Goal: Task Accomplishment & Management: Complete application form

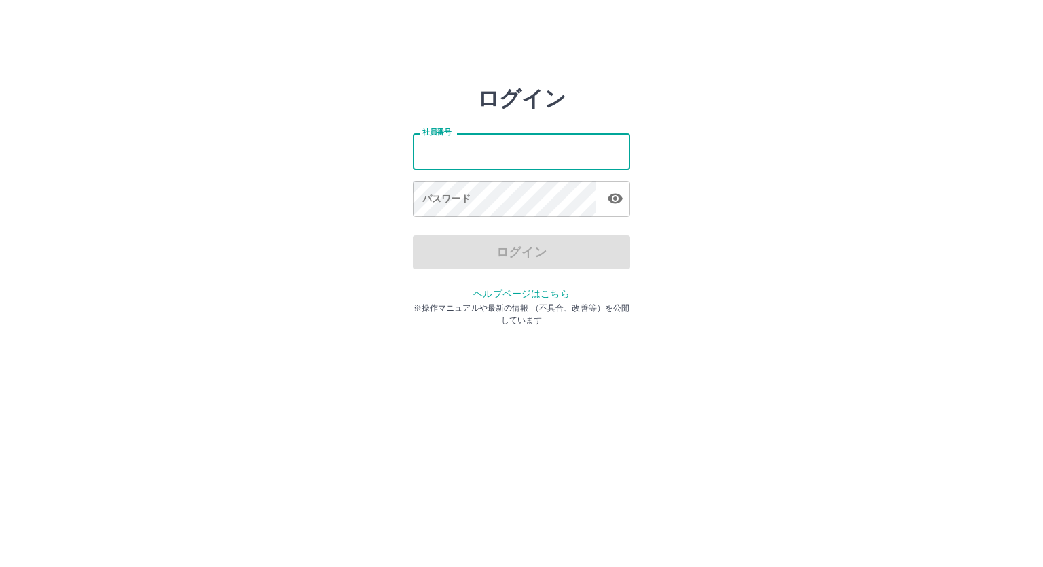
click at [452, 145] on input "社員番号" at bounding box center [521, 151] width 217 height 36
click at [432, 148] on input "*******" at bounding box center [521, 151] width 217 height 36
type input "*******"
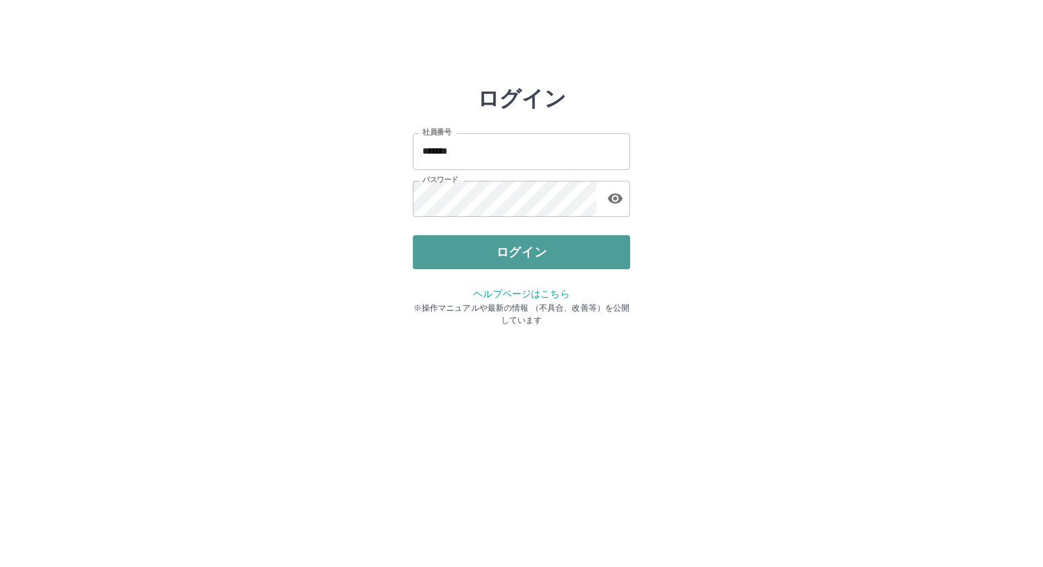
click at [506, 245] on button "ログイン" at bounding box center [521, 252] width 217 height 34
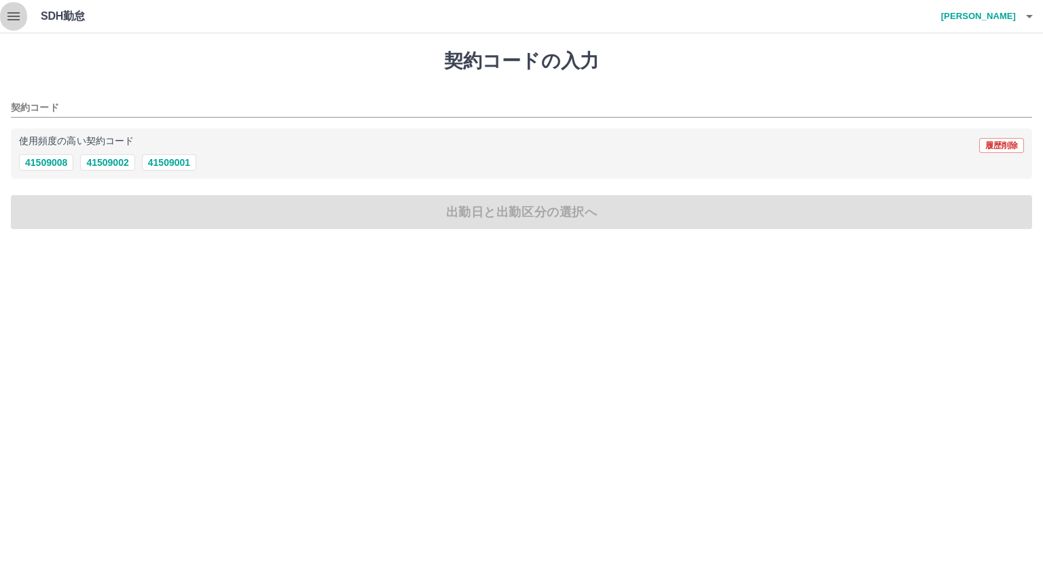
click at [7, 18] on icon "button" at bounding box center [13, 16] width 16 height 16
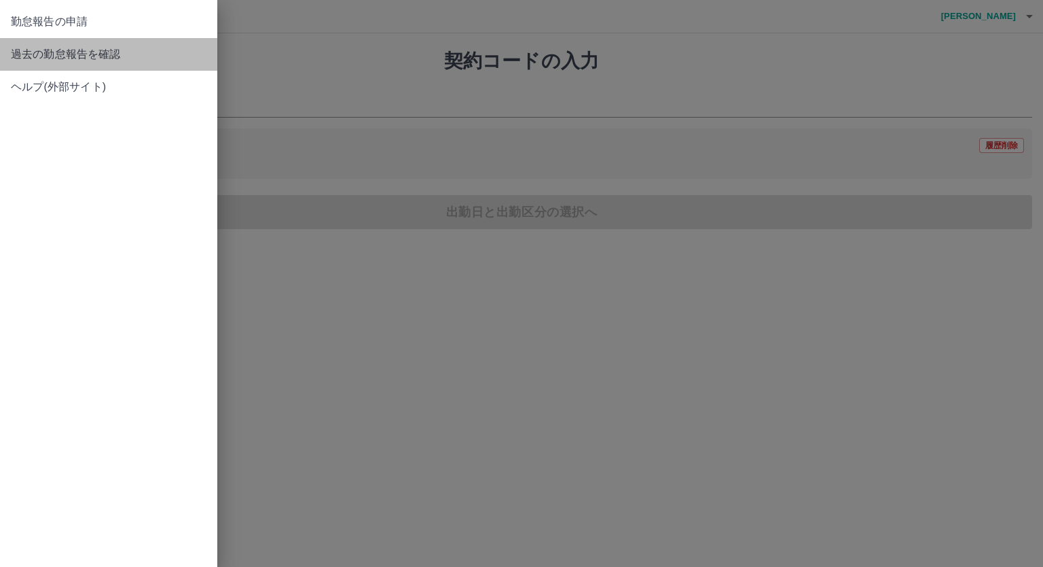
click at [38, 52] on span "過去の勤怠報告を確認" at bounding box center [109, 54] width 196 height 16
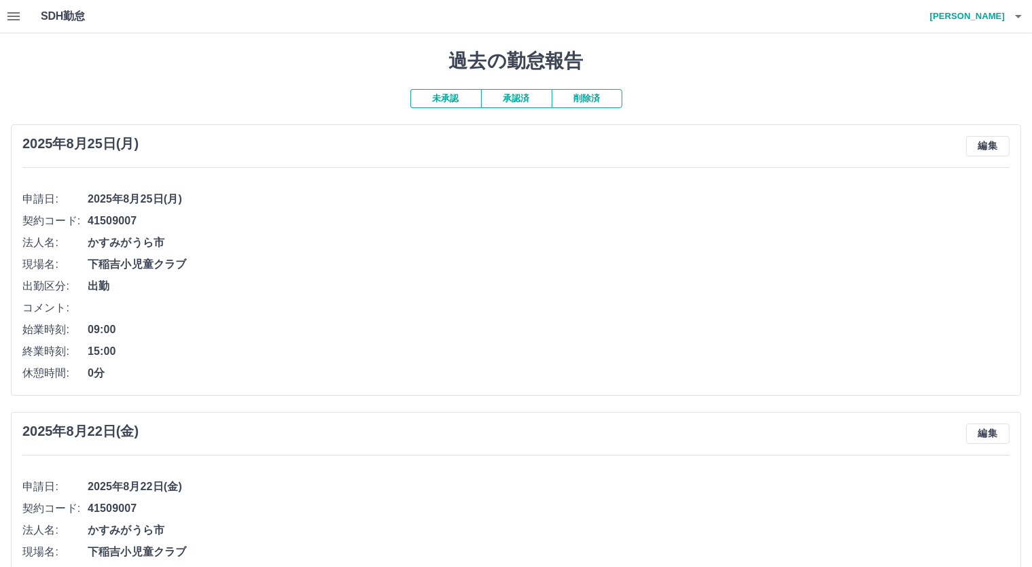
click at [524, 101] on button "承認済" at bounding box center [516, 98] width 71 height 19
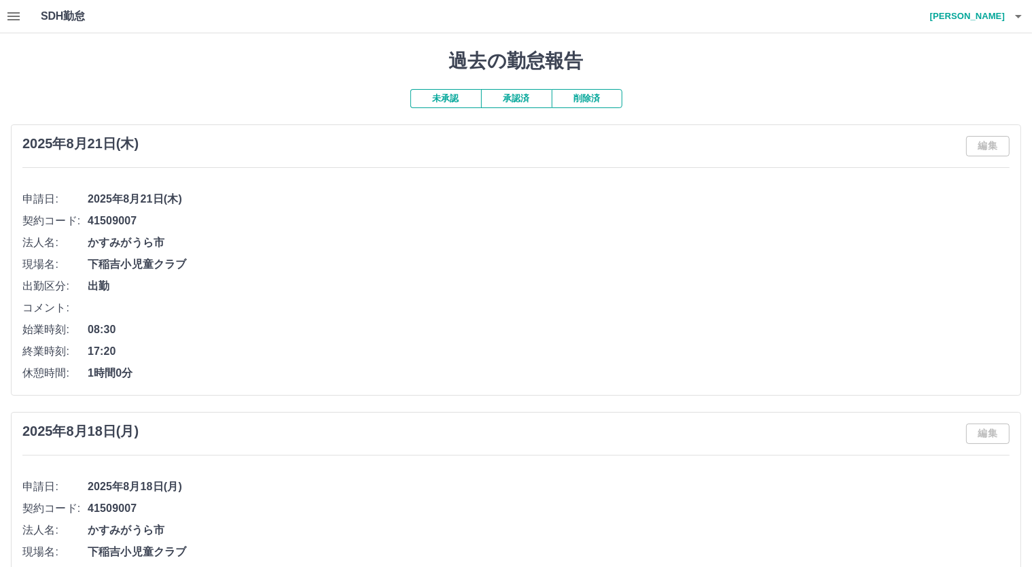
click at [454, 93] on button "未承認" at bounding box center [445, 98] width 71 height 19
click at [514, 101] on button "承認済" at bounding box center [516, 98] width 71 height 19
click at [425, 99] on button "未承認" at bounding box center [445, 98] width 71 height 19
click at [1018, 21] on icon "button" at bounding box center [1018, 16] width 16 height 16
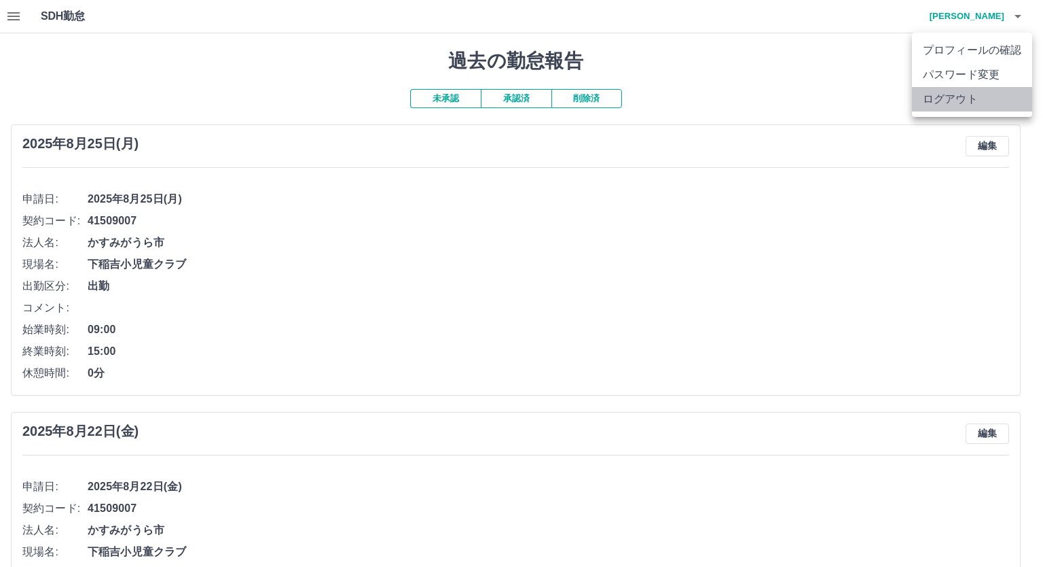
click at [976, 101] on li "ログアウト" at bounding box center [972, 99] width 120 height 24
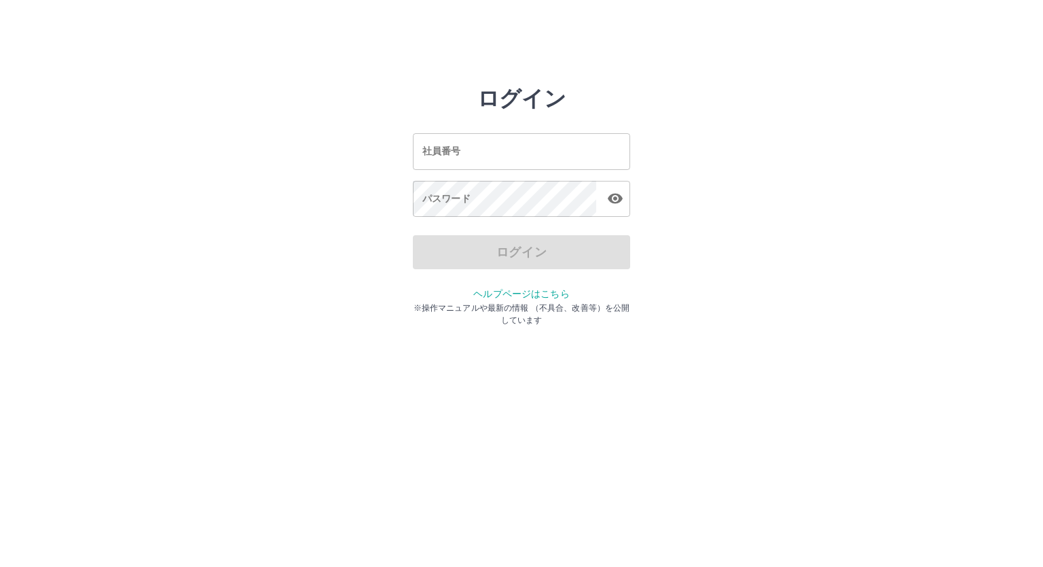
click at [461, 155] on input "社員番号" at bounding box center [521, 151] width 217 height 36
type input "*******"
click at [438, 151] on input "*******" at bounding box center [521, 151] width 217 height 36
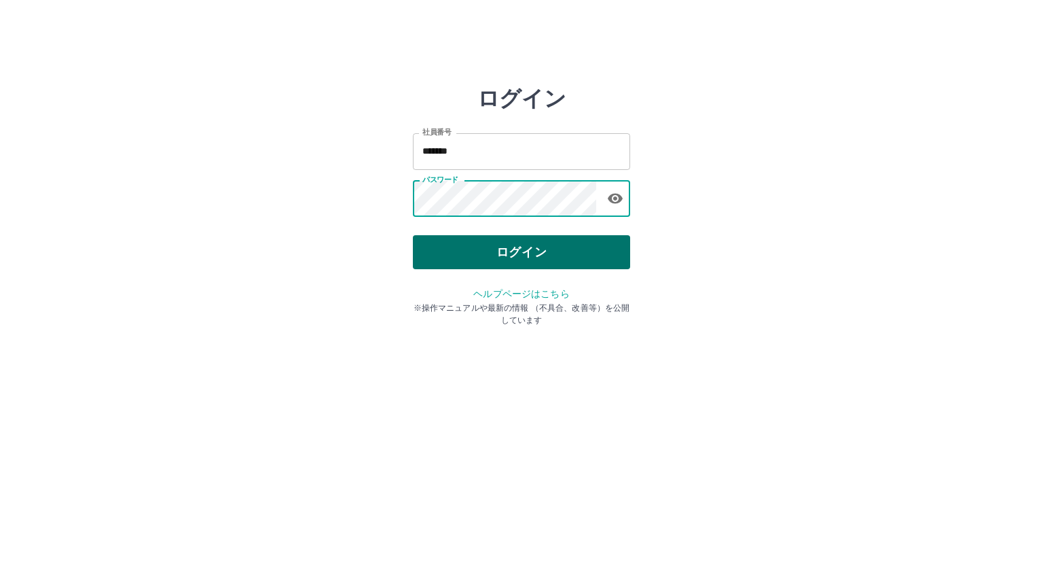
click at [524, 249] on button "ログイン" at bounding box center [521, 252] width 217 height 34
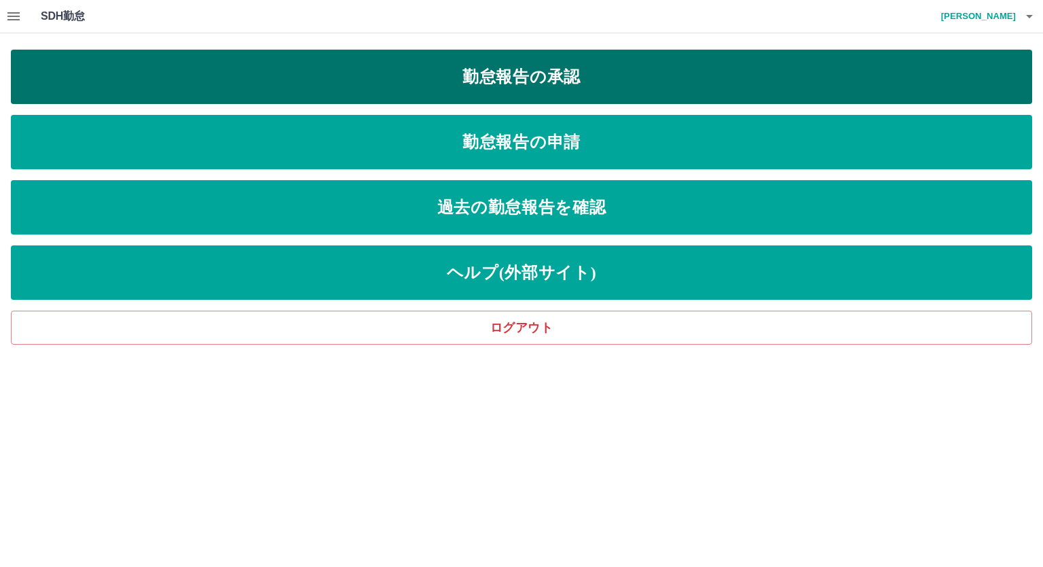
click at [451, 82] on link "勤怠報告の承認" at bounding box center [522, 77] width 1022 height 54
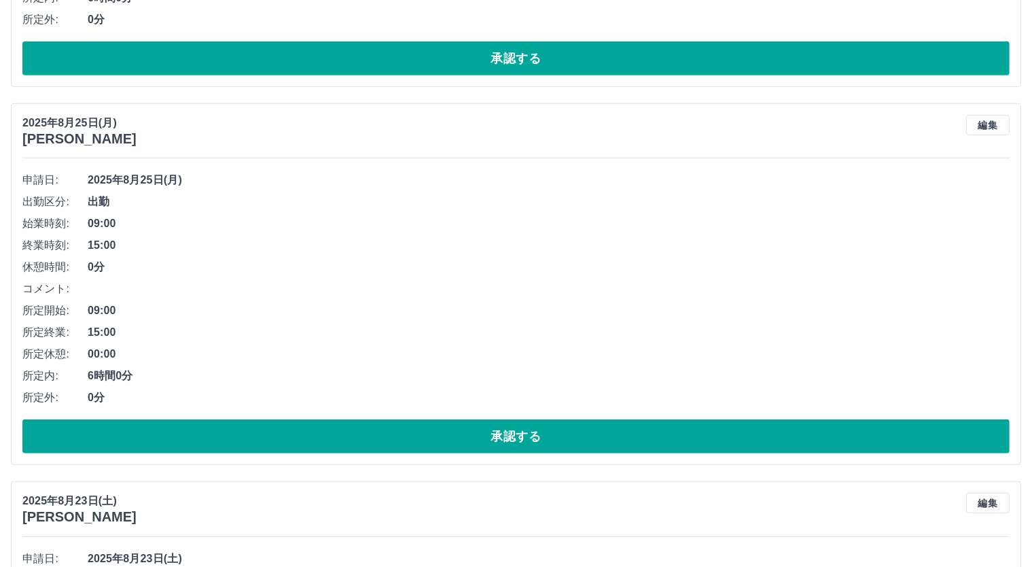
scroll to position [6114, 0]
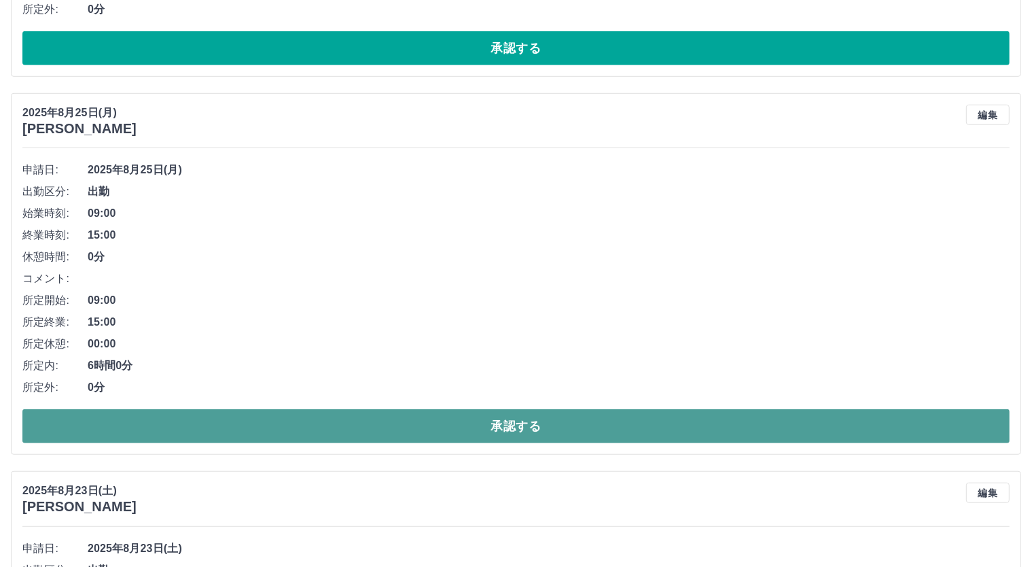
click at [579, 421] on button "承認する" at bounding box center [515, 426] width 987 height 34
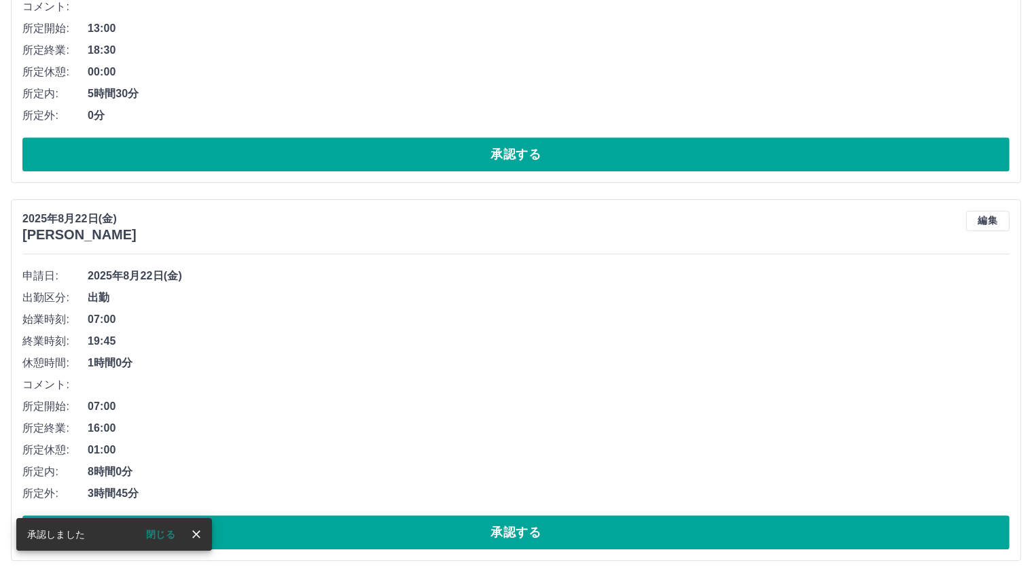
scroll to position [9084, 0]
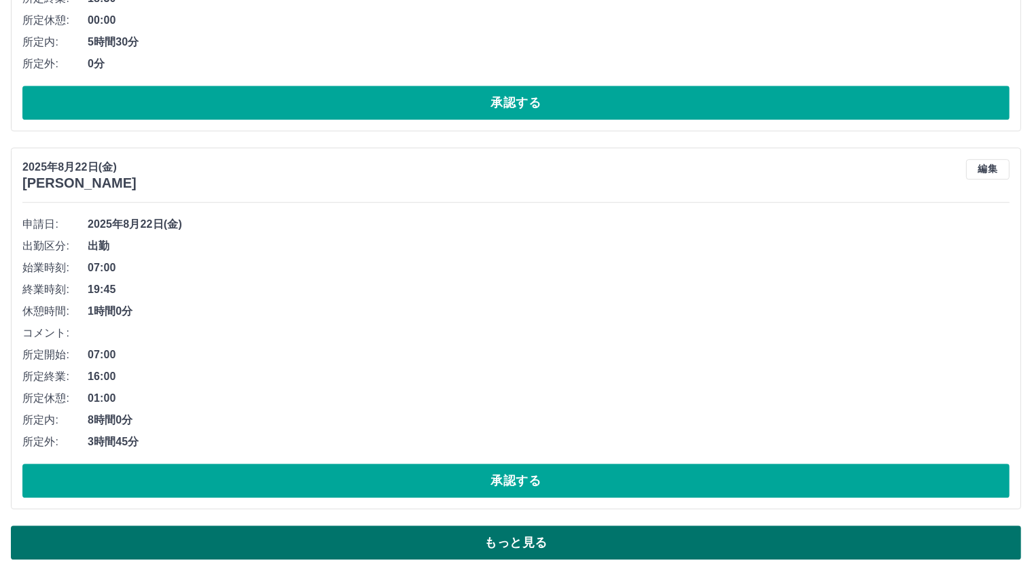
click at [573, 541] on button "もっと見る" at bounding box center [516, 542] width 1010 height 34
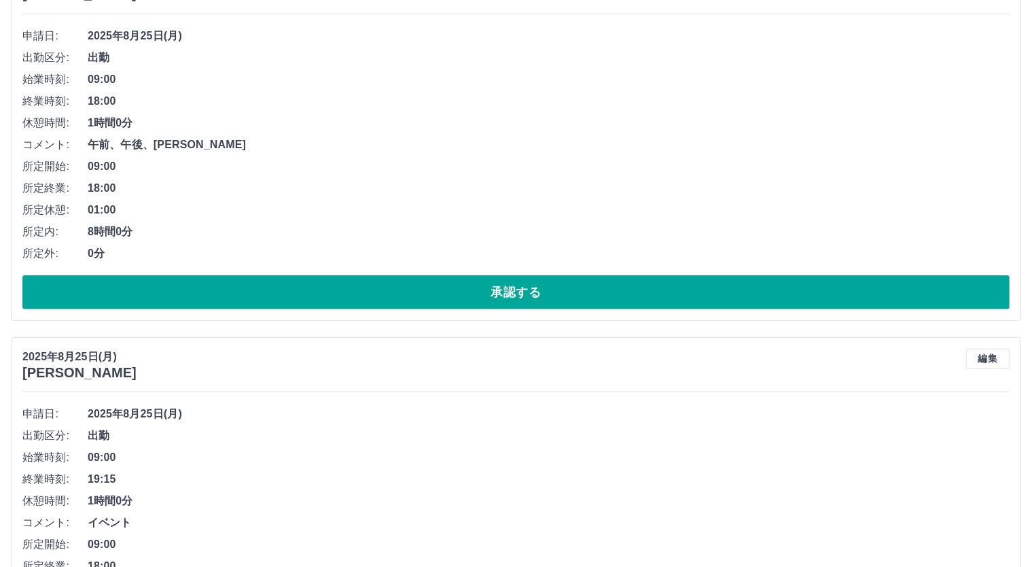
scroll to position [1183, 0]
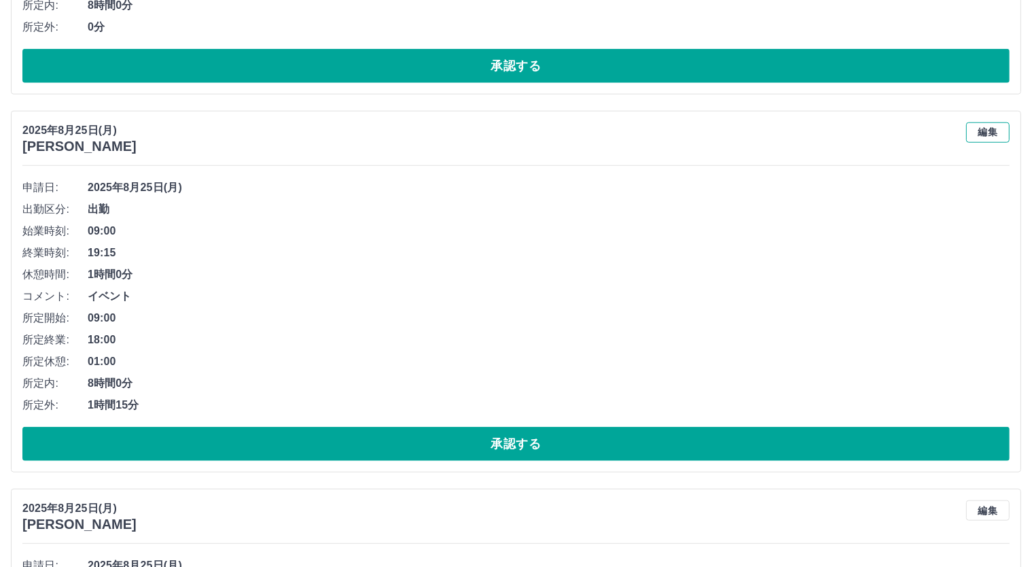
click at [988, 129] on button "編集" at bounding box center [987, 132] width 43 height 20
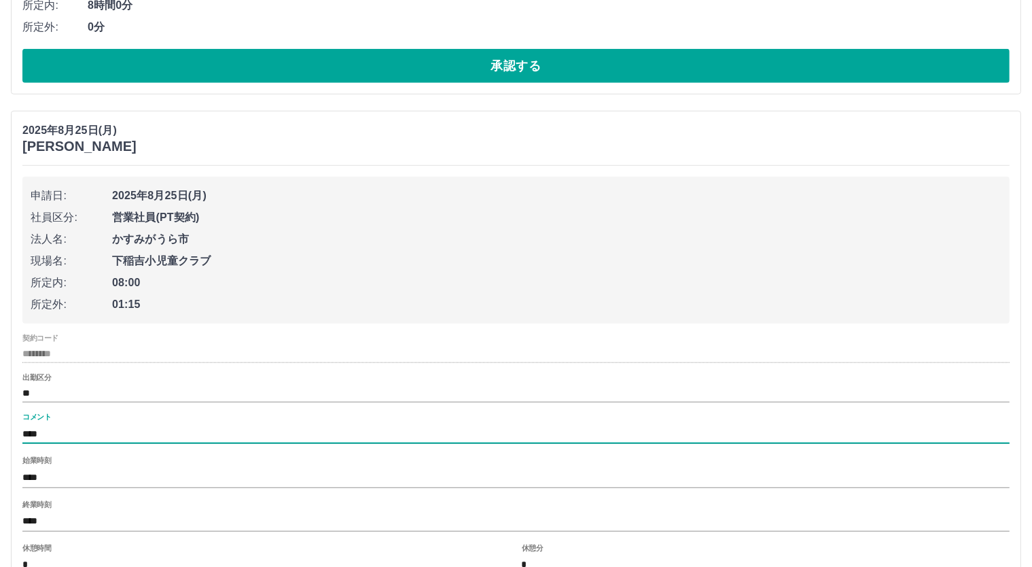
drag, startPoint x: 101, startPoint y: 433, endPoint x: 0, endPoint y: 433, distance: 101.2
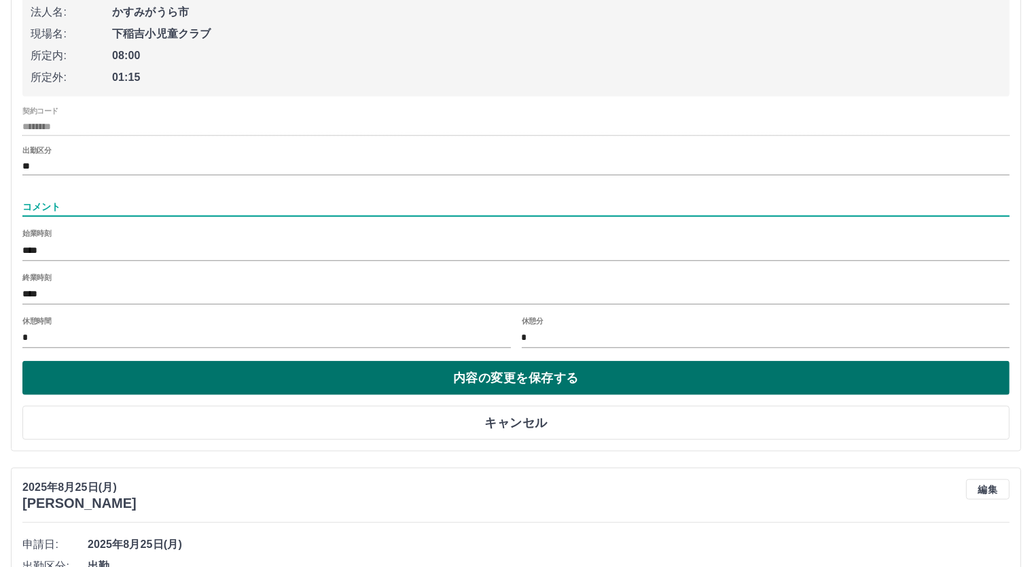
click at [406, 373] on button "内容の変更を保存する" at bounding box center [515, 378] width 987 height 34
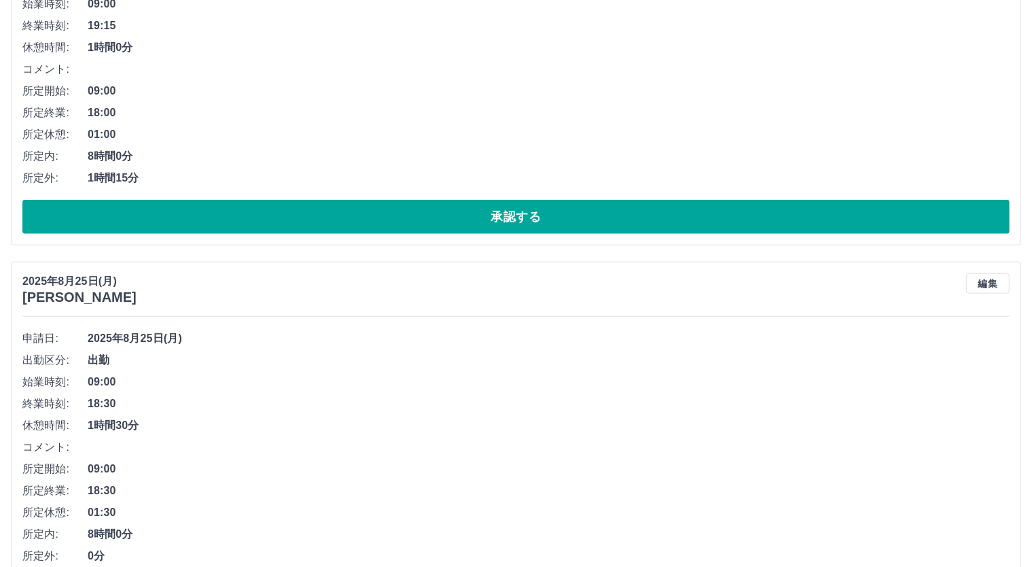
scroll to position [1183, 0]
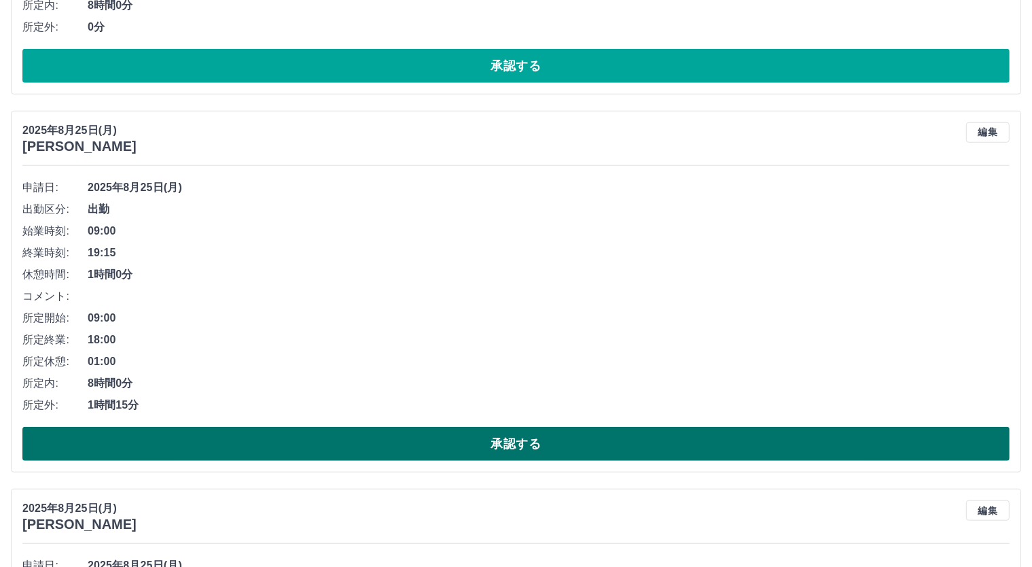
click at [587, 446] on button "承認する" at bounding box center [515, 444] width 987 height 34
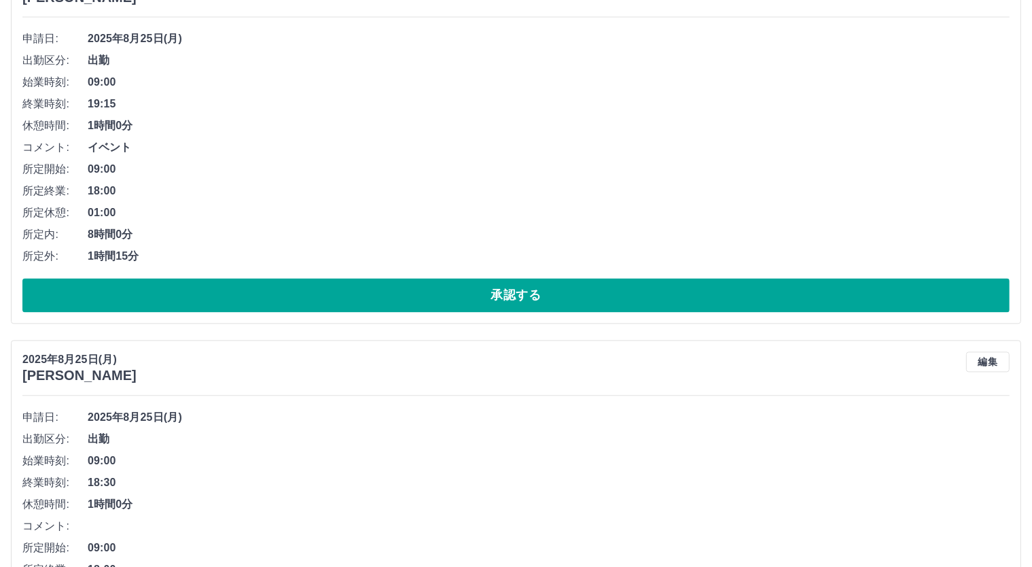
scroll to position [2618, 0]
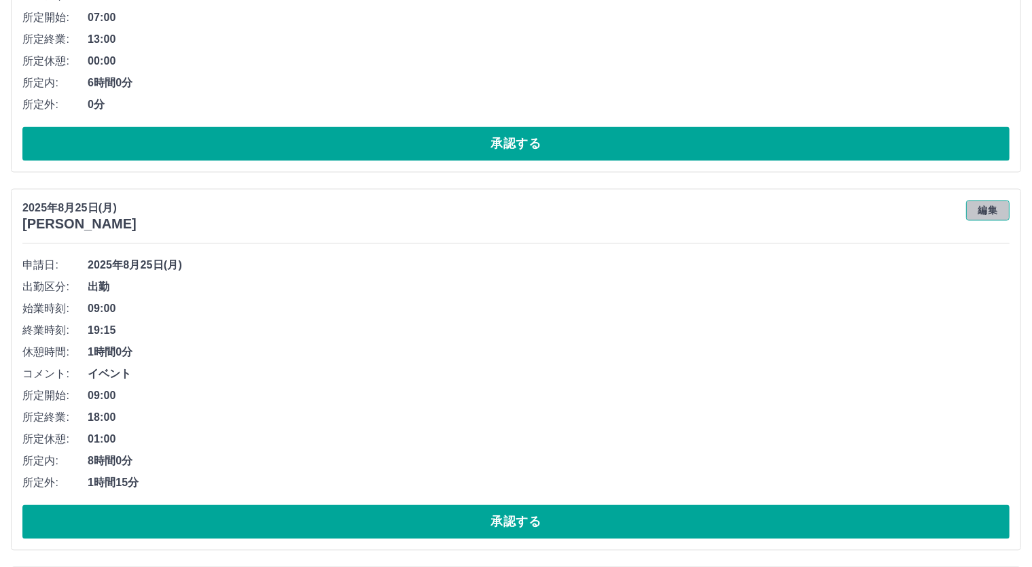
click at [978, 207] on button "編集" at bounding box center [987, 210] width 43 height 20
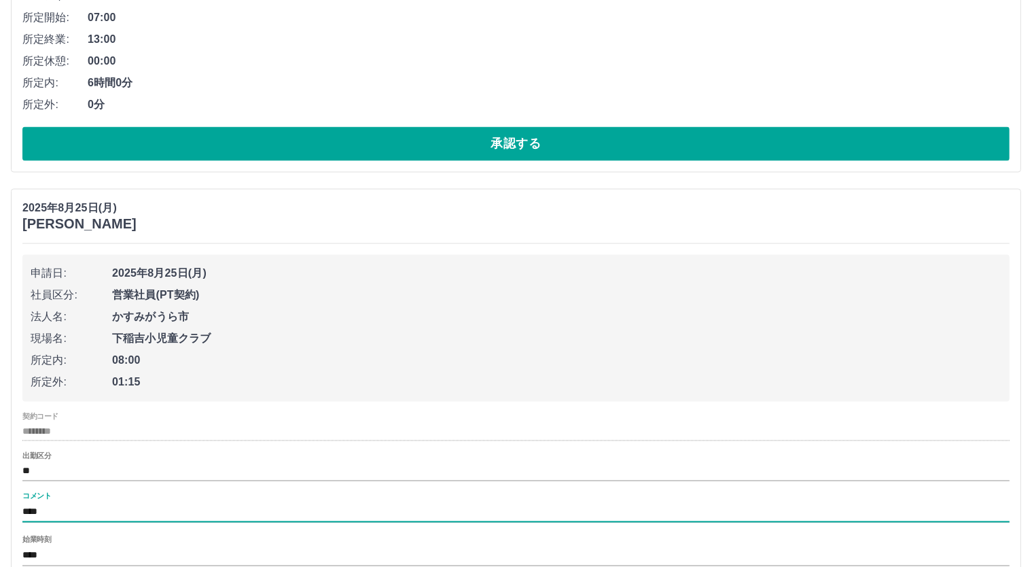
drag, startPoint x: 87, startPoint y: 499, endPoint x: 0, endPoint y: 499, distance: 87.0
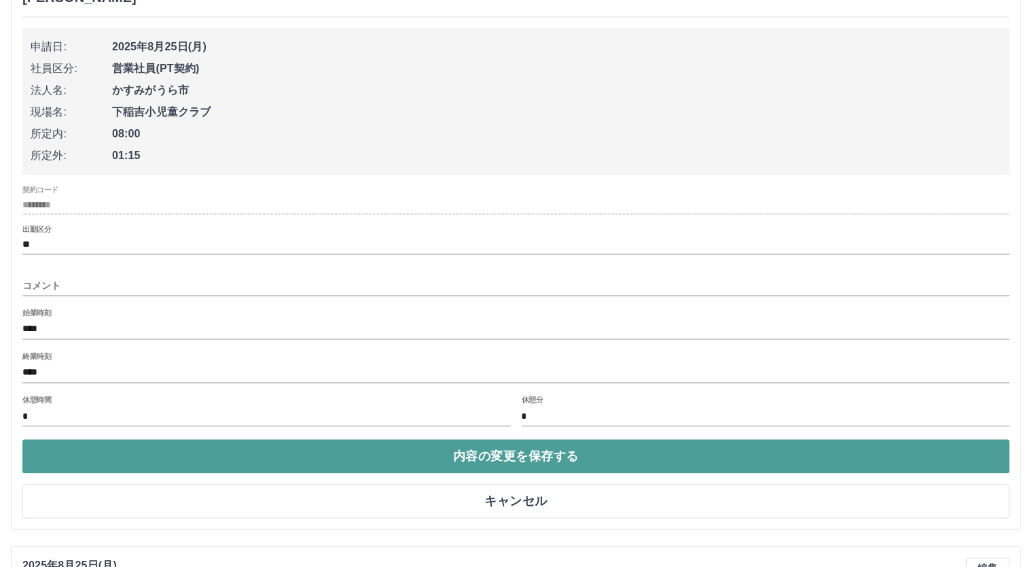
click at [462, 457] on button "内容の変更を保存する" at bounding box center [515, 456] width 987 height 34
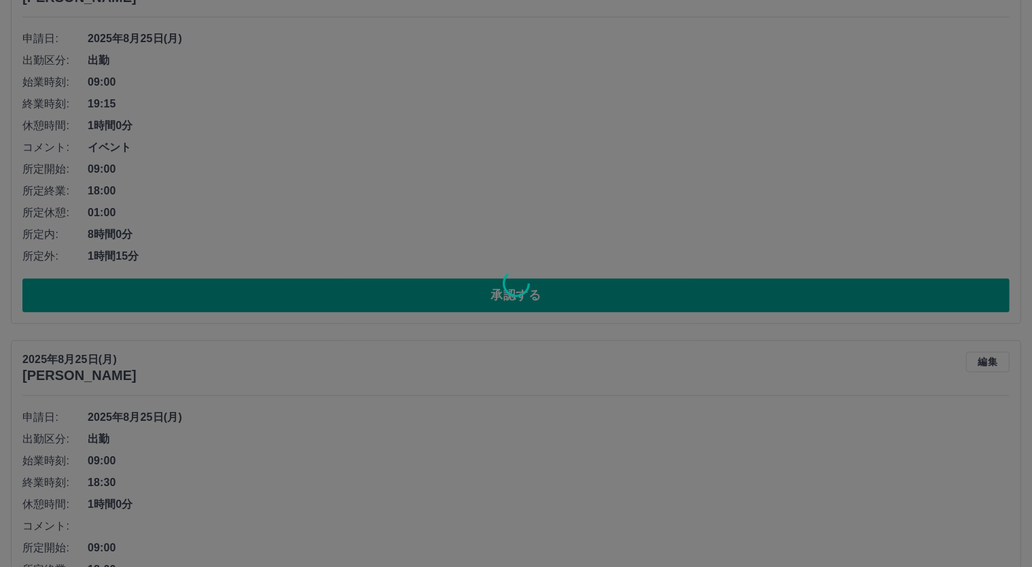
scroll to position [2618, 0]
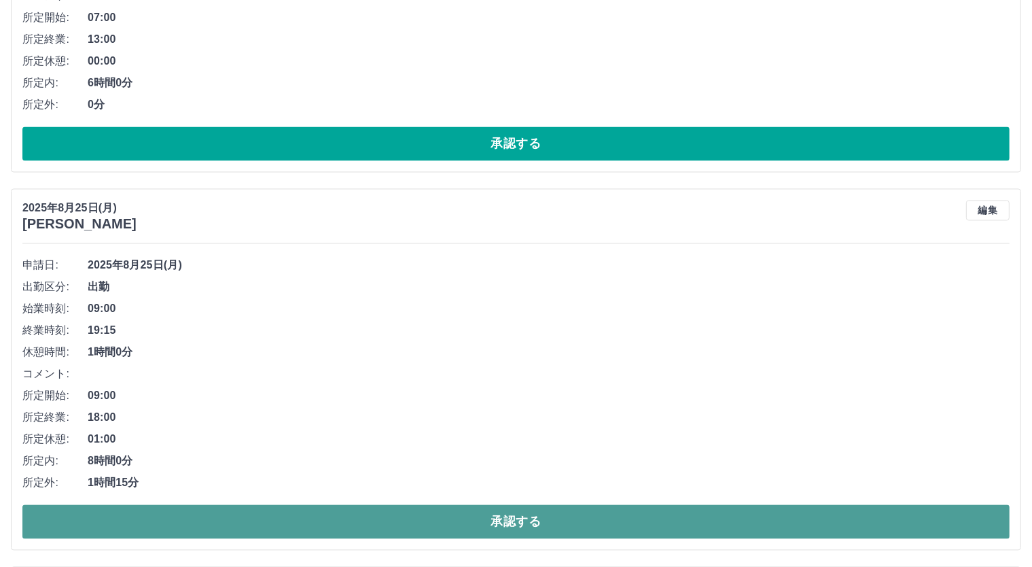
click at [591, 514] on button "承認する" at bounding box center [515, 521] width 987 height 34
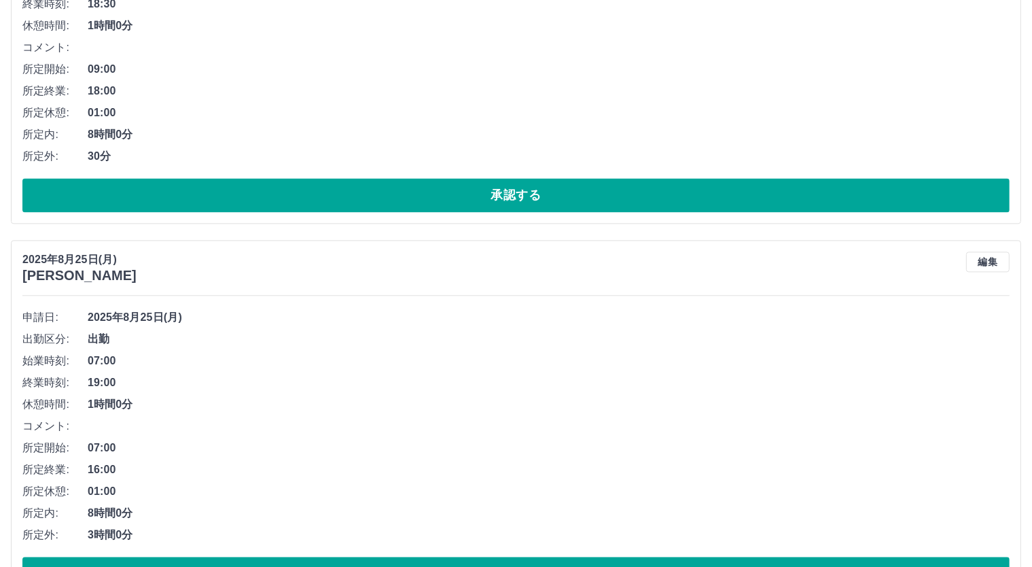
scroll to position [3170, 0]
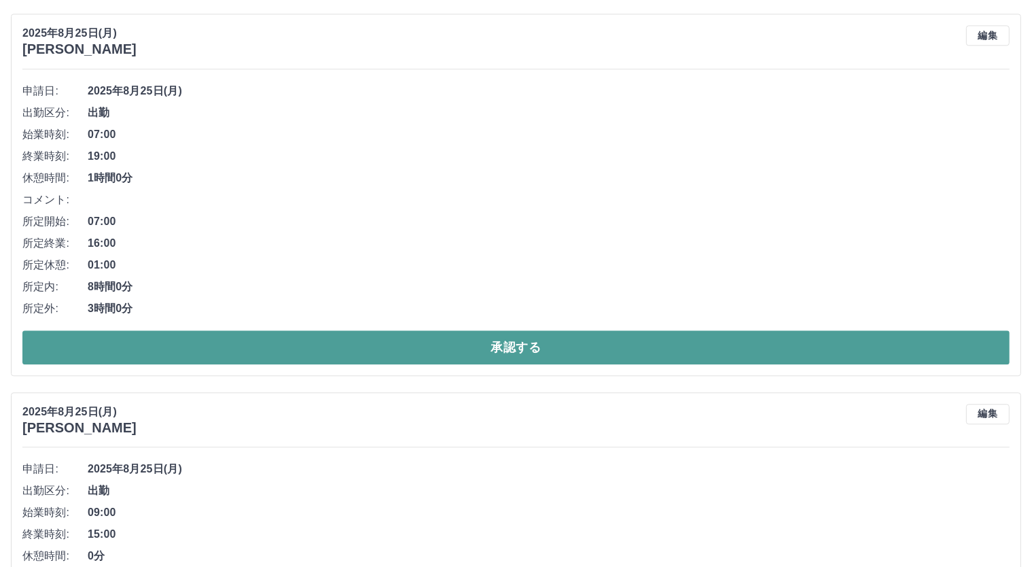
click at [533, 336] on button "承認する" at bounding box center [515, 347] width 987 height 34
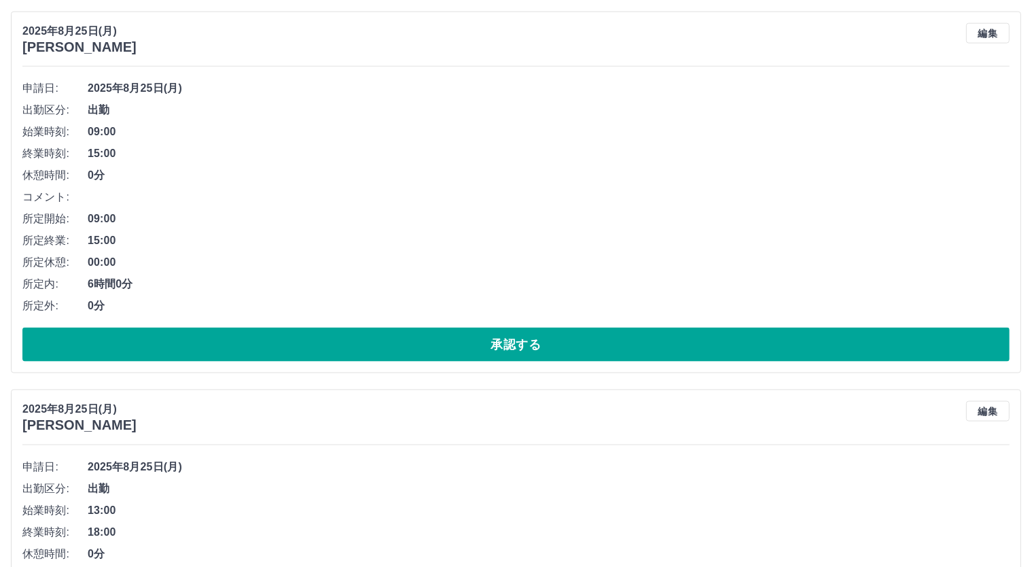
scroll to position [1887, 0]
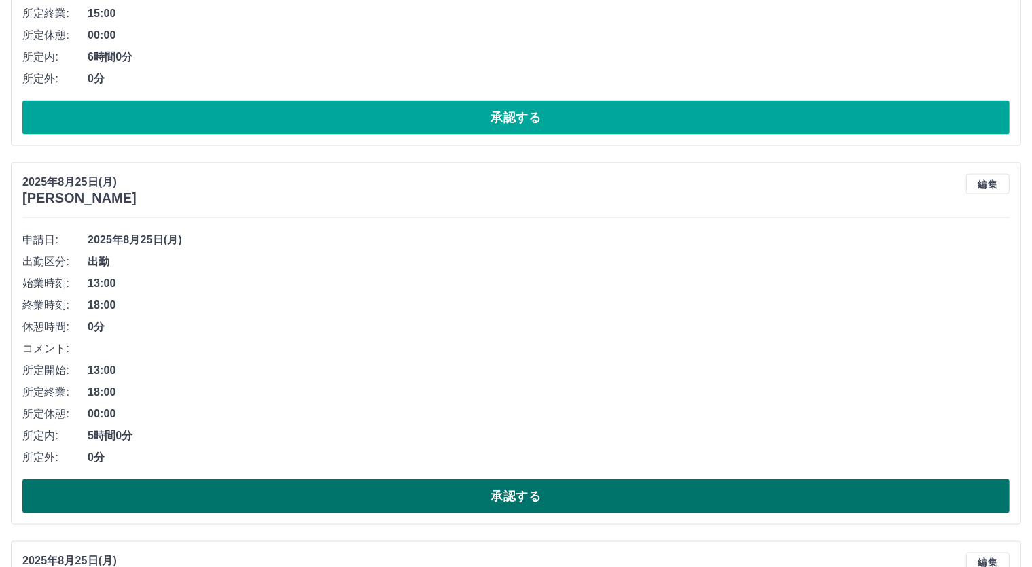
click at [640, 498] on button "承認する" at bounding box center [515, 496] width 987 height 34
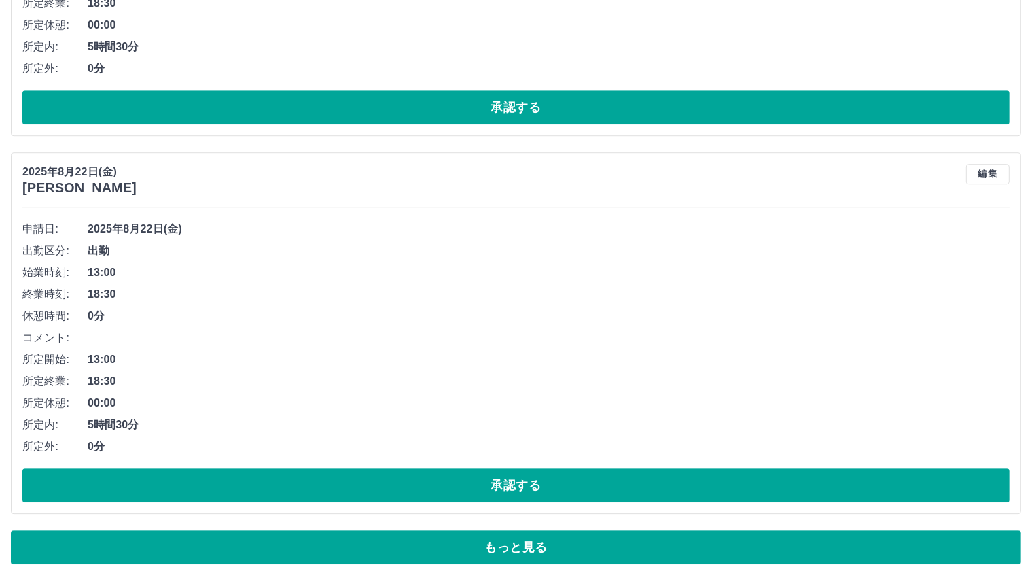
scroll to position [9084, 0]
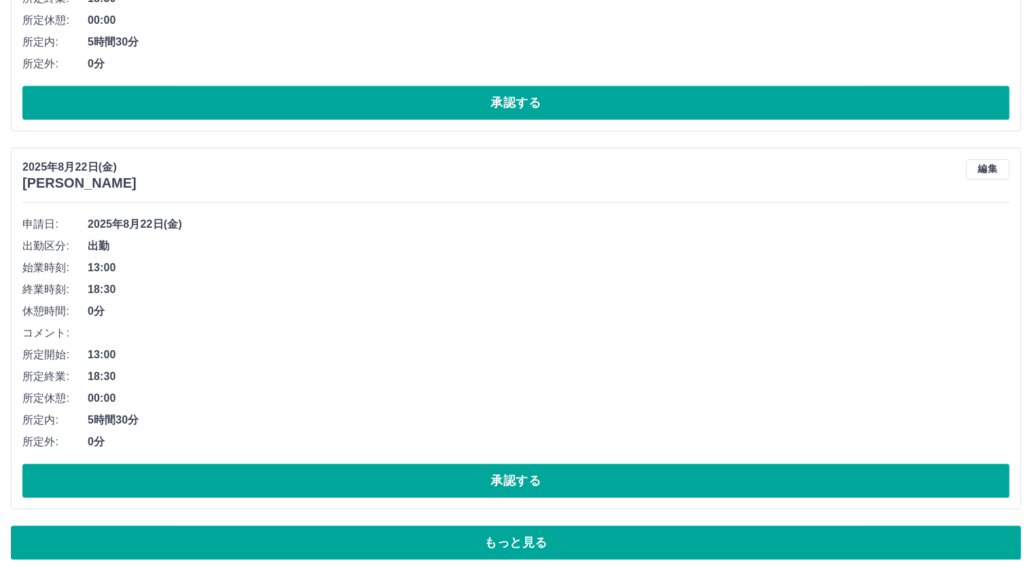
click at [664, 525] on button "もっと見る" at bounding box center [516, 542] width 1010 height 34
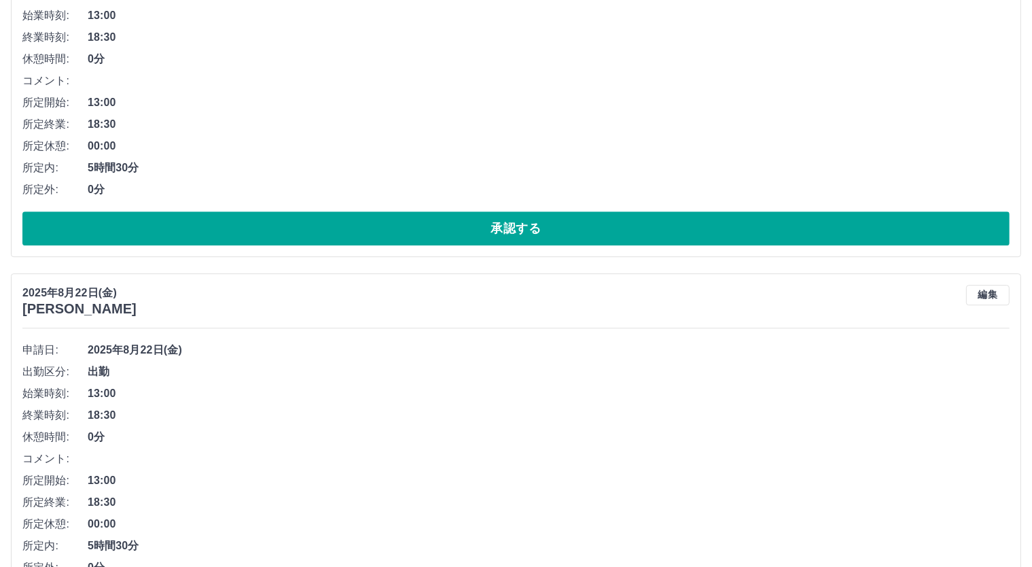
scroll to position [9184, 0]
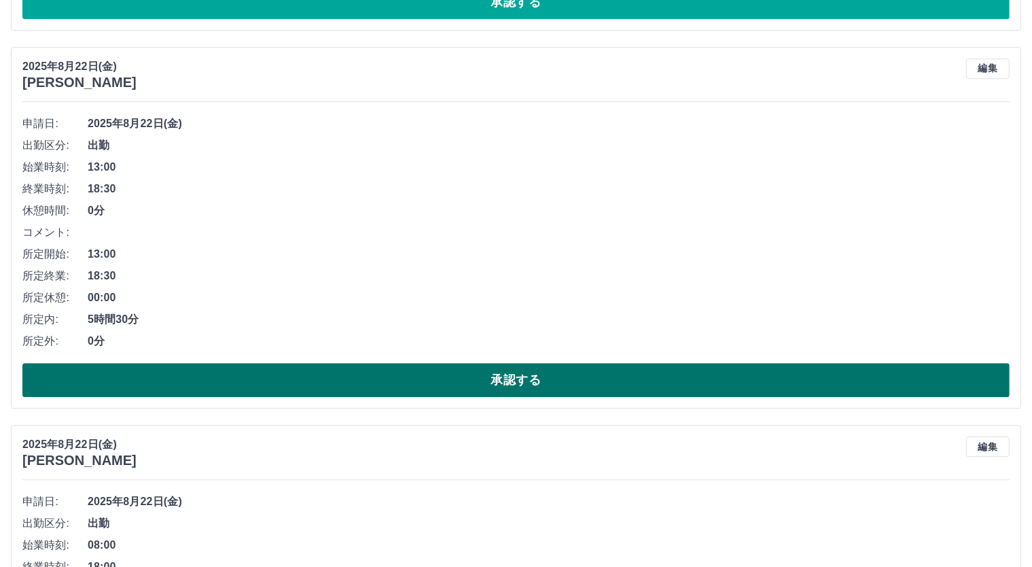
click at [647, 374] on button "承認する" at bounding box center [515, 380] width 987 height 34
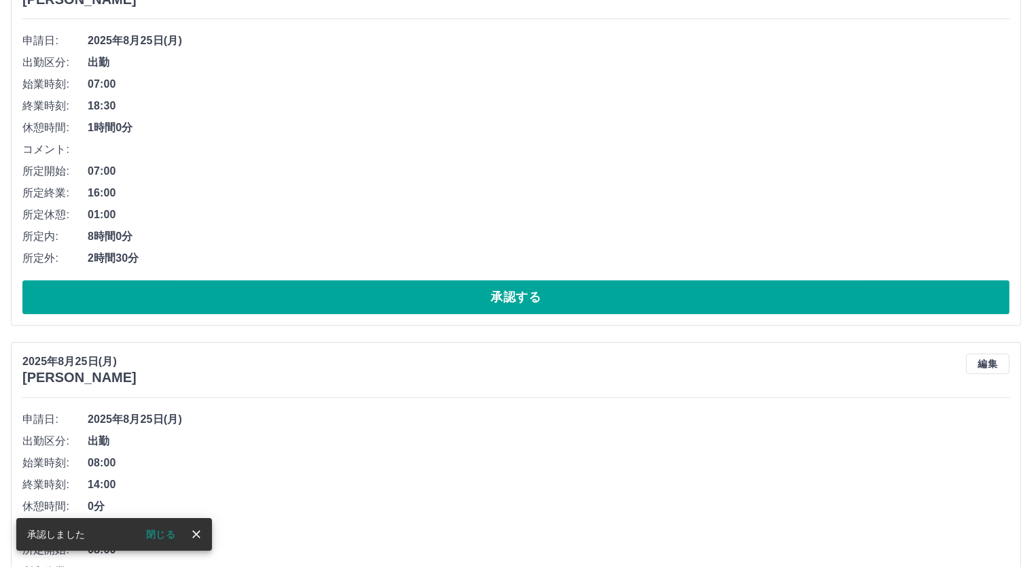
scroll to position [4202, 0]
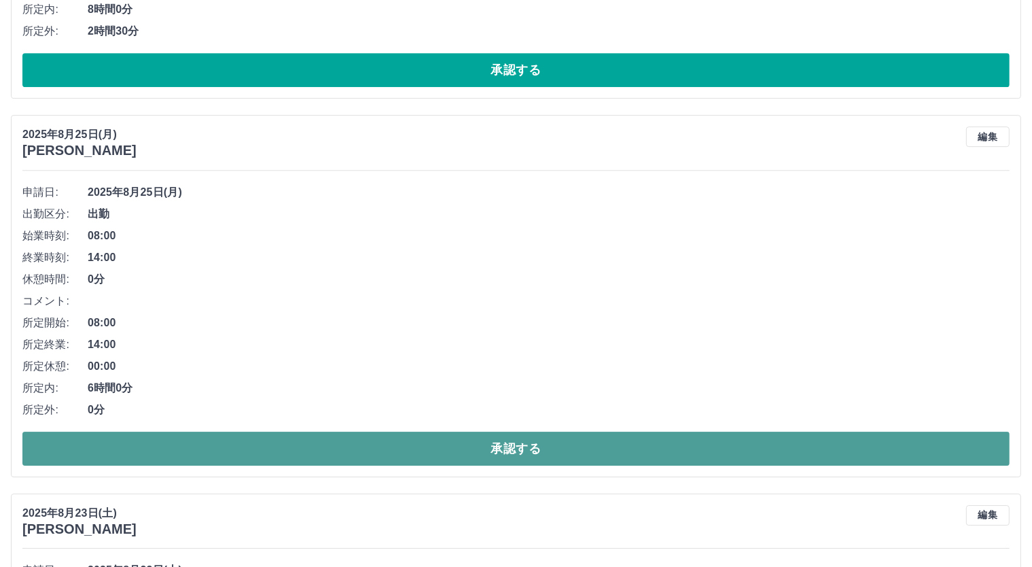
click at [596, 435] on button "承認する" at bounding box center [515, 448] width 987 height 34
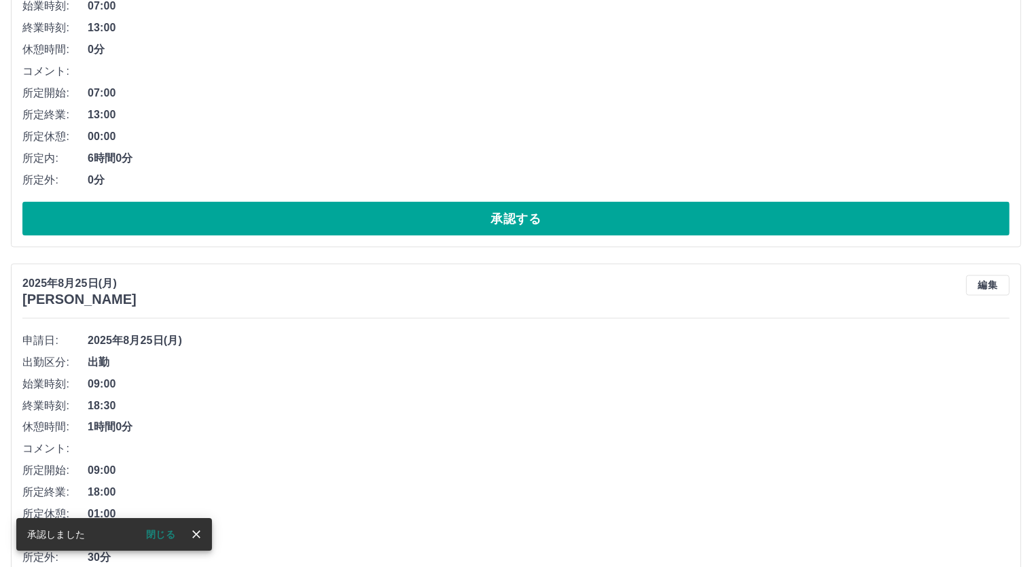
scroll to position [2391, 0]
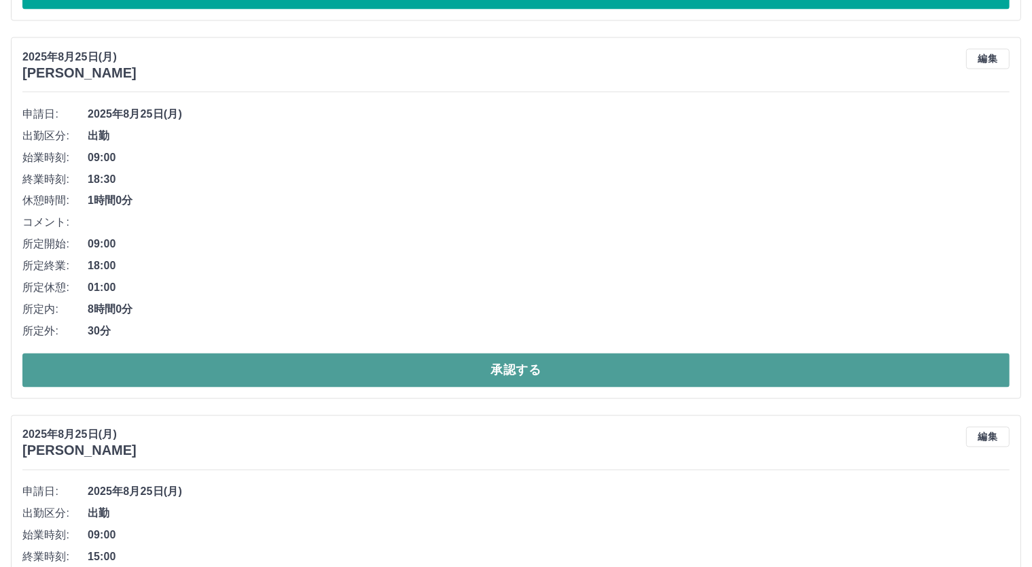
click at [510, 359] on button "承認する" at bounding box center [515, 370] width 987 height 34
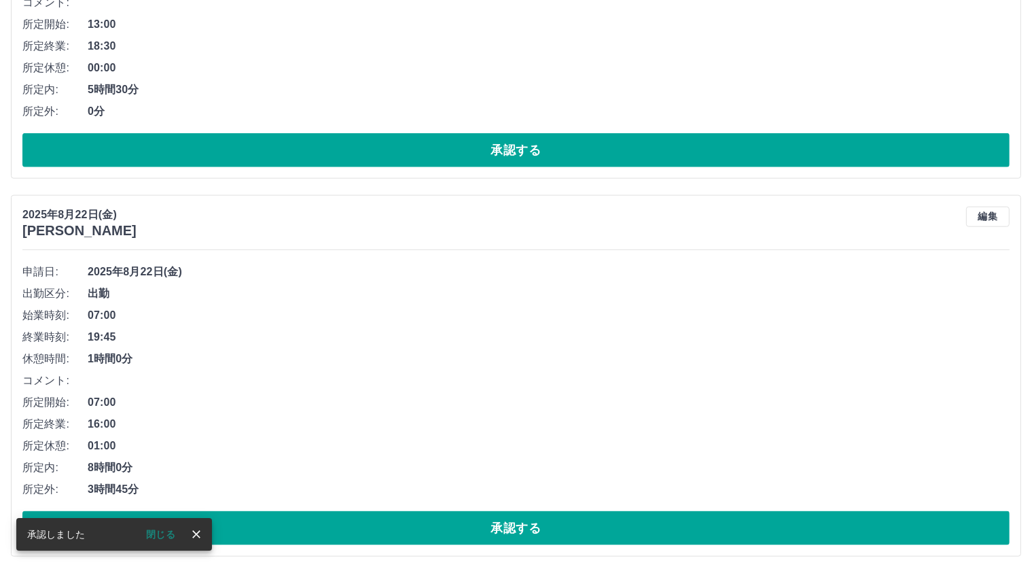
scroll to position [6542, 0]
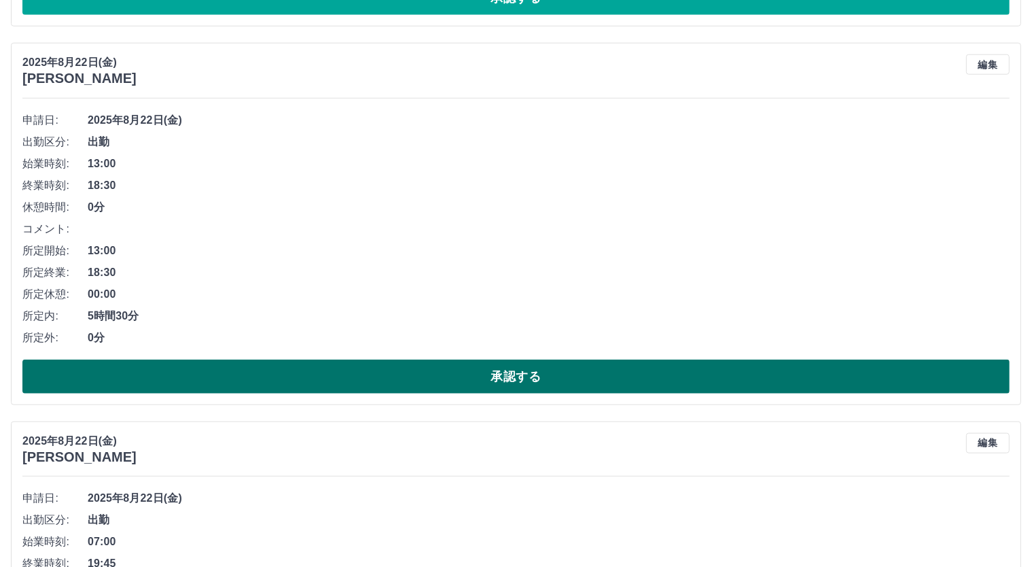
click at [484, 362] on button "承認する" at bounding box center [515, 376] width 987 height 34
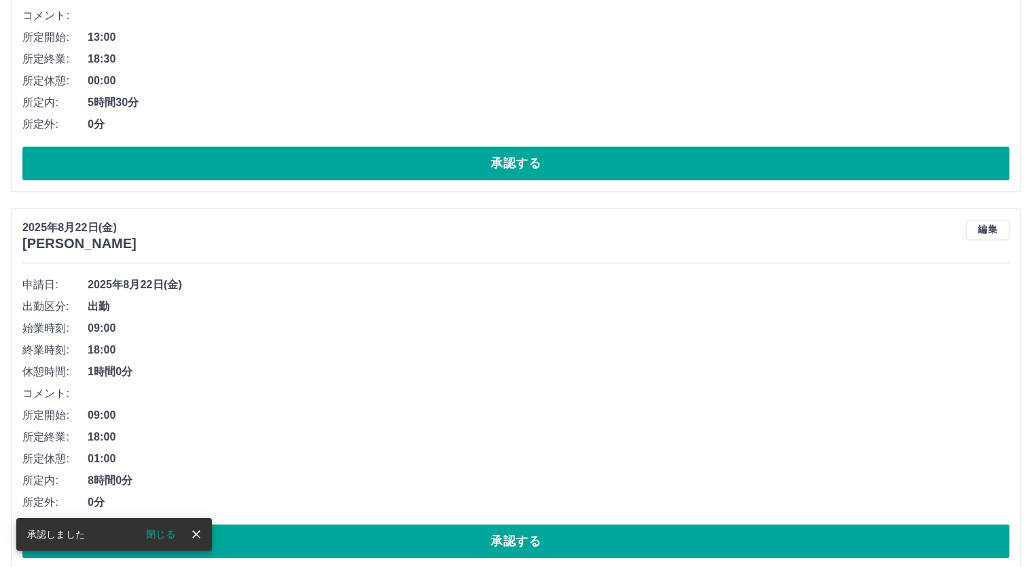
scroll to position [7900, 0]
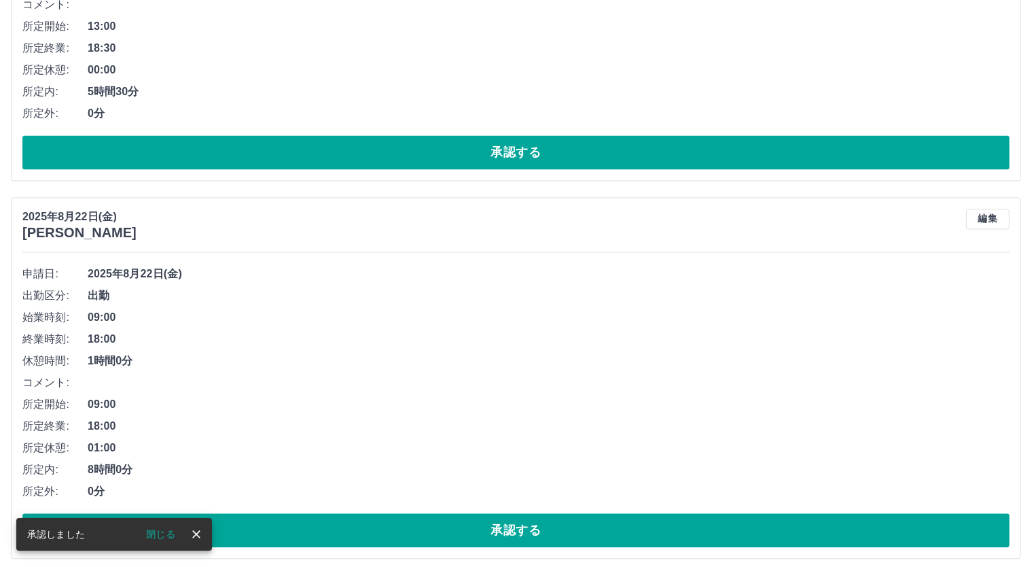
drag, startPoint x: 541, startPoint y: 511, endPoint x: 516, endPoint y: 463, distance: 53.5
click at [540, 513] on button "承認する" at bounding box center [515, 530] width 987 height 34
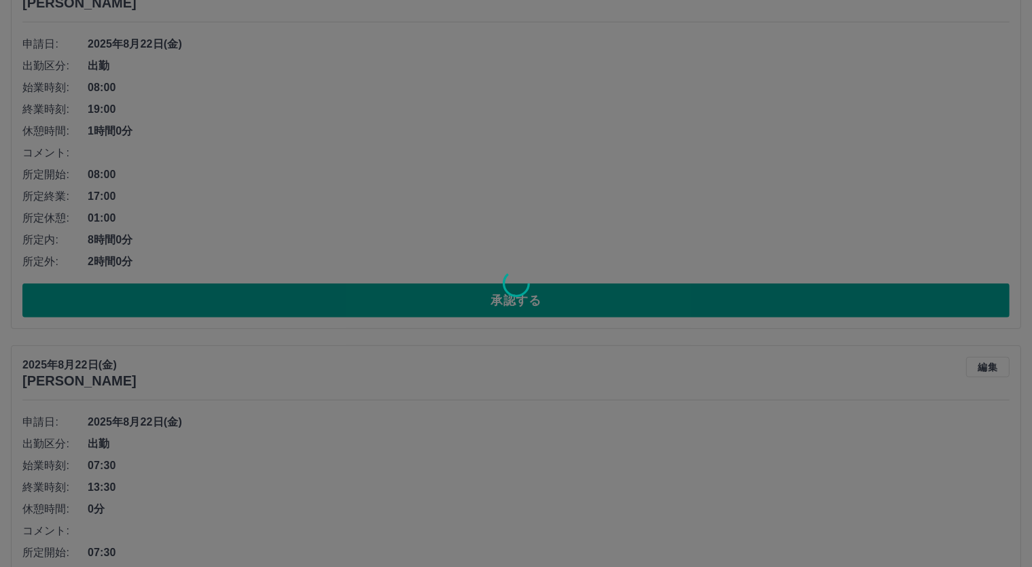
scroll to position [6089, 0]
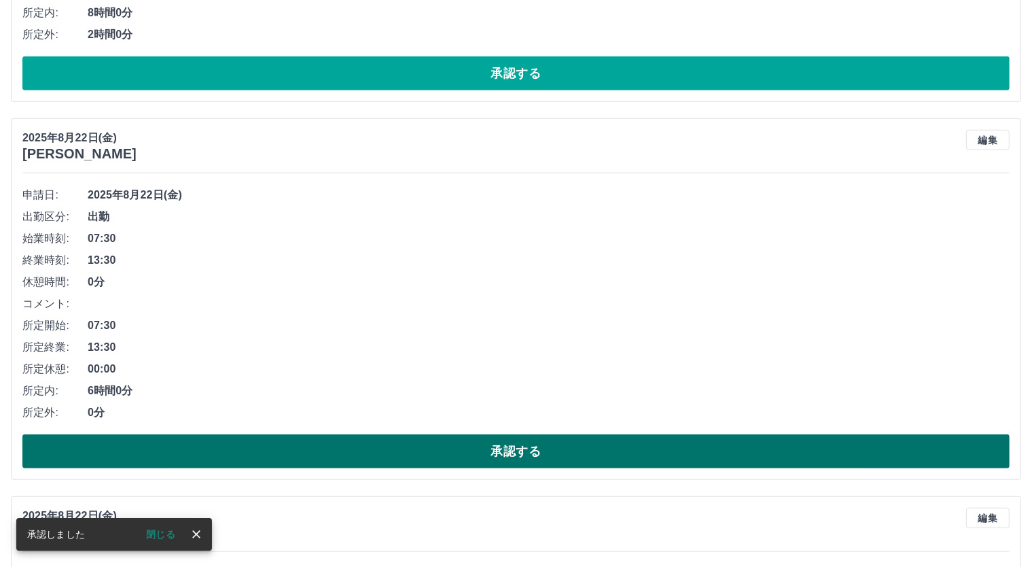
click at [556, 446] on button "承認する" at bounding box center [515, 451] width 987 height 34
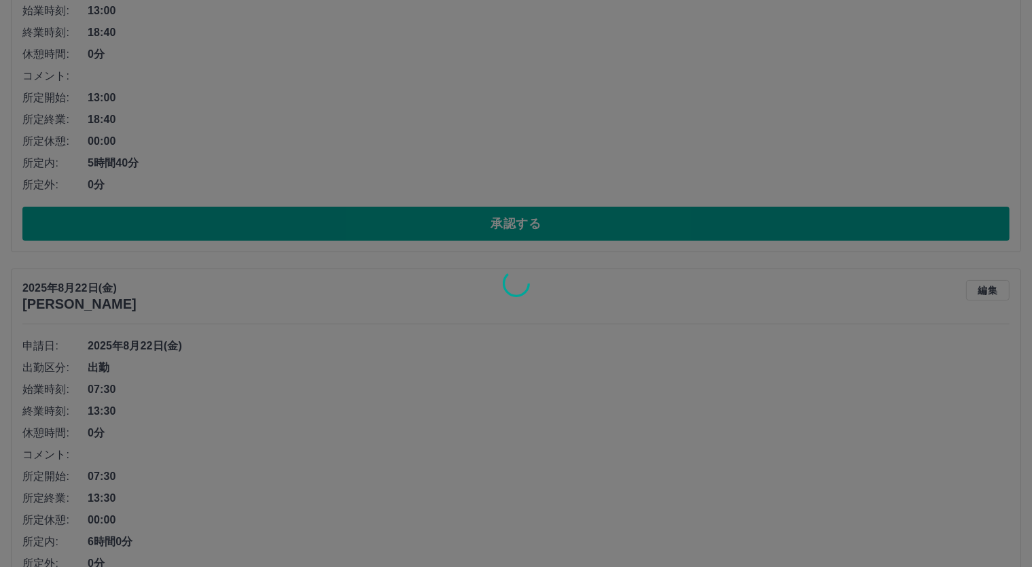
scroll to position [5410, 0]
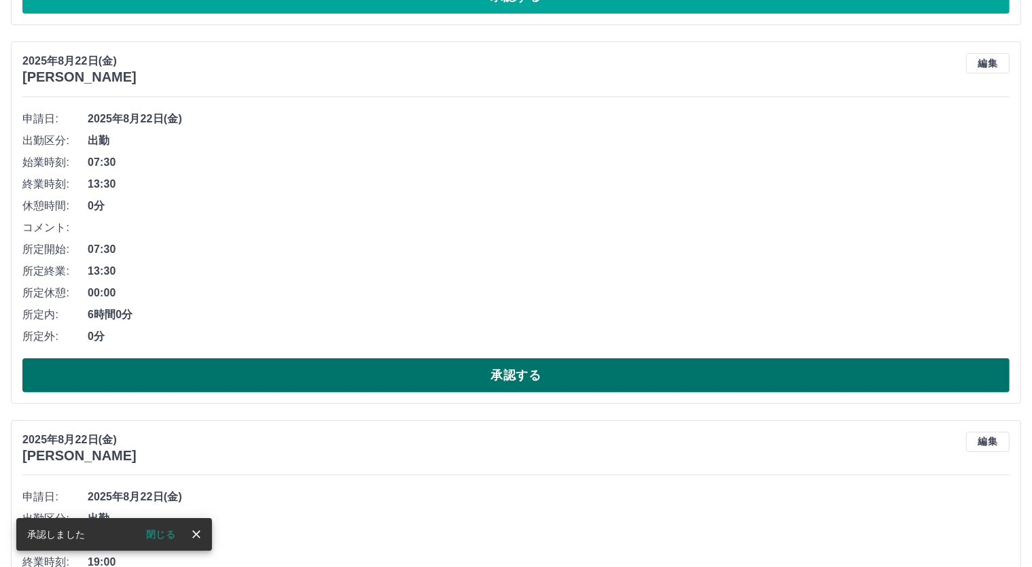
click at [518, 367] on button "承認する" at bounding box center [515, 375] width 987 height 34
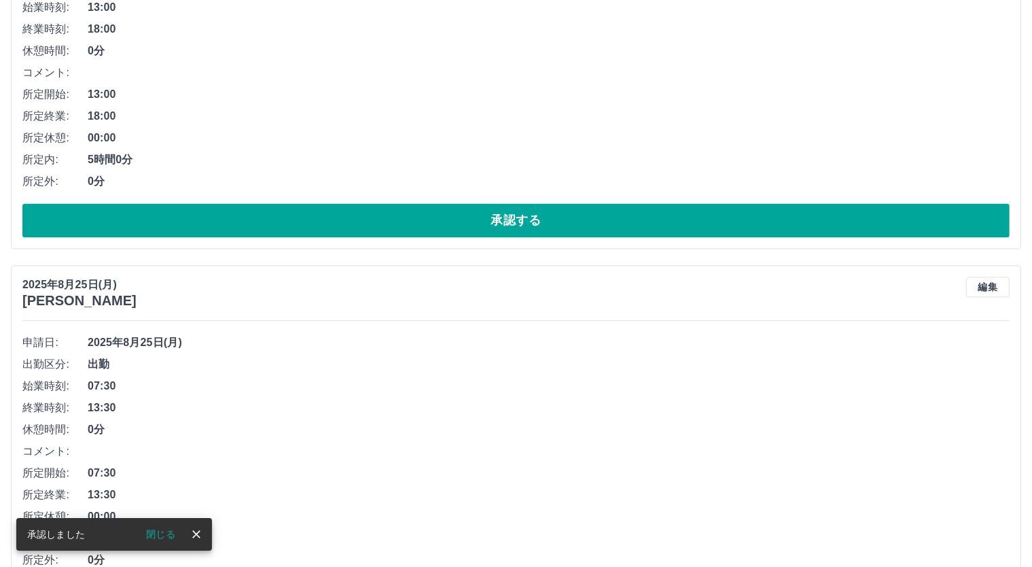
scroll to position [3145, 0]
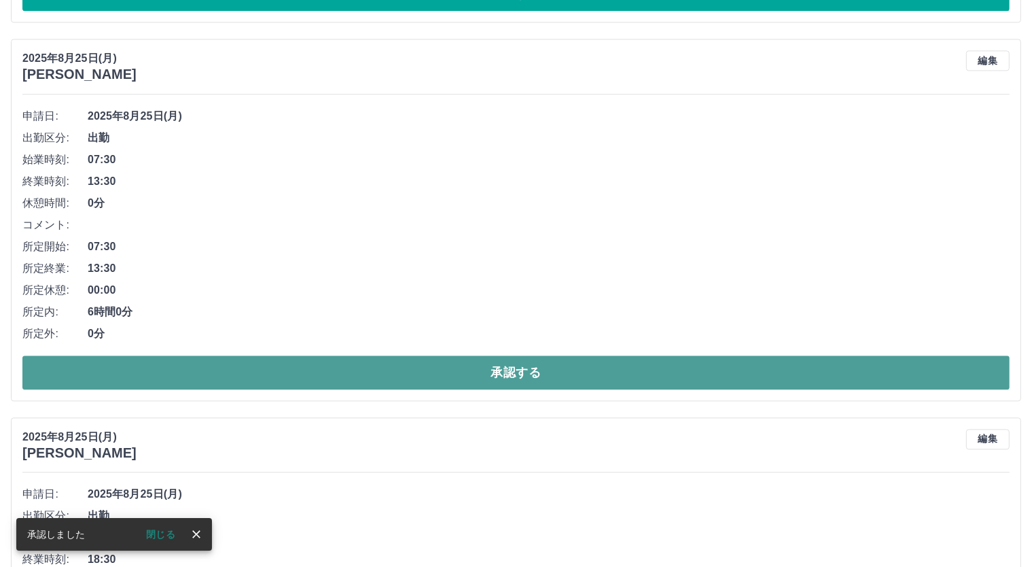
click at [560, 361] on button "承認する" at bounding box center [515, 372] width 987 height 34
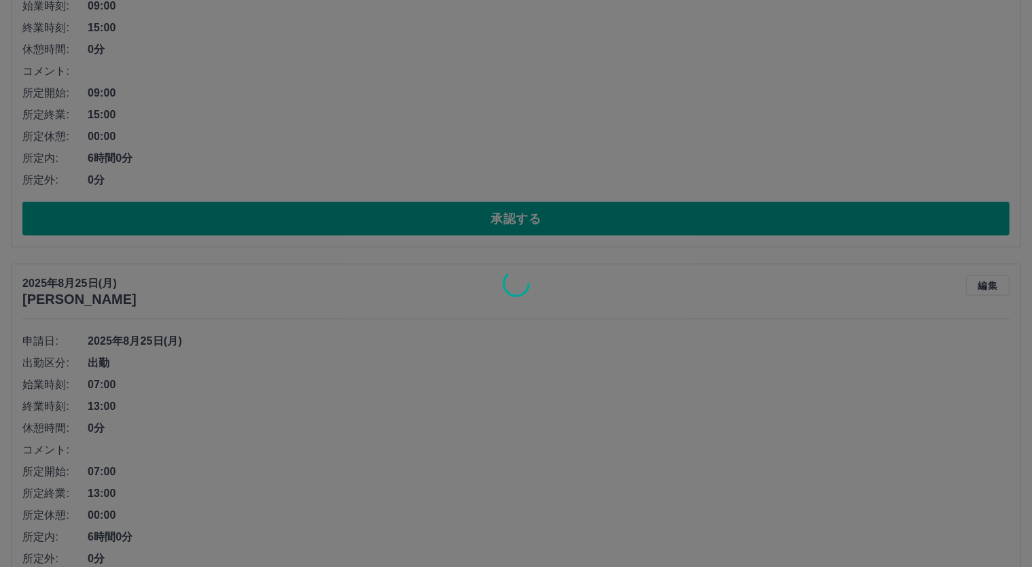
scroll to position [2013, 0]
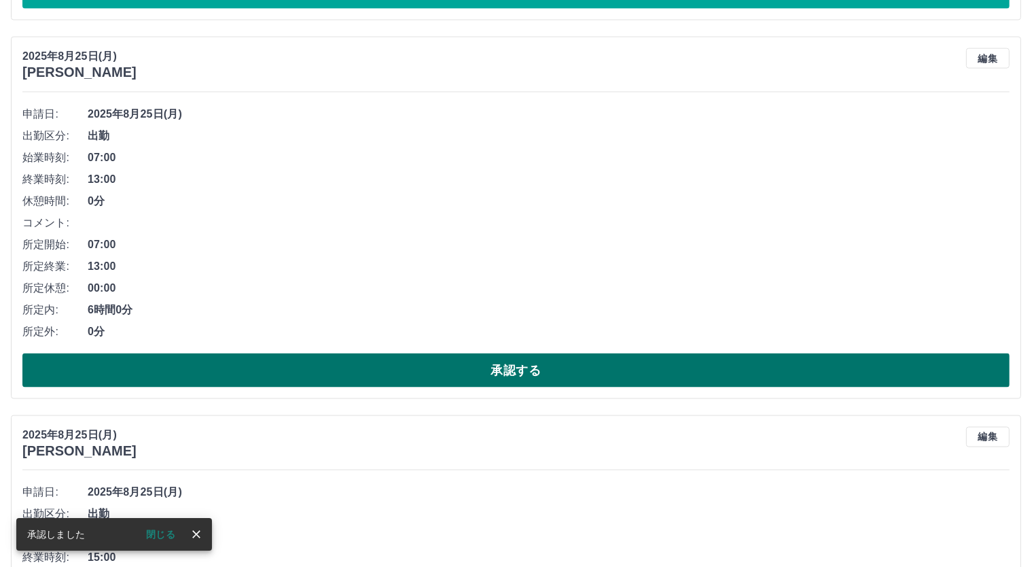
click at [533, 380] on button "承認する" at bounding box center [515, 370] width 987 height 34
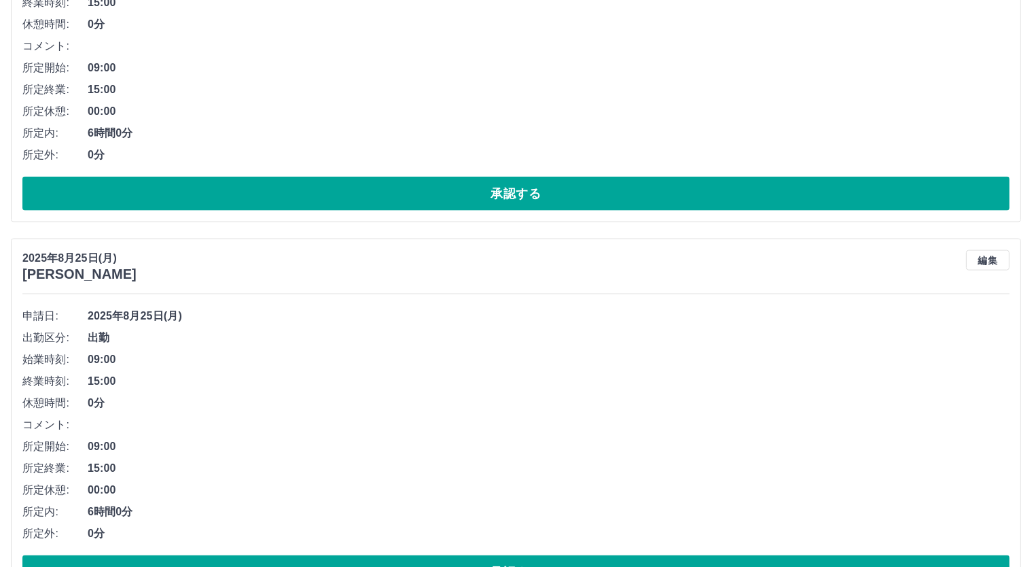
scroll to position [2038, 0]
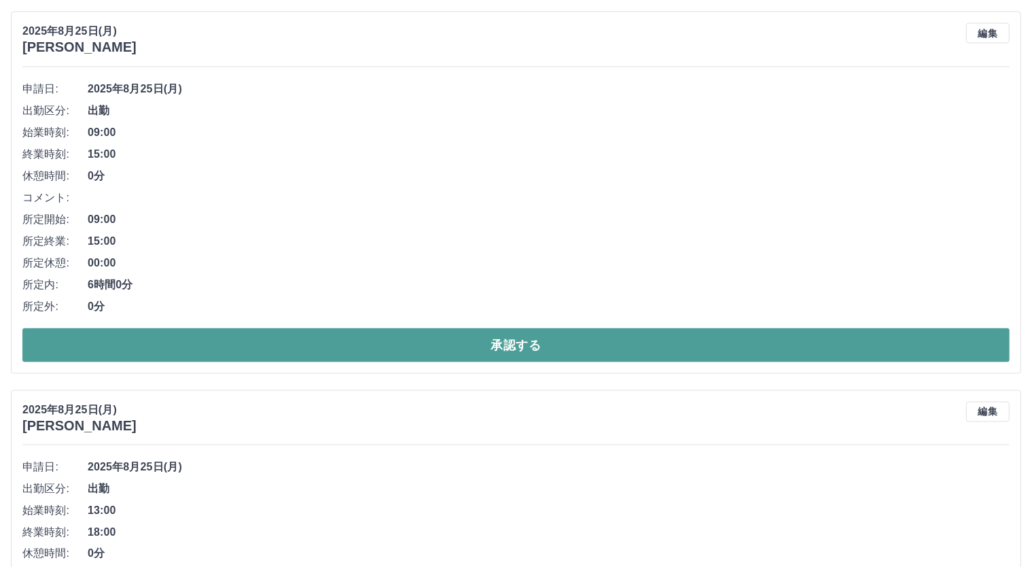
click at [545, 357] on button "承認する" at bounding box center [515, 345] width 987 height 34
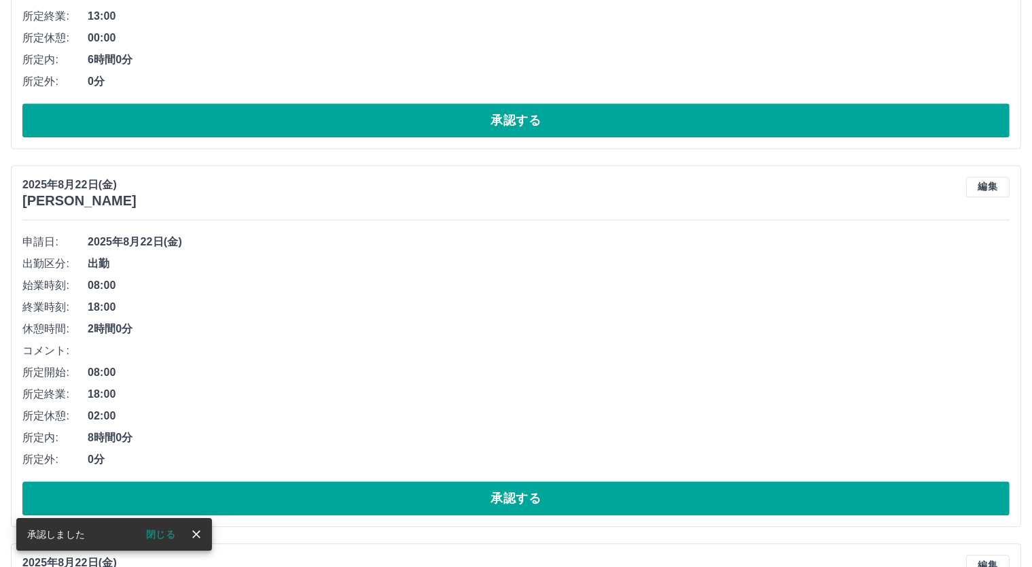
scroll to position [3019, 0]
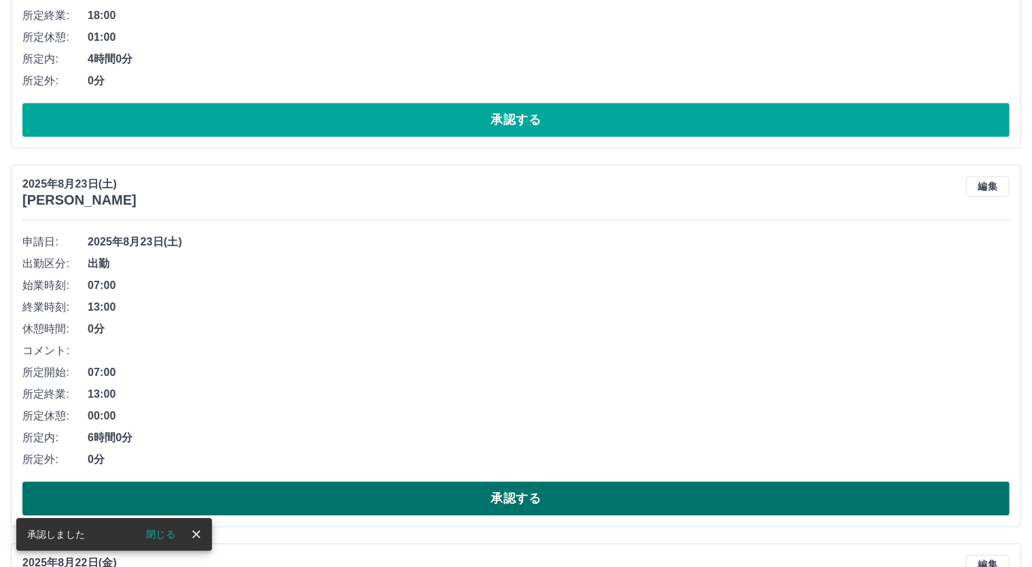
click at [552, 507] on button "承認する" at bounding box center [515, 498] width 987 height 34
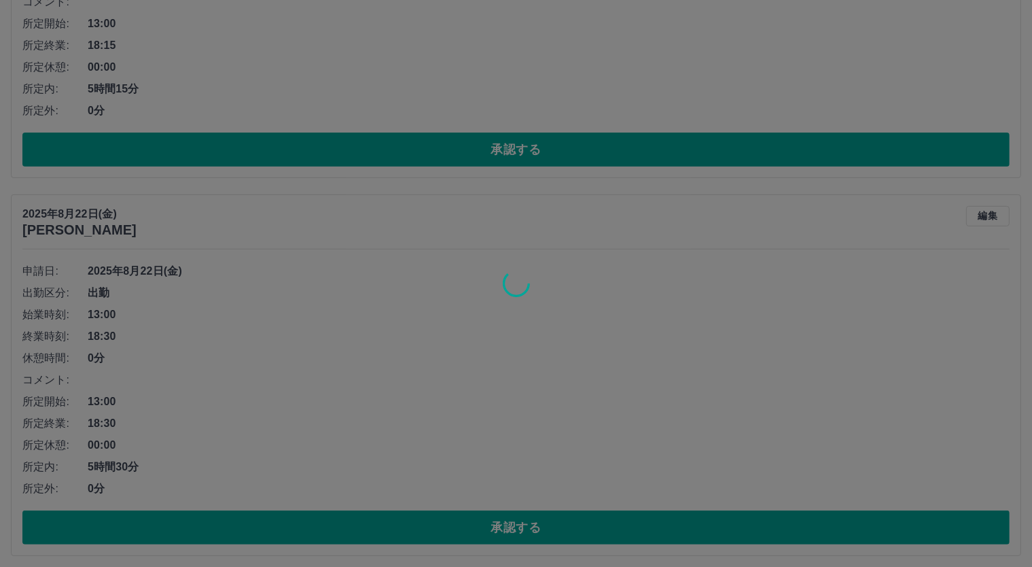
scroll to position [5257, 0]
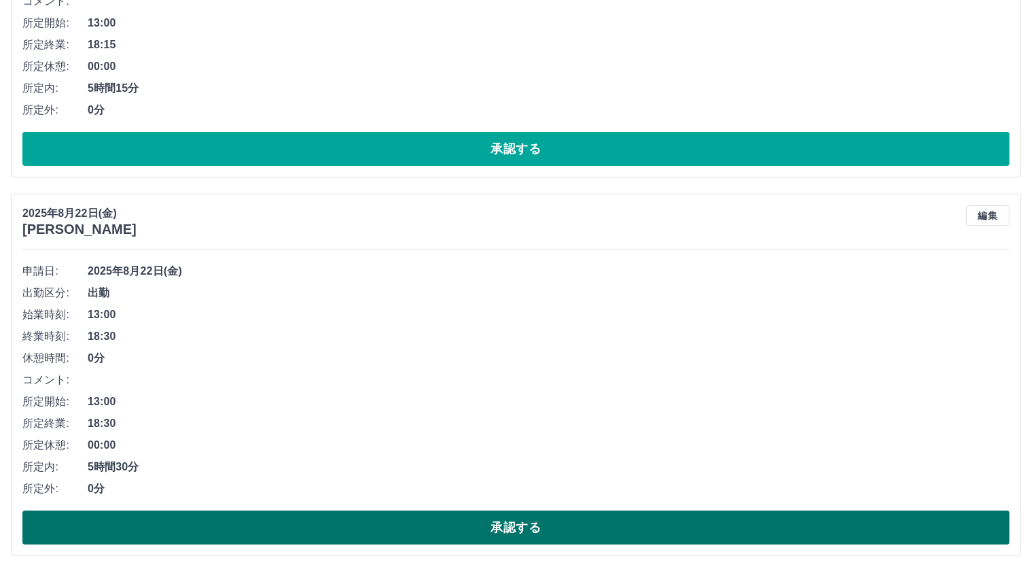
click at [556, 522] on button "承認する" at bounding box center [515, 527] width 987 height 34
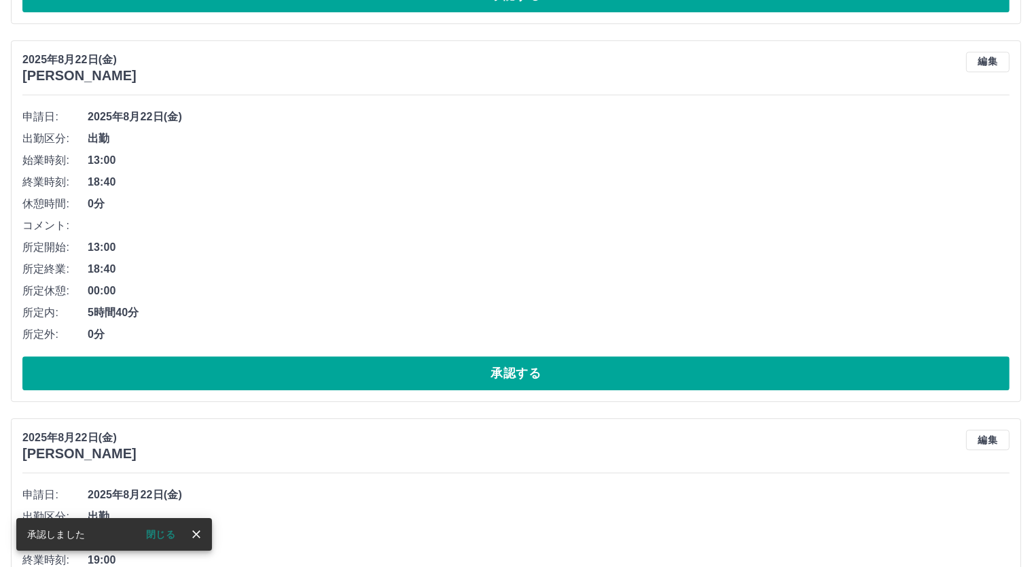
scroll to position [3748, 0]
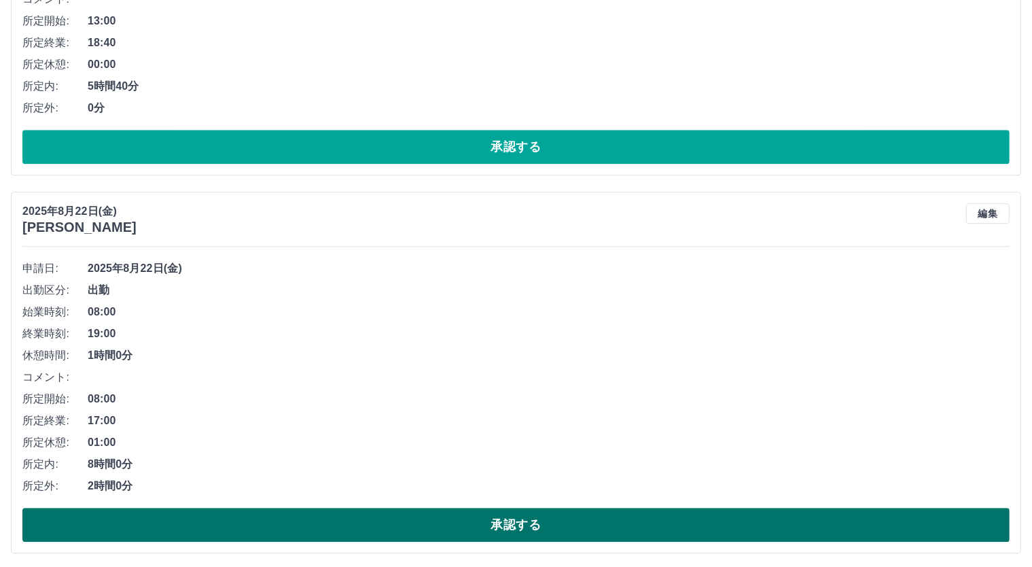
click at [596, 503] on div "申請日: 2025年8月22日(金) 出勤区分: 出勤 始業時刻: 08:00 終業時刻: 19:00 休憩時間: 1時間0分 コメント: 所定開始: 08:…" at bounding box center [515, 399] width 987 height 284
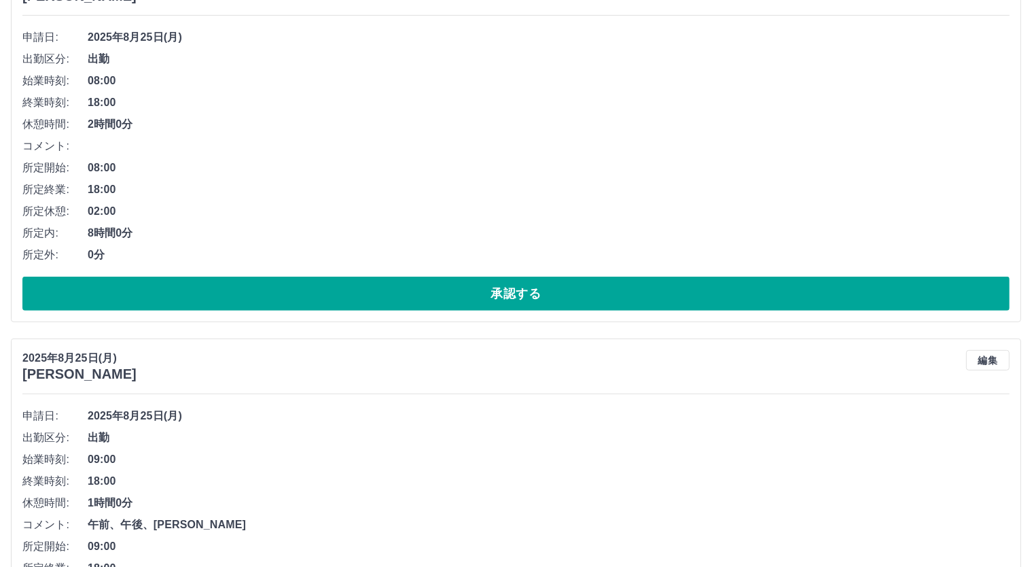
scroll to position [351, 0]
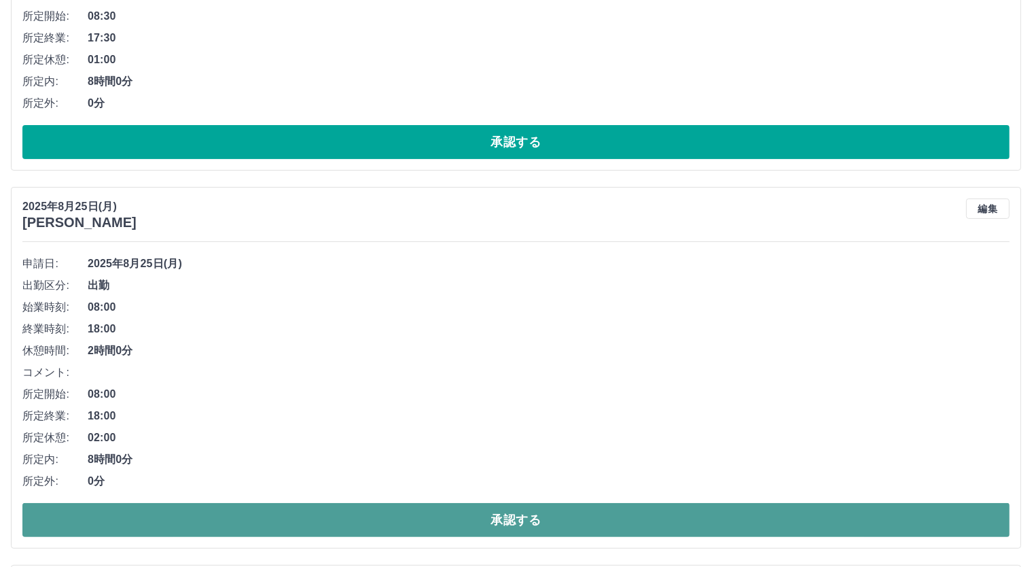
click at [668, 516] on button "承認する" at bounding box center [515, 520] width 987 height 34
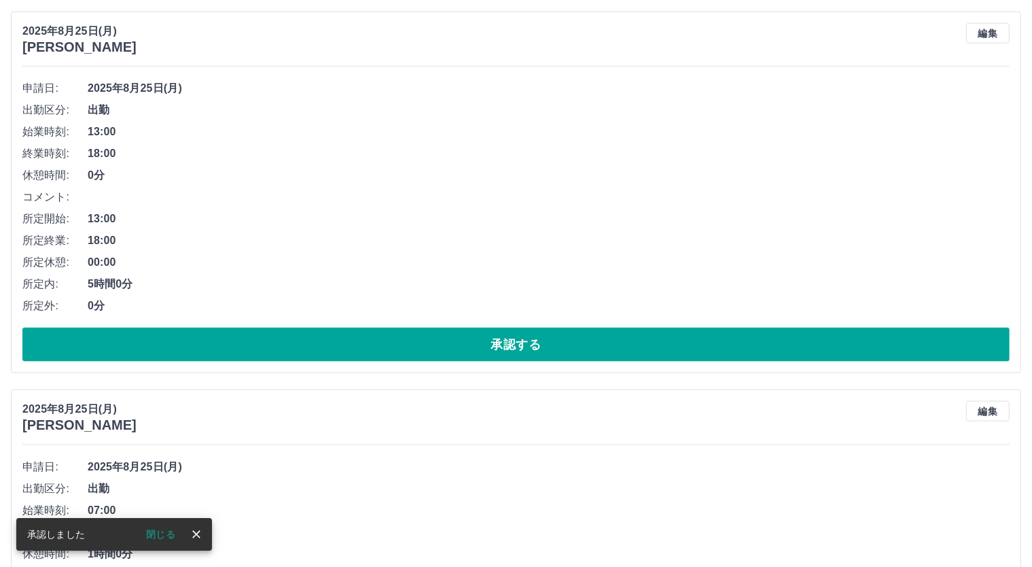
scroll to position [1887, 0]
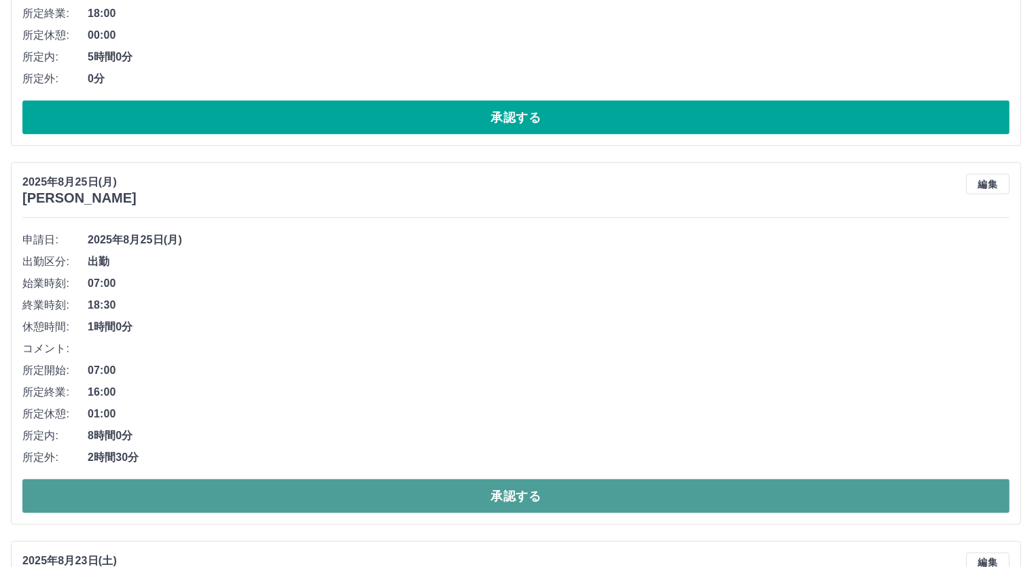
click at [504, 501] on button "承認する" at bounding box center [515, 496] width 987 height 34
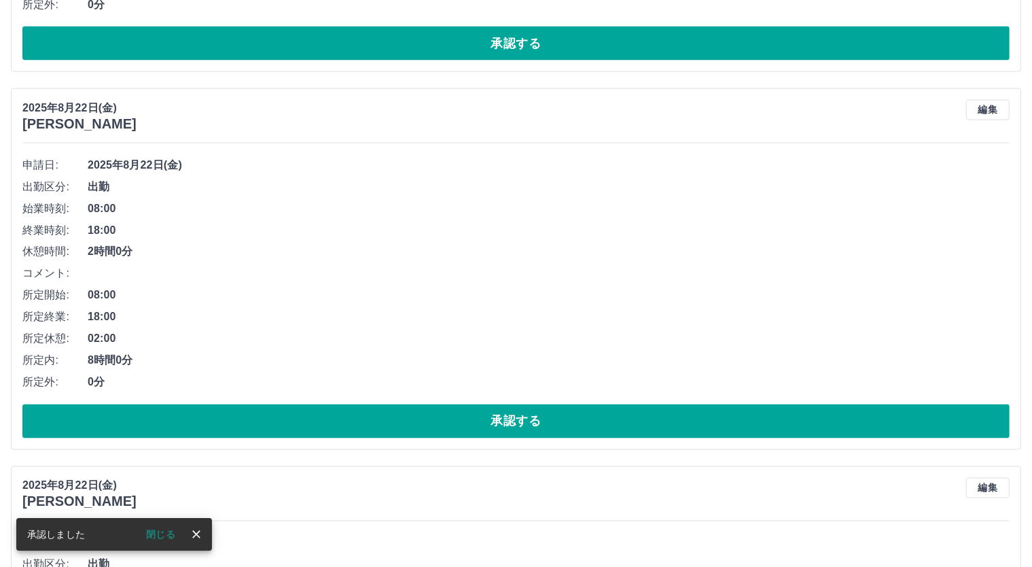
scroll to position [1963, 0]
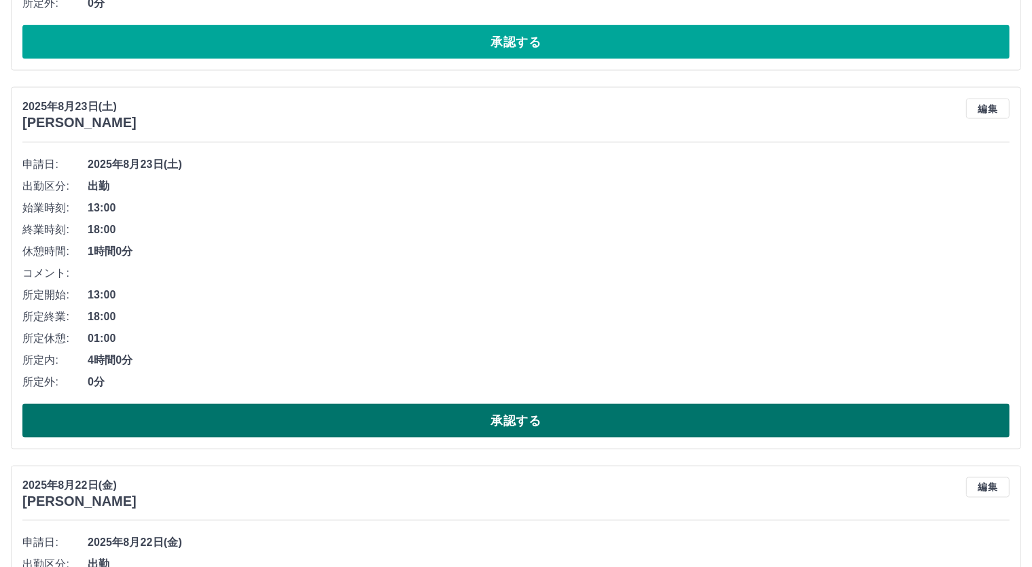
click at [541, 414] on button "承認する" at bounding box center [515, 421] width 987 height 34
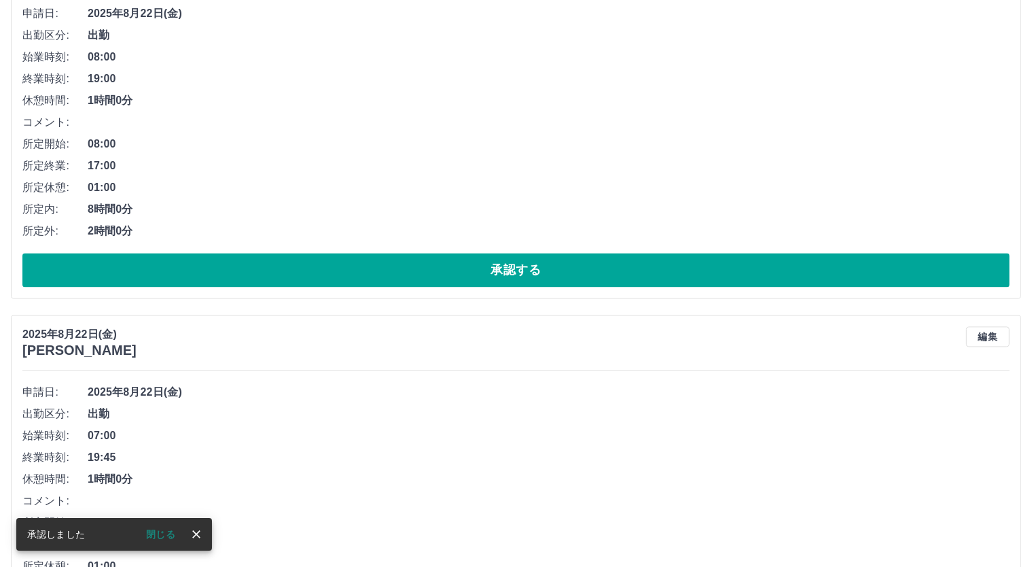
scroll to position [3095, 0]
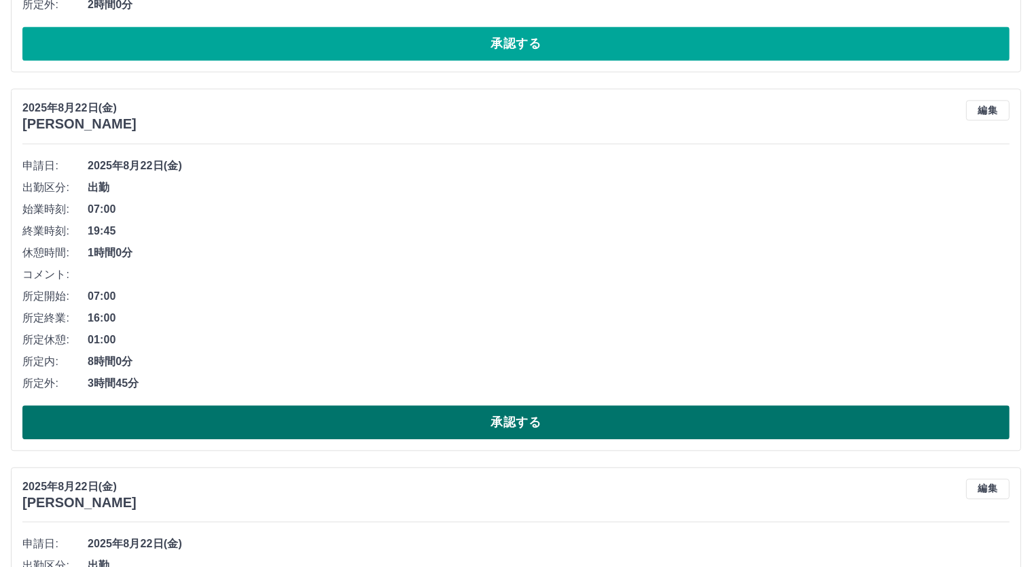
click at [471, 427] on button "承認する" at bounding box center [515, 422] width 987 height 34
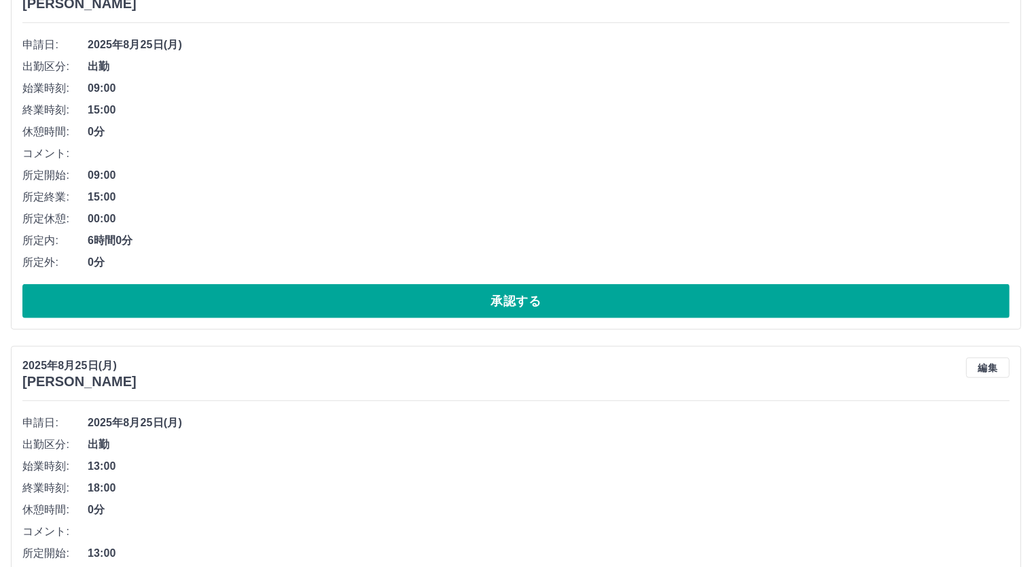
scroll to position [1585, 0]
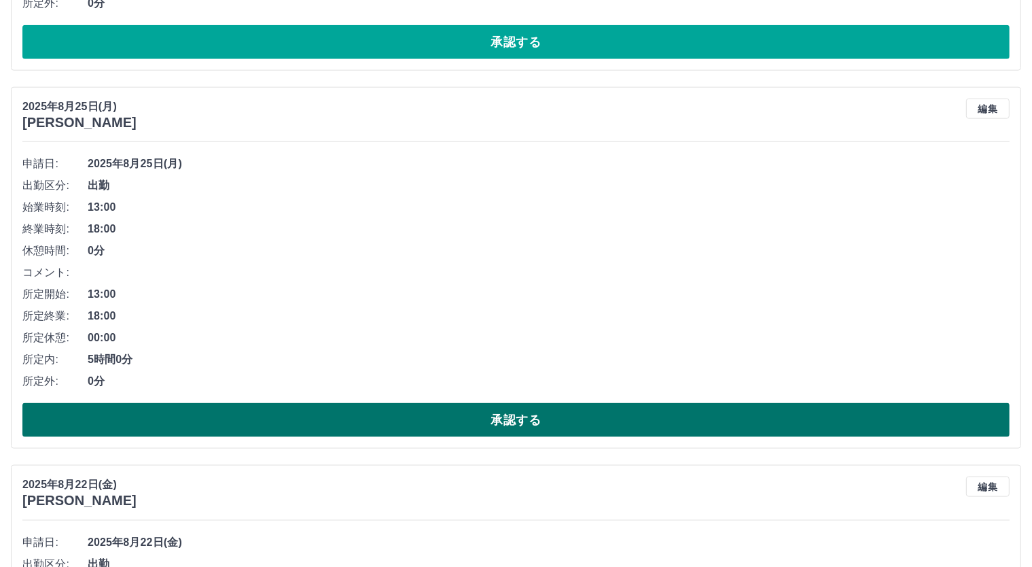
click at [611, 408] on button "承認する" at bounding box center [515, 420] width 987 height 34
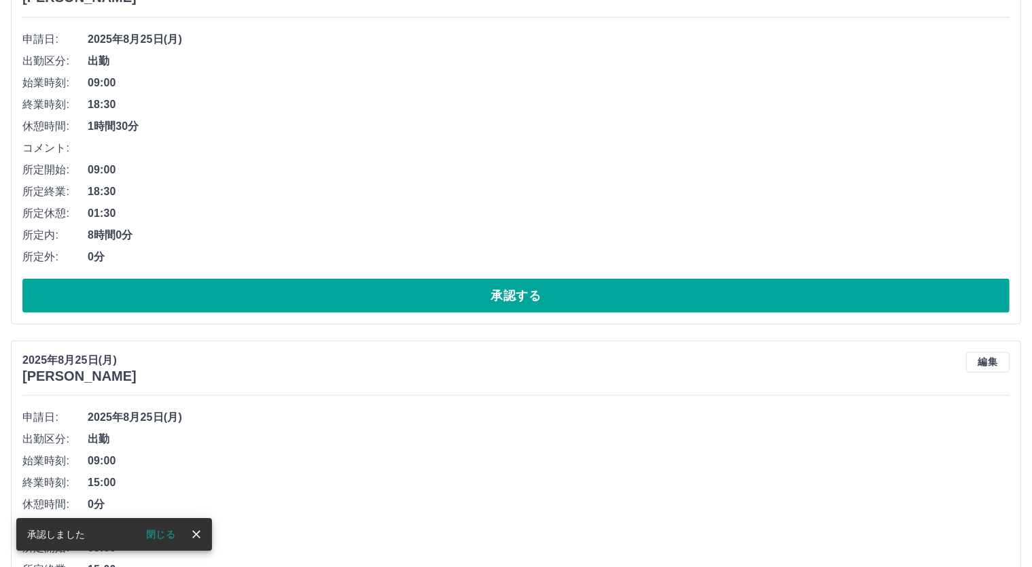
scroll to position [728, 0]
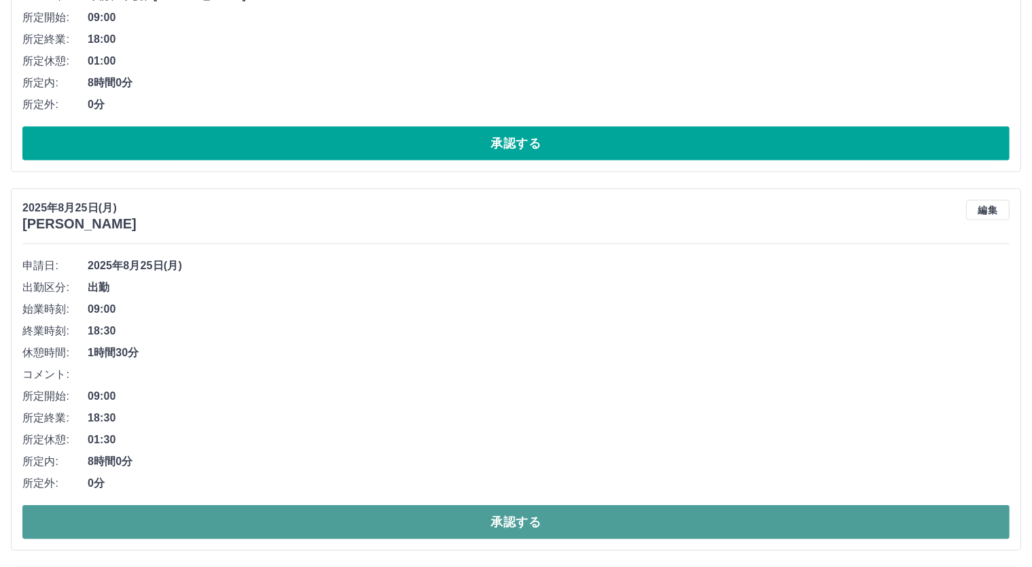
click at [724, 515] on button "承認する" at bounding box center [515, 522] width 987 height 34
click at [732, 522] on button "承認する" at bounding box center [515, 522] width 987 height 34
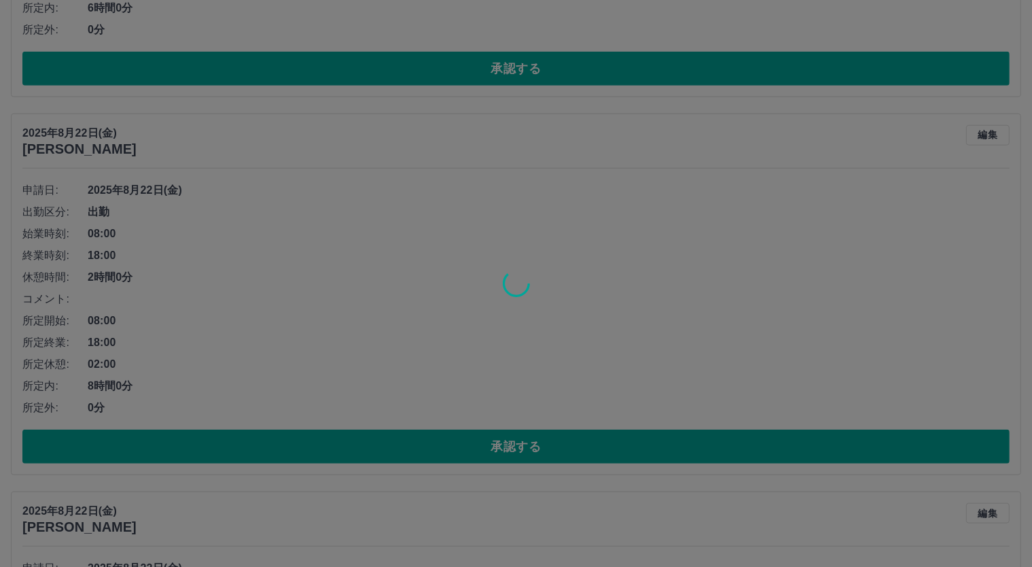
scroll to position [804, 0]
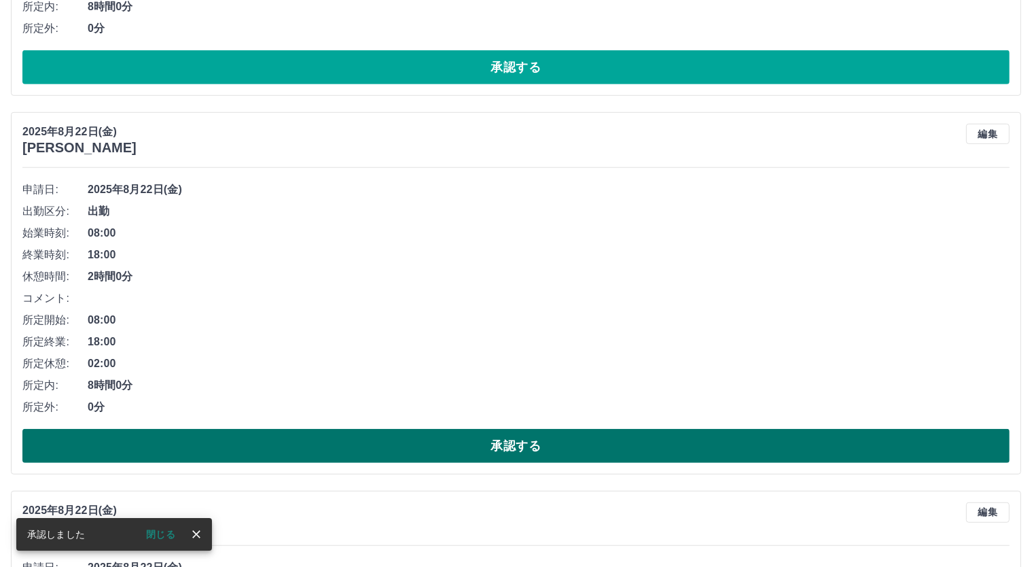
click at [762, 441] on button "承認する" at bounding box center [515, 446] width 987 height 34
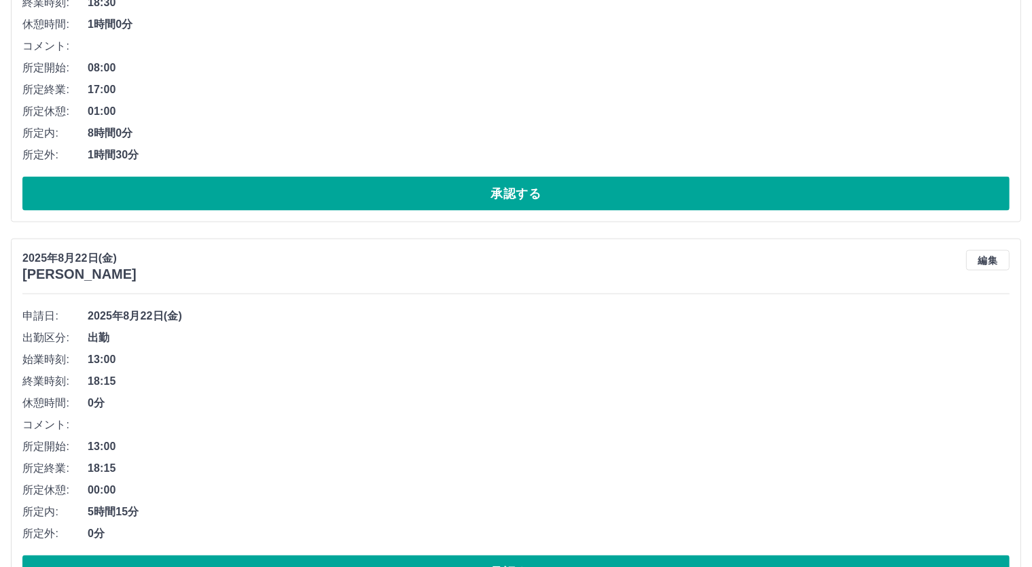
scroll to position [1859, 0]
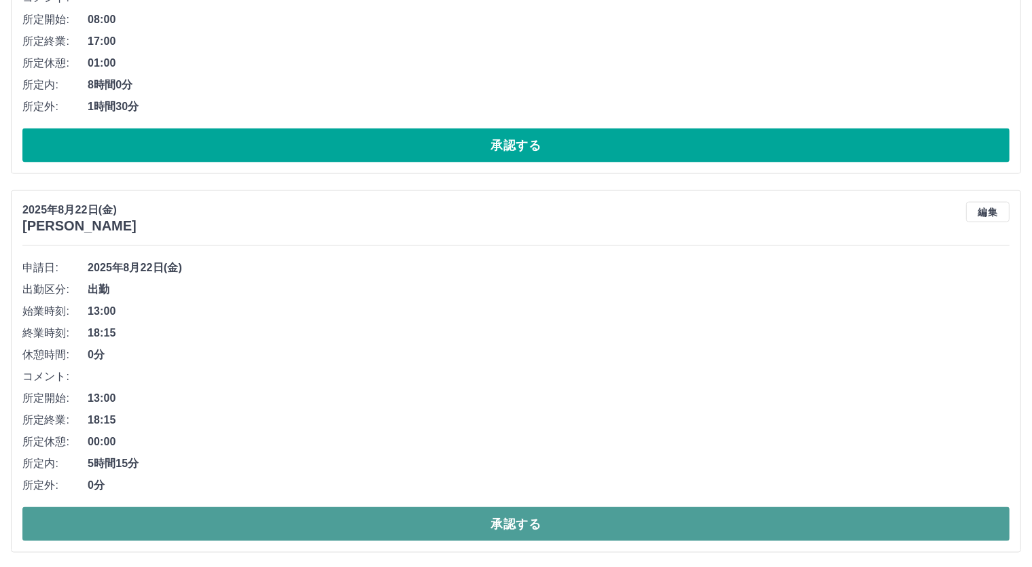
click at [772, 532] on button "承認する" at bounding box center [515, 524] width 987 height 34
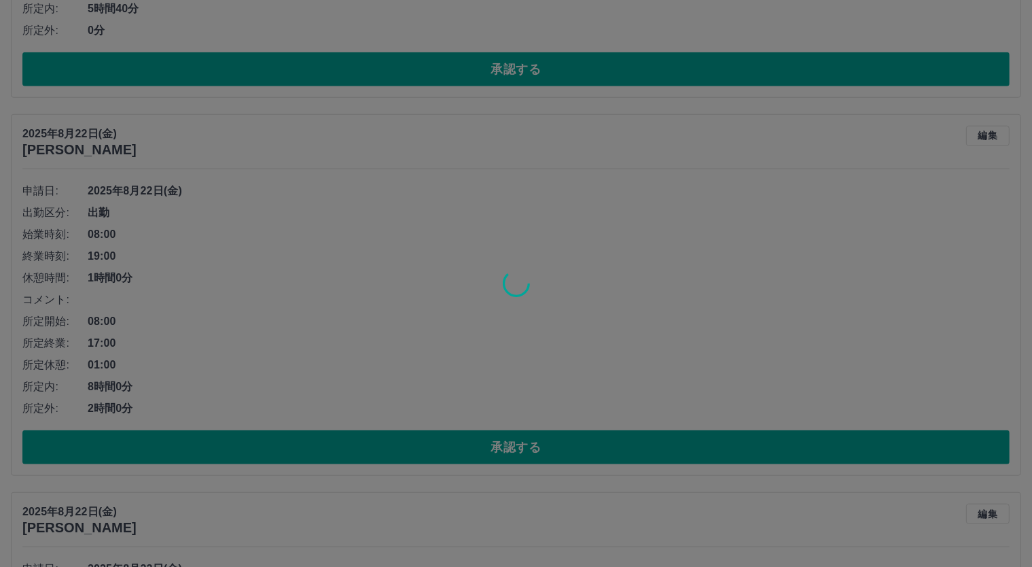
scroll to position [728, 0]
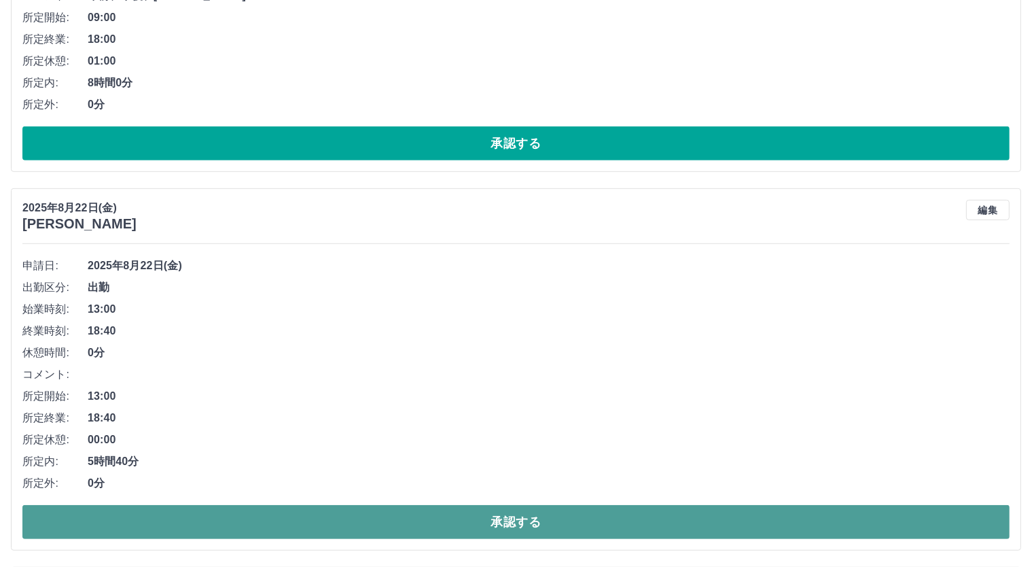
click at [787, 522] on button "承認する" at bounding box center [515, 522] width 987 height 34
click at [502, 512] on button "承認する" at bounding box center [515, 522] width 987 height 34
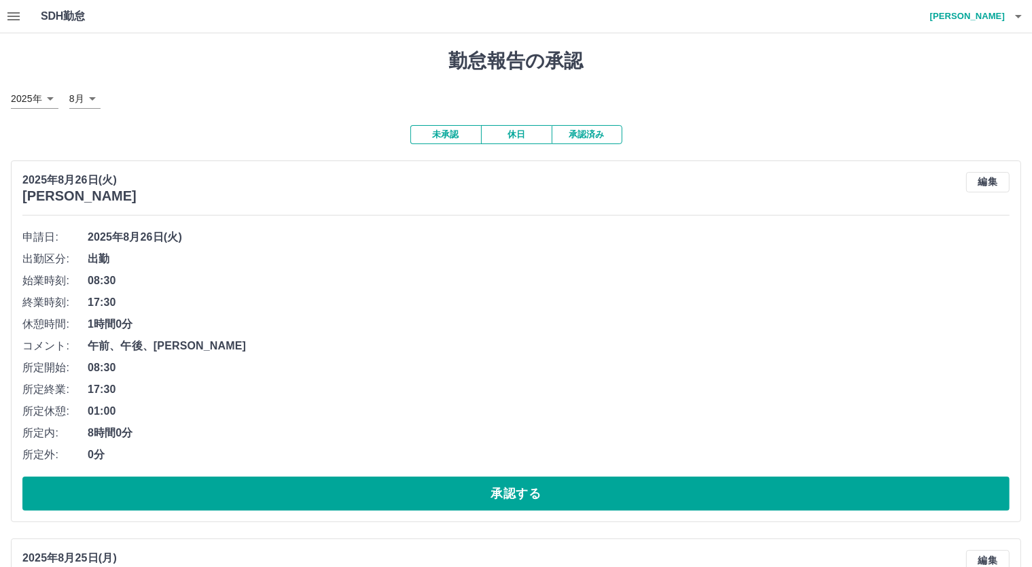
scroll to position [727, 0]
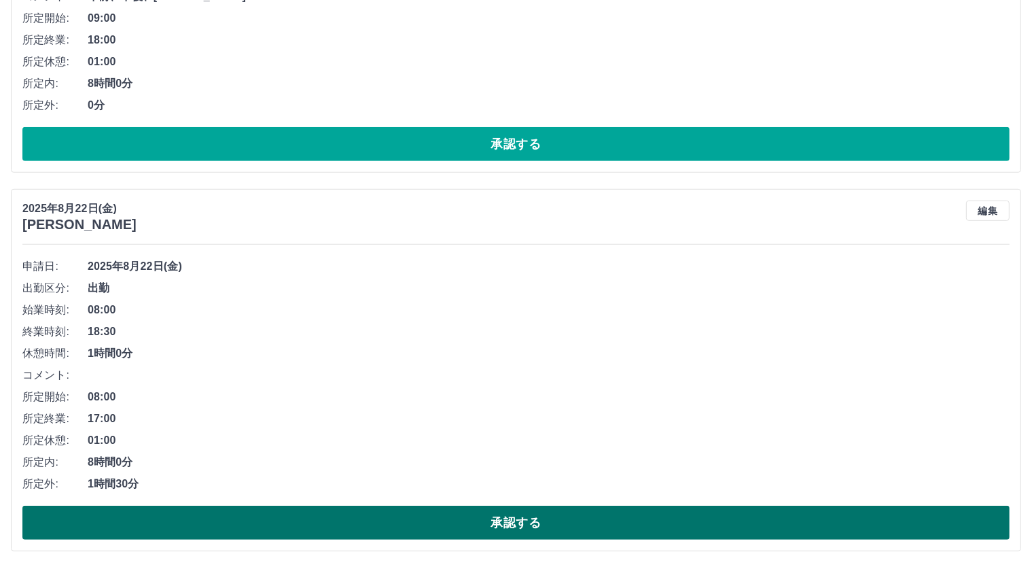
click at [531, 520] on button "承認する" at bounding box center [515, 522] width 987 height 34
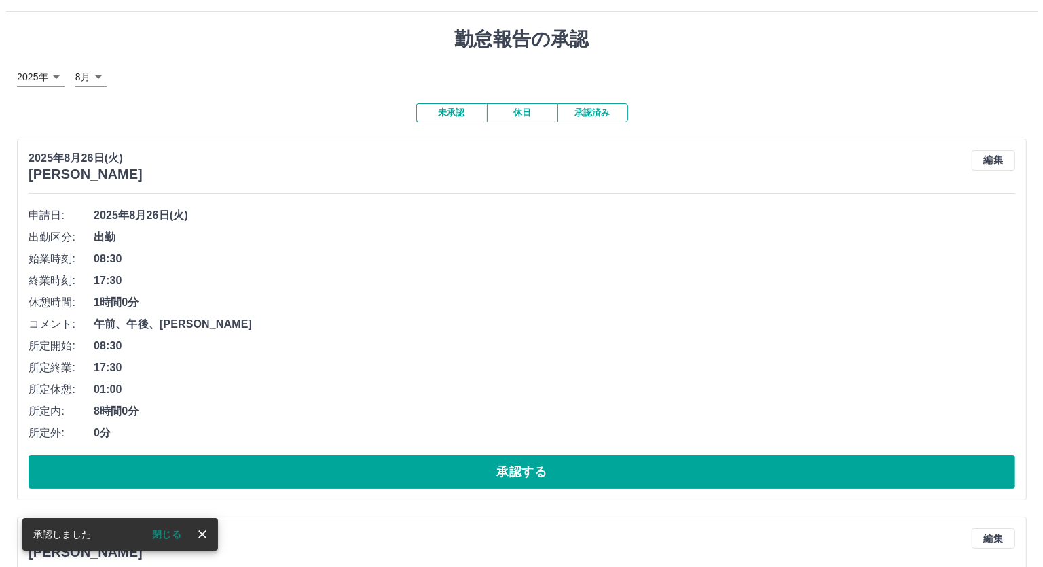
scroll to position [0, 0]
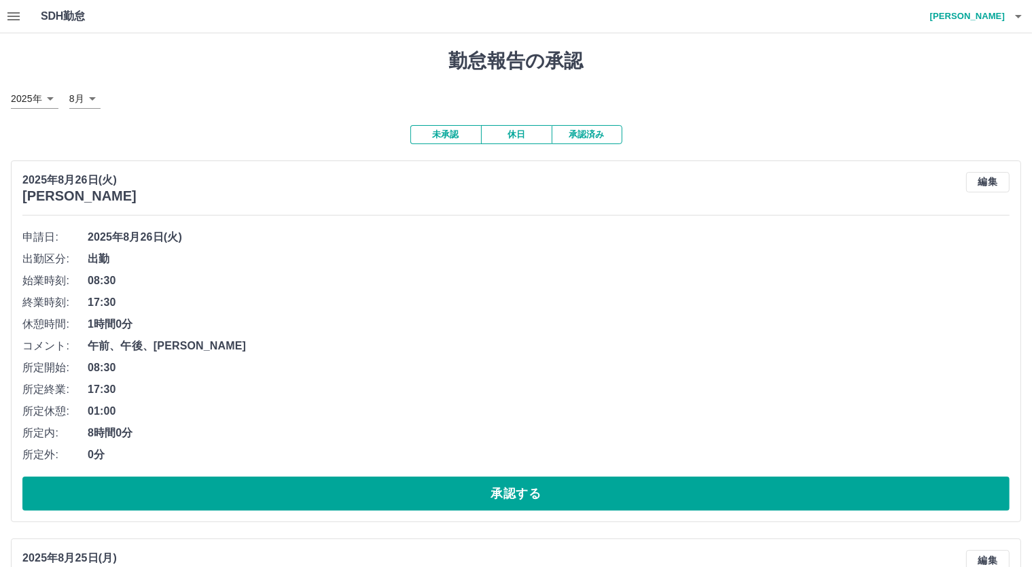
click at [1020, 17] on icon "button" at bounding box center [1018, 16] width 16 height 16
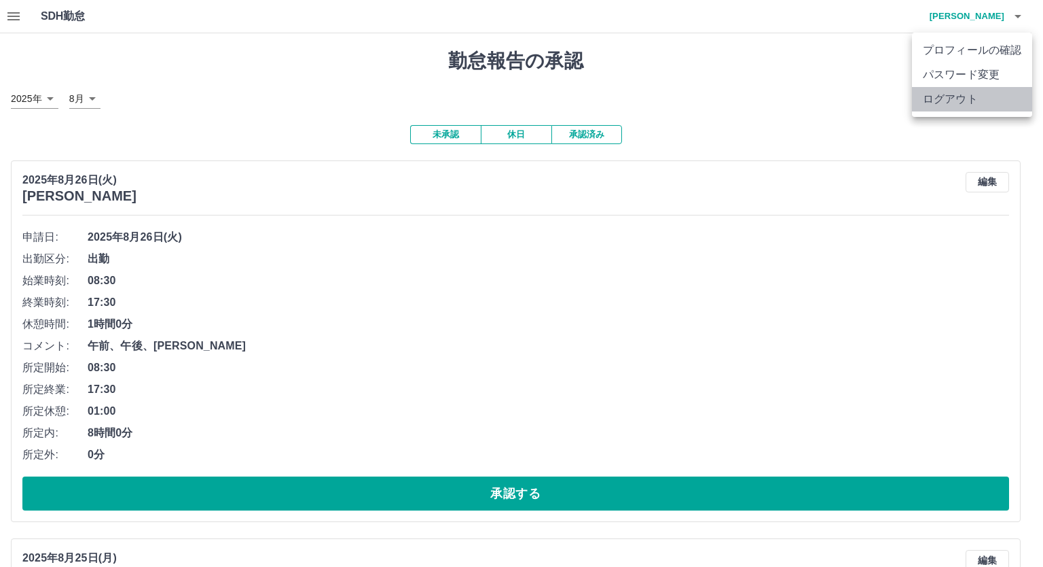
click at [973, 100] on li "ログアウト" at bounding box center [972, 99] width 120 height 24
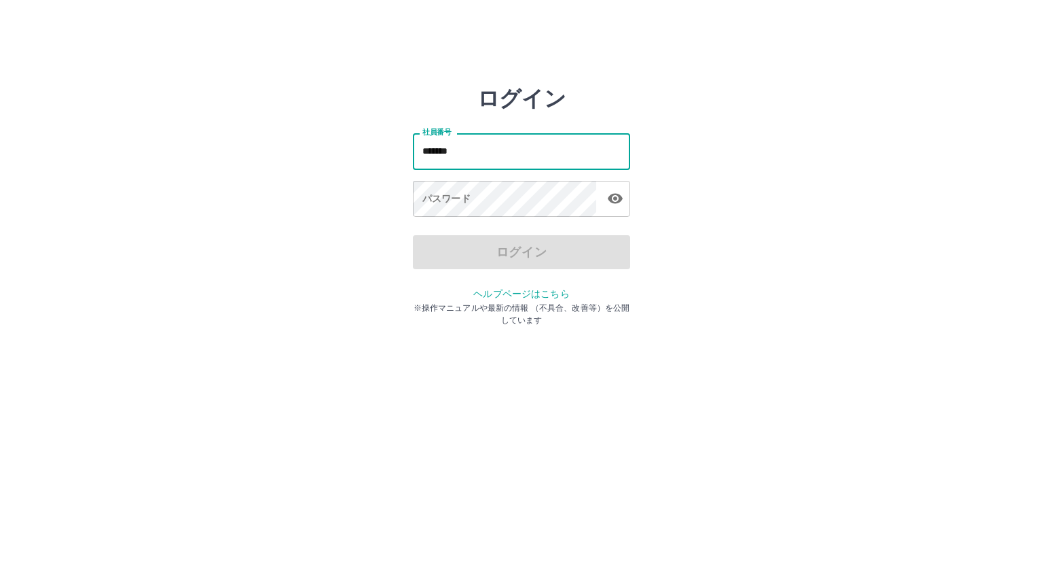
click at [434, 145] on input "*******" at bounding box center [521, 151] width 217 height 36
type input "*******"
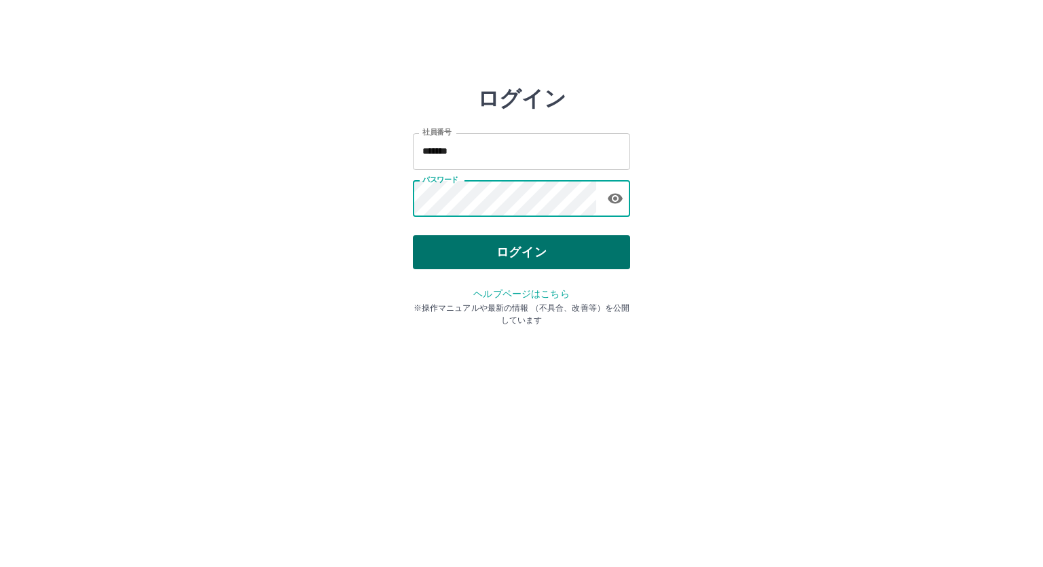
click at [518, 252] on button "ログイン" at bounding box center [521, 252] width 217 height 34
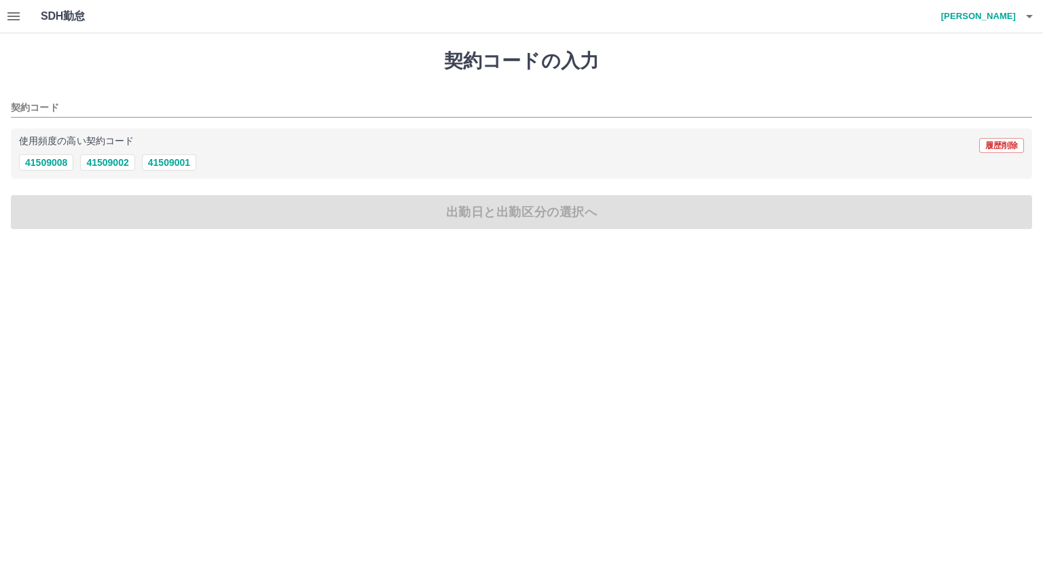
click at [16, 14] on icon "button" at bounding box center [13, 16] width 16 height 16
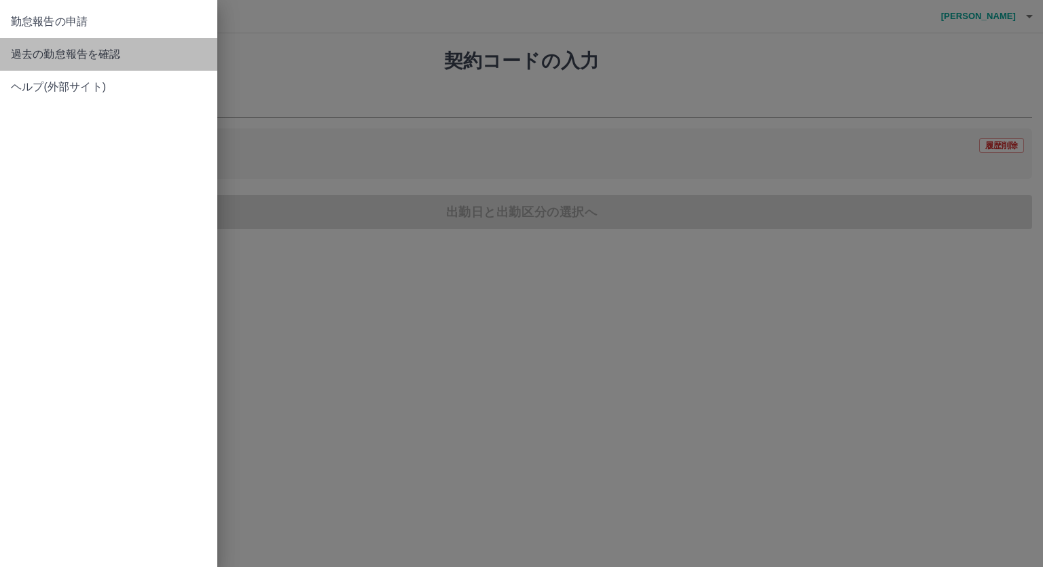
click at [41, 54] on span "過去の勤怠報告を確認" at bounding box center [109, 54] width 196 height 16
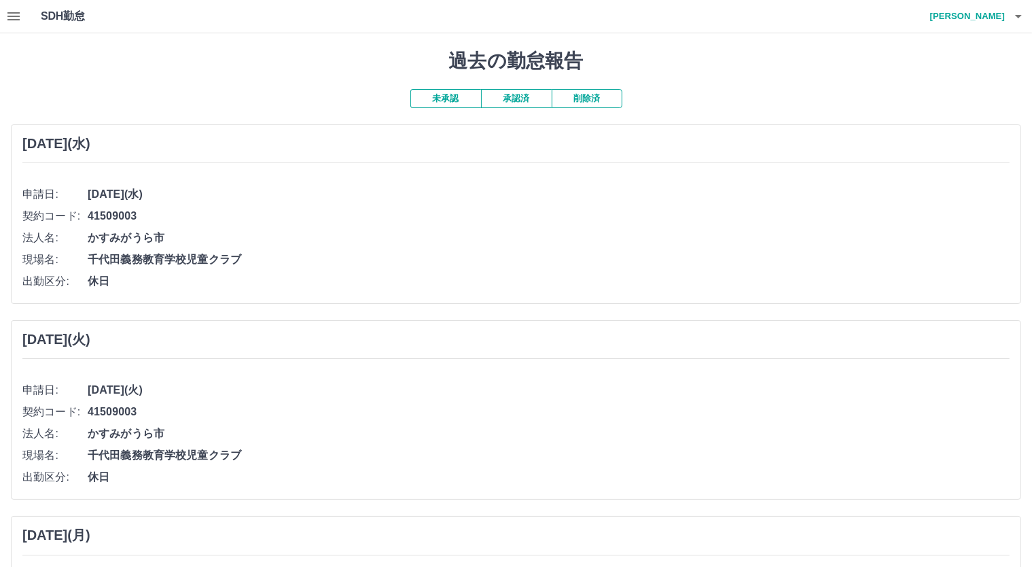
click at [510, 99] on div at bounding box center [516, 283] width 1032 height 567
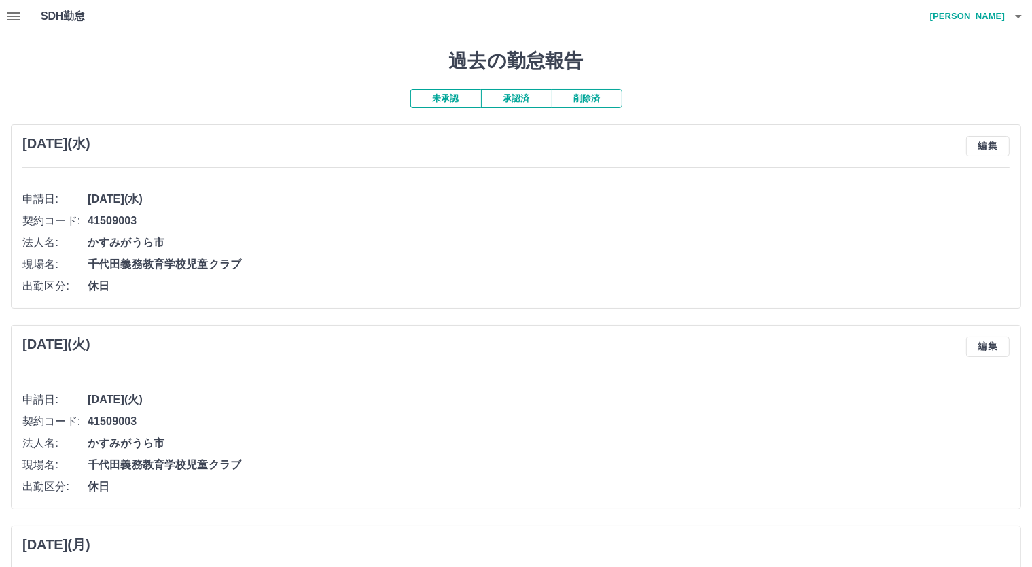
click at [510, 99] on button "承認済" at bounding box center [516, 98] width 71 height 19
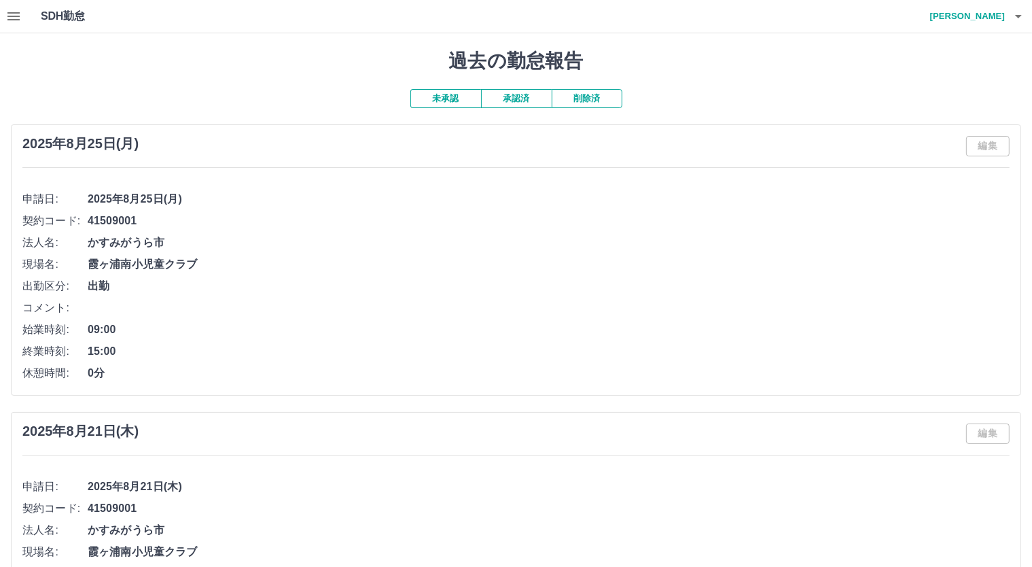
click at [0, 12] on button "button" at bounding box center [13, 16] width 27 height 33
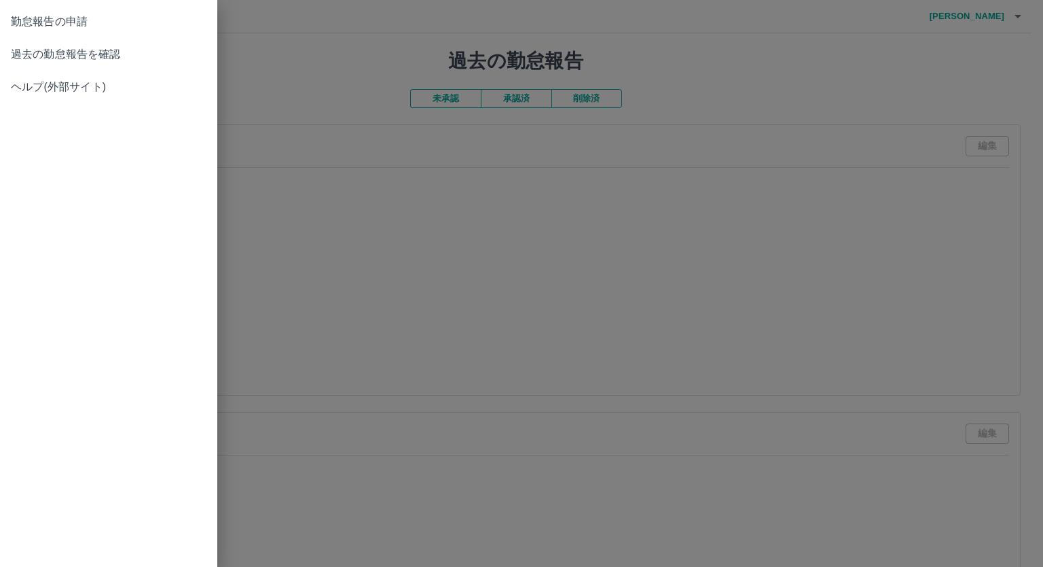
click at [47, 14] on span "勤怠報告の申請" at bounding box center [109, 22] width 196 height 16
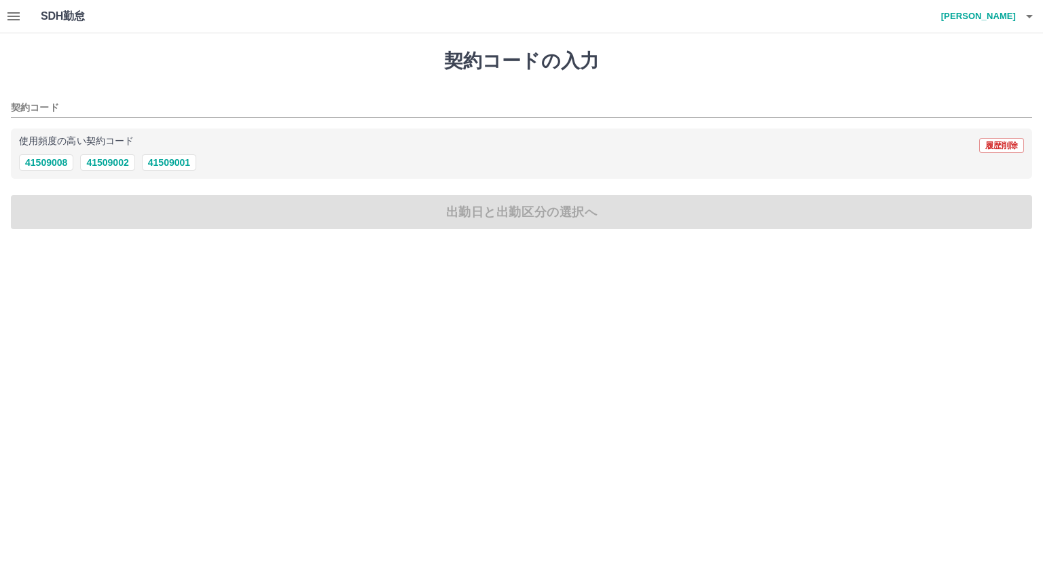
click at [154, 171] on div "使用頻度の高い契約コード 履歴削除 41509008 41509002 41509001" at bounding box center [522, 153] width 1022 height 51
click at [176, 158] on button "41509001" at bounding box center [169, 162] width 54 height 16
type input "********"
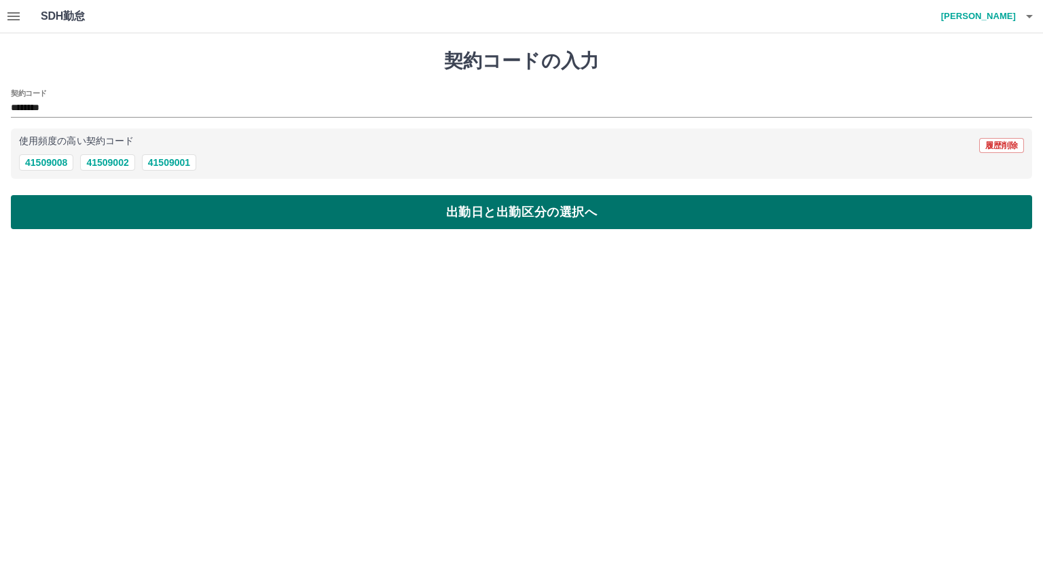
click at [164, 200] on button "出勤日と出勤区分の選択へ" at bounding box center [522, 212] width 1022 height 34
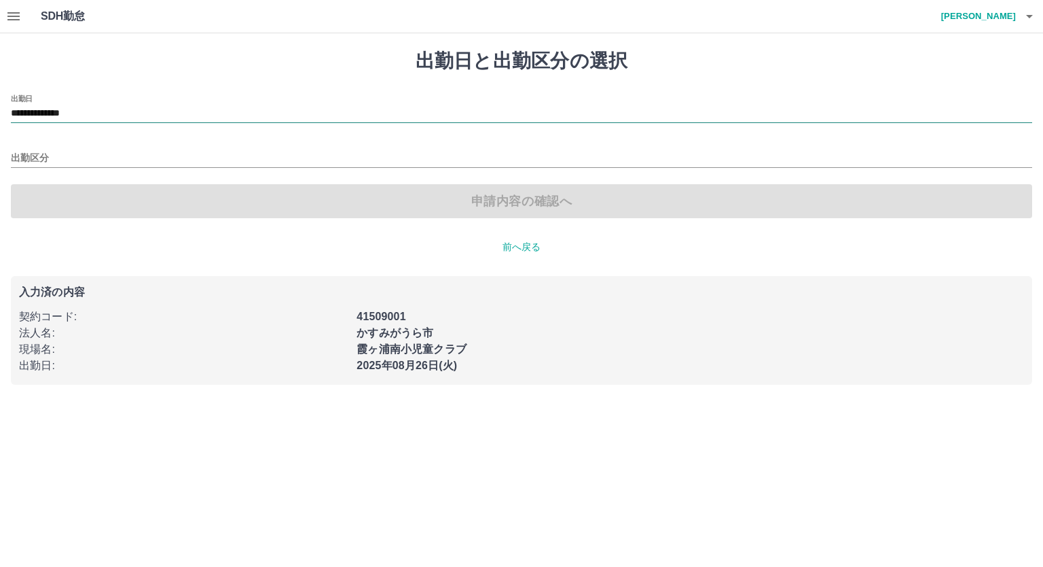
click at [147, 113] on input "**********" at bounding box center [522, 113] width 1022 height 17
click at [149, 55] on h1 "出勤日と出勤区分の選択" at bounding box center [522, 61] width 1022 height 23
click at [1033, 19] on icon "button" at bounding box center [1030, 16] width 16 height 16
click at [971, 100] on li "ログアウト" at bounding box center [972, 99] width 120 height 24
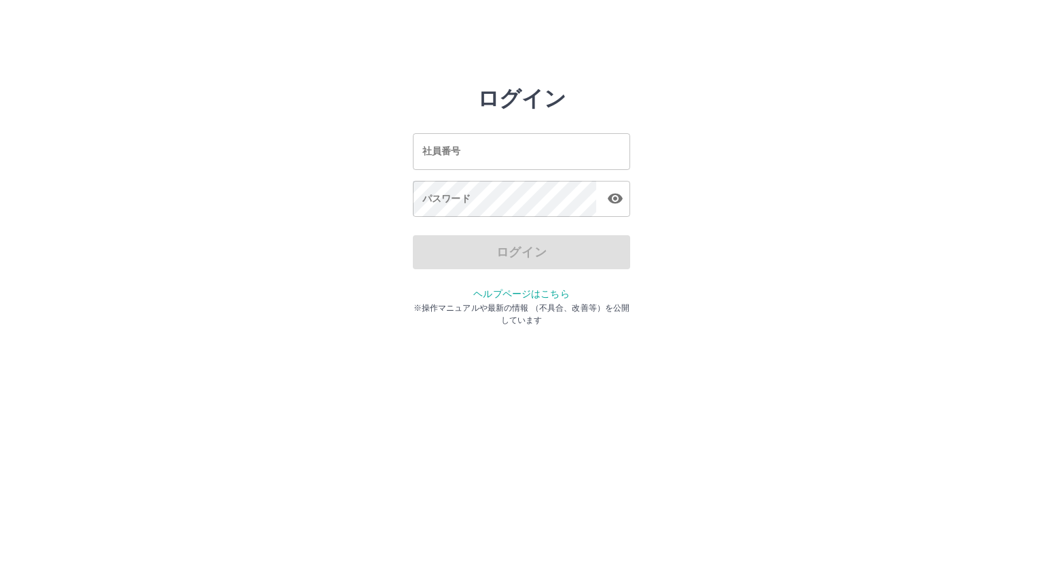
click at [494, 145] on input "社員番号" at bounding box center [521, 151] width 217 height 36
type input "*******"
click at [435, 155] on input "*******" at bounding box center [521, 151] width 217 height 36
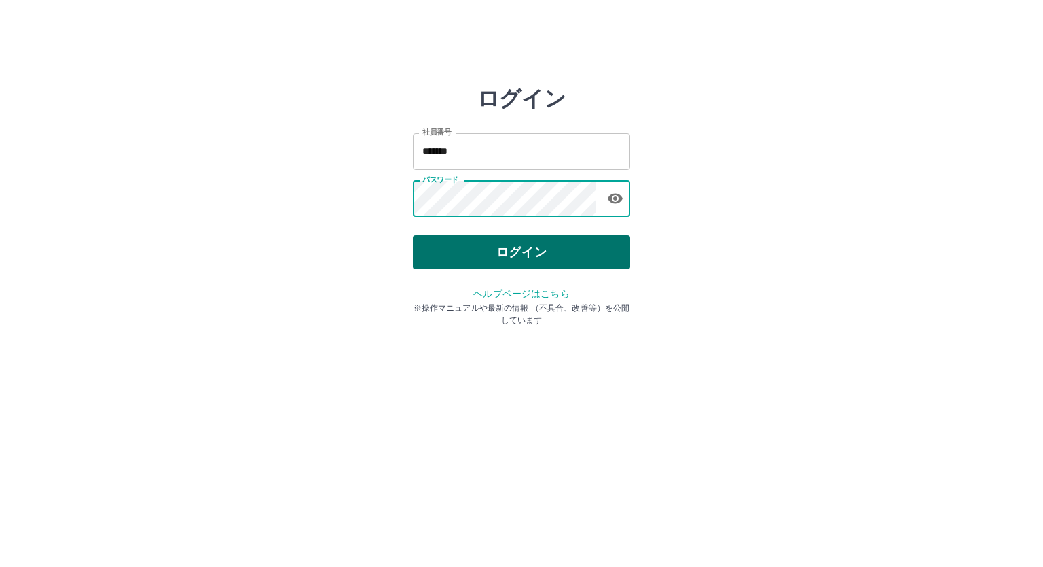
click at [505, 262] on button "ログイン" at bounding box center [521, 252] width 217 height 34
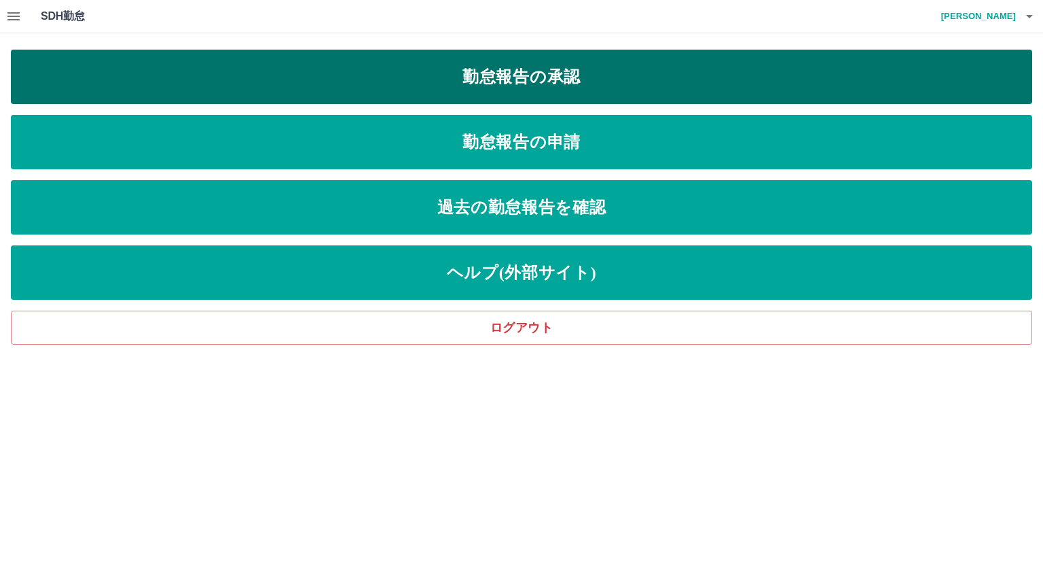
click at [543, 74] on link "勤怠報告の承認" at bounding box center [522, 77] width 1022 height 54
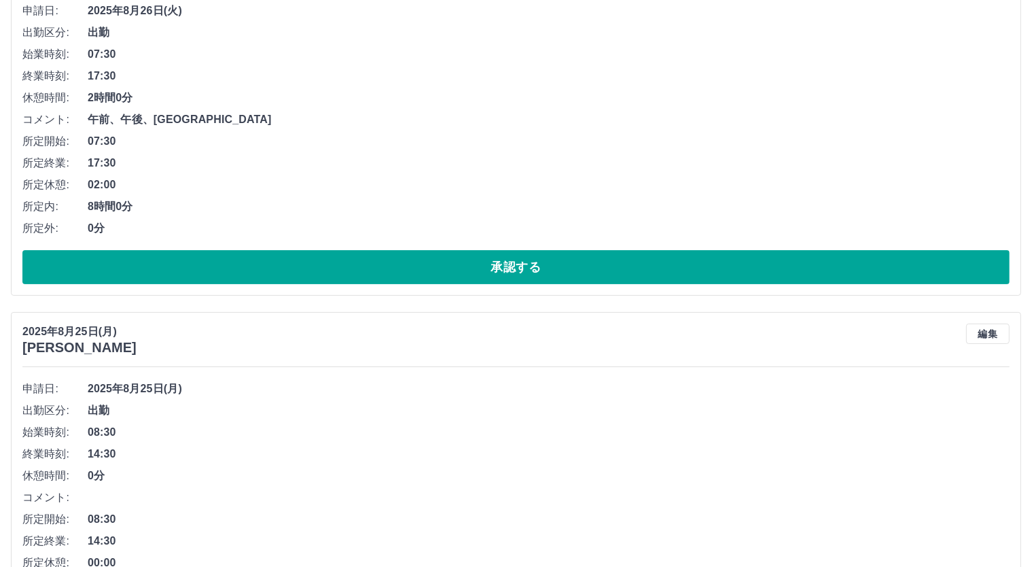
scroll to position [452, 0]
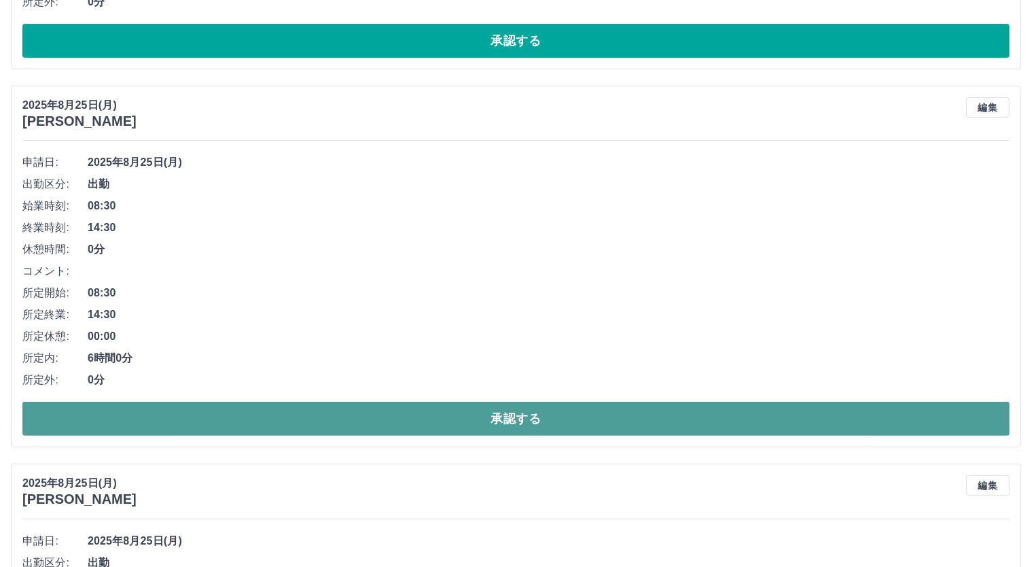
click at [541, 415] on button "承認する" at bounding box center [515, 418] width 987 height 34
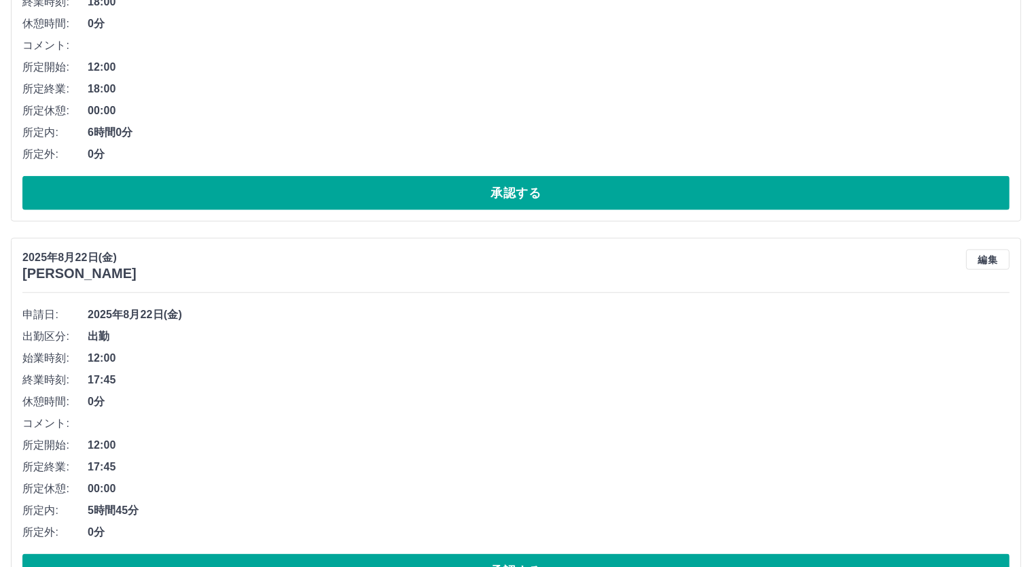
scroll to position [1660, 0]
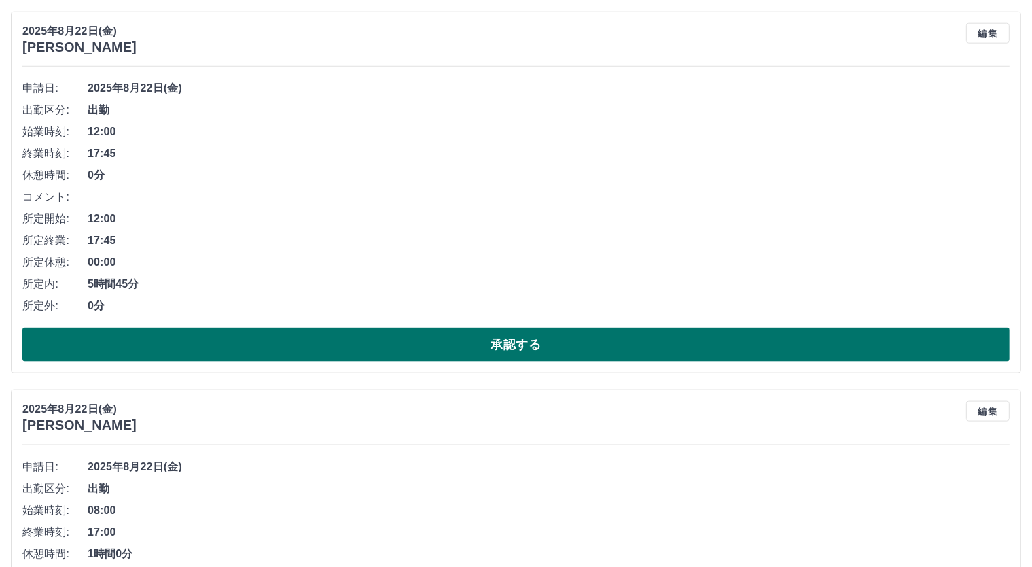
click at [560, 349] on button "承認する" at bounding box center [515, 344] width 987 height 34
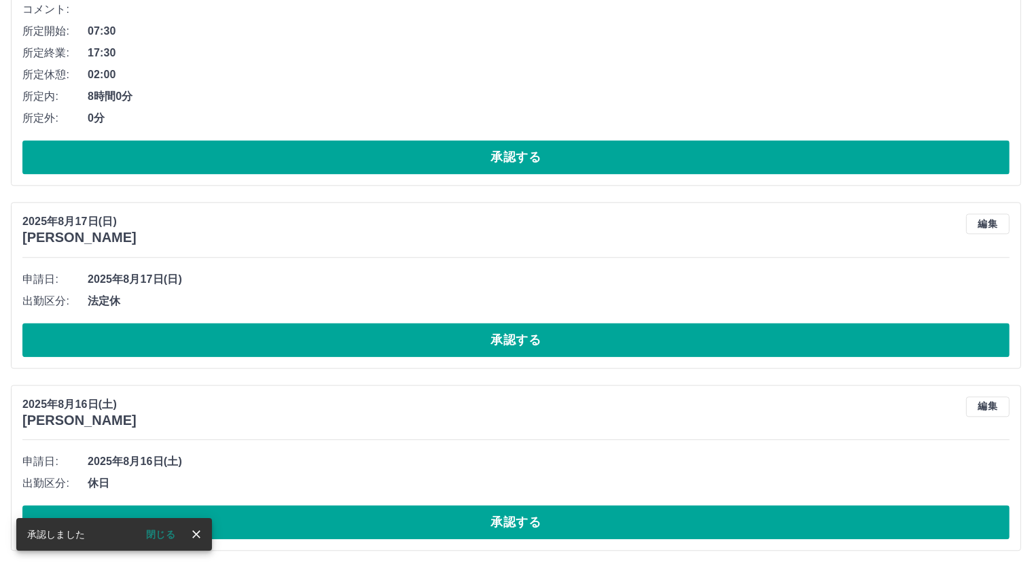
scroll to position [2978, 0]
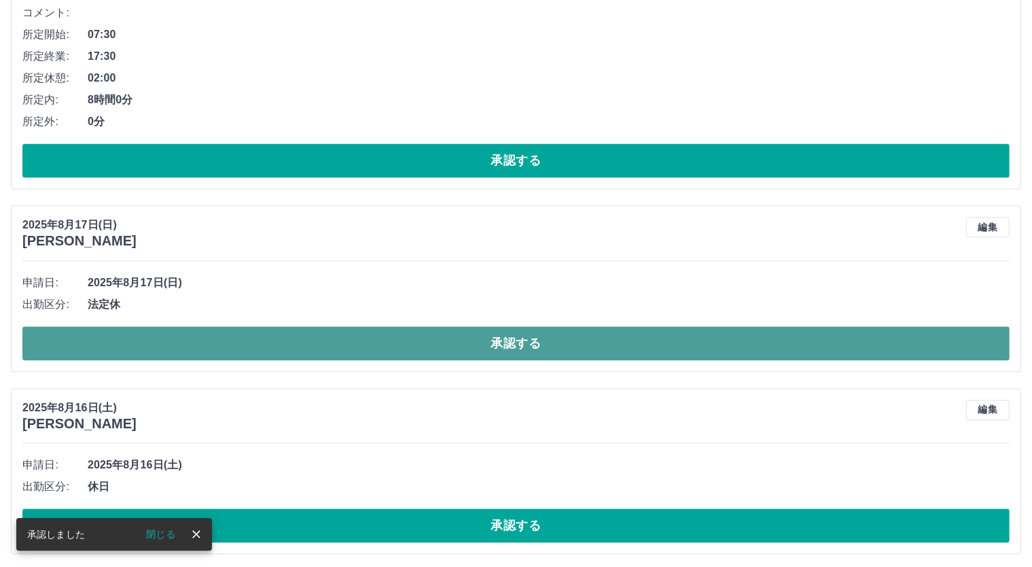
click at [585, 344] on button "承認する" at bounding box center [515, 343] width 987 height 34
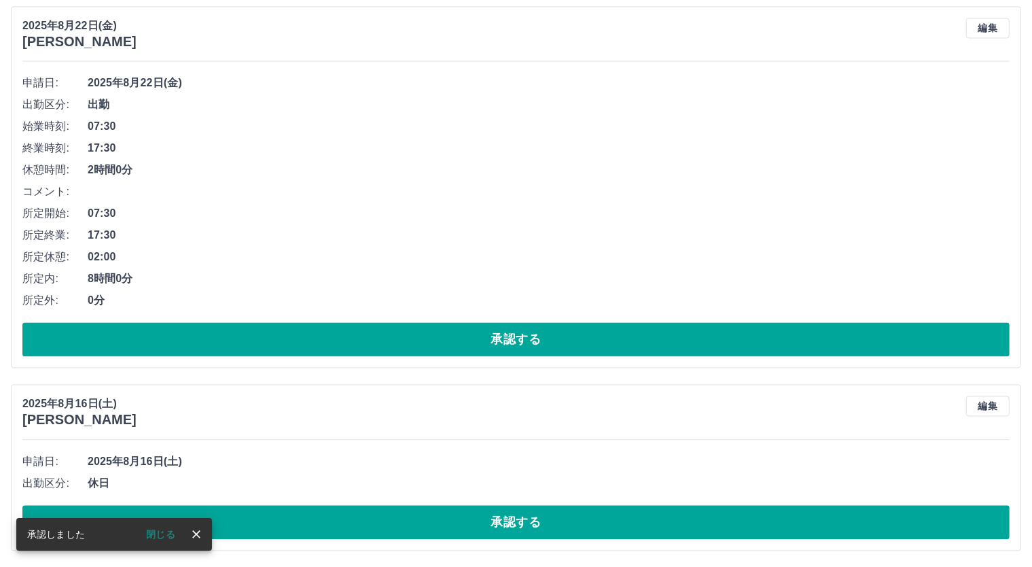
scroll to position [2796, 0]
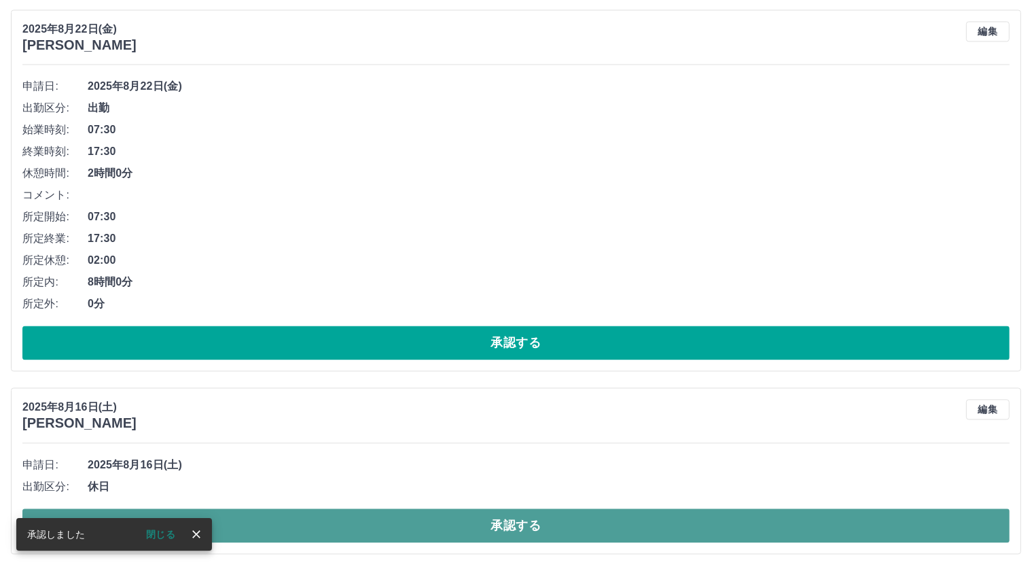
click at [560, 519] on button "承認する" at bounding box center [515, 525] width 987 height 34
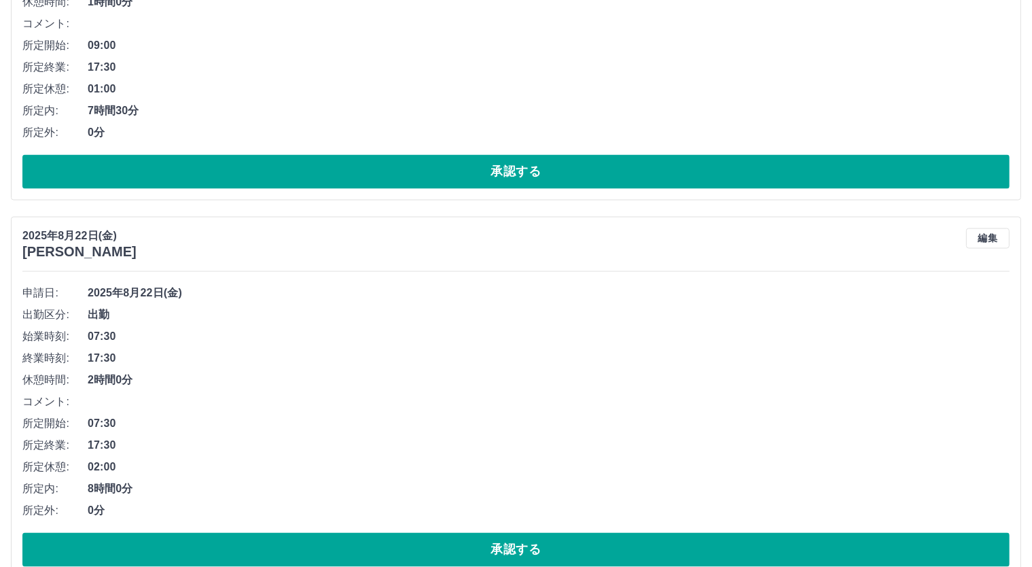
scroll to position [2615, 0]
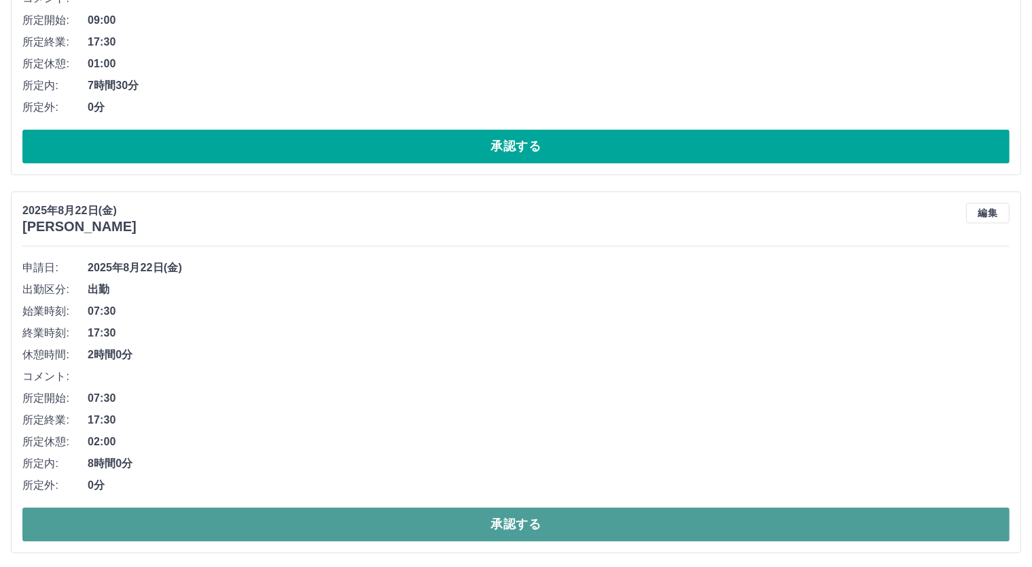
click at [665, 520] on button "承認する" at bounding box center [515, 524] width 987 height 34
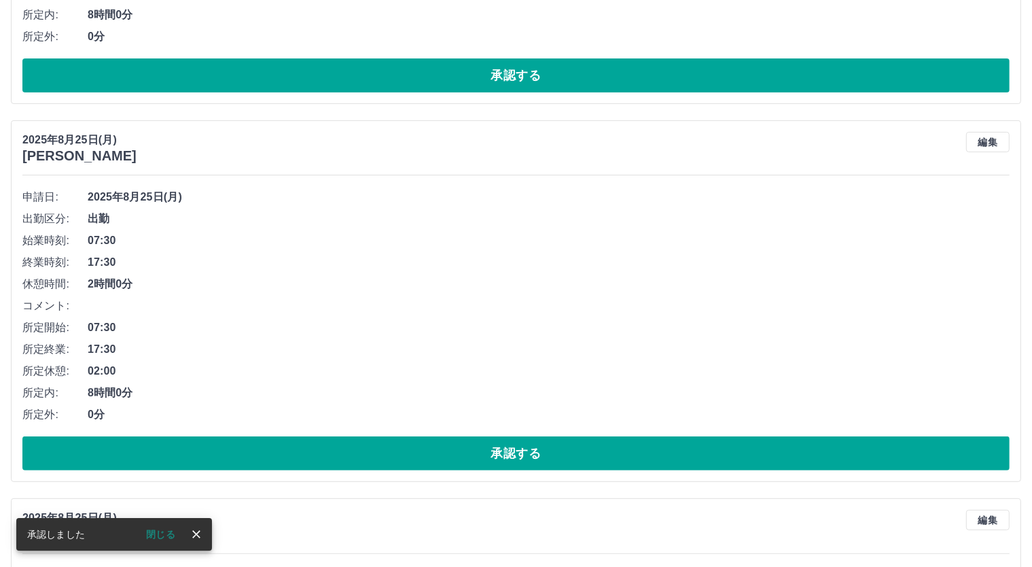
scroll to position [452, 0]
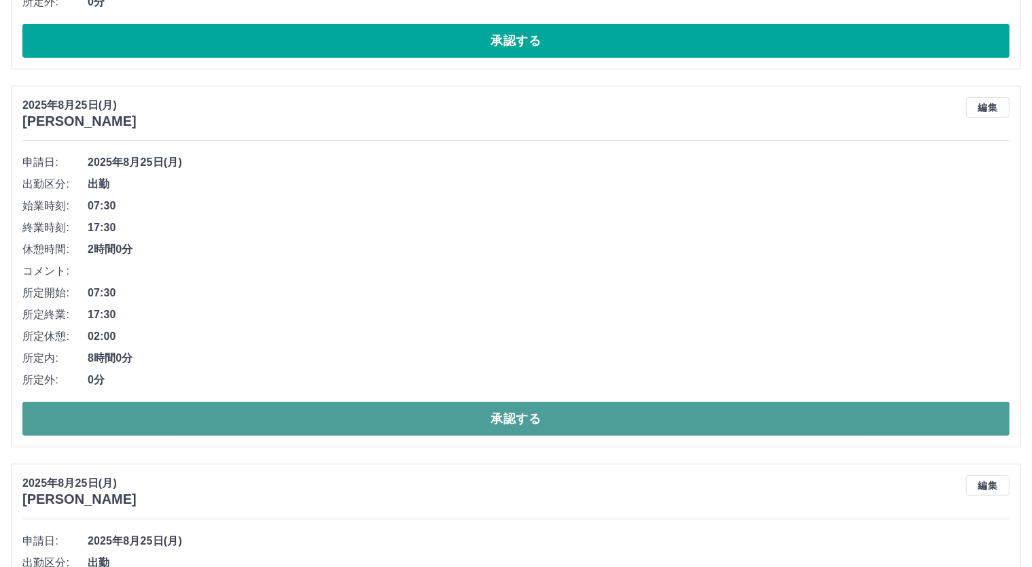
click at [565, 416] on button "承認する" at bounding box center [515, 418] width 987 height 34
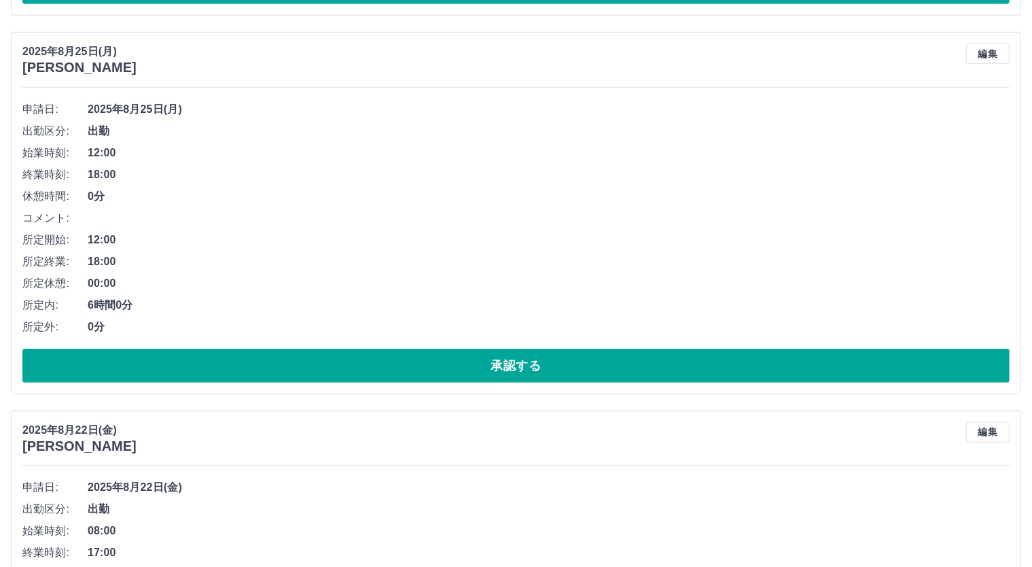
scroll to position [906, 0]
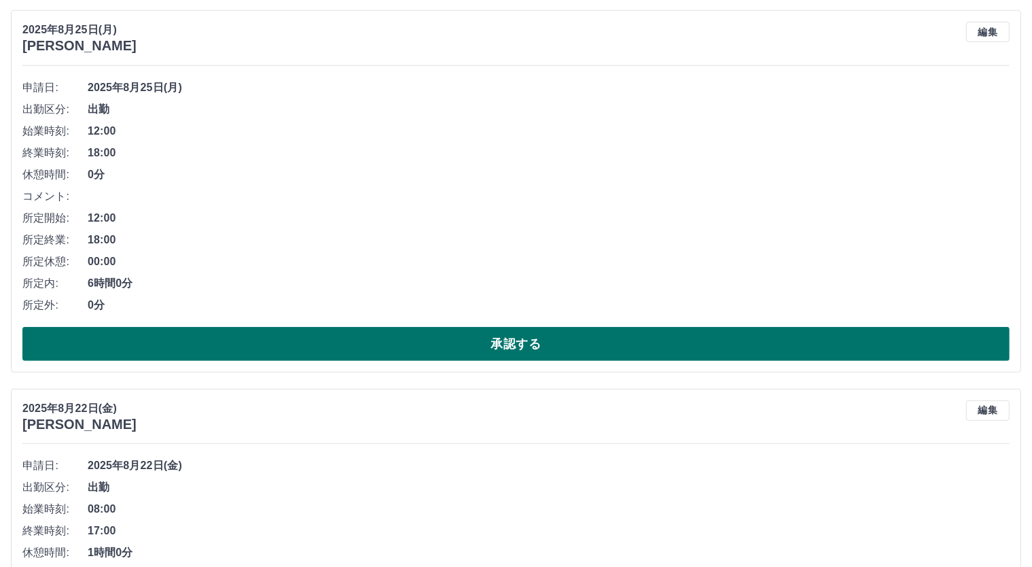
click at [557, 336] on button "承認する" at bounding box center [515, 344] width 987 height 34
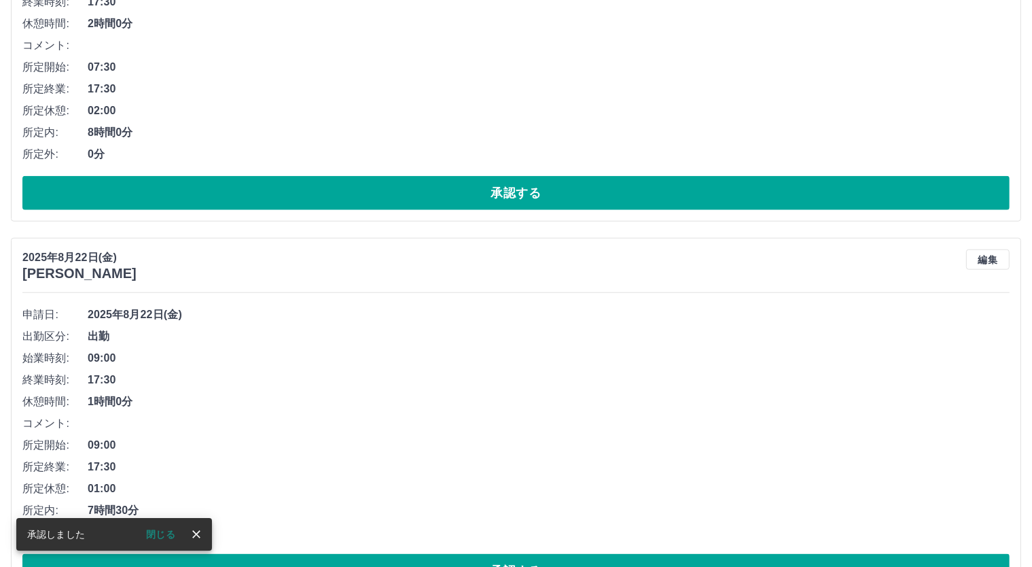
scroll to position [1208, 0]
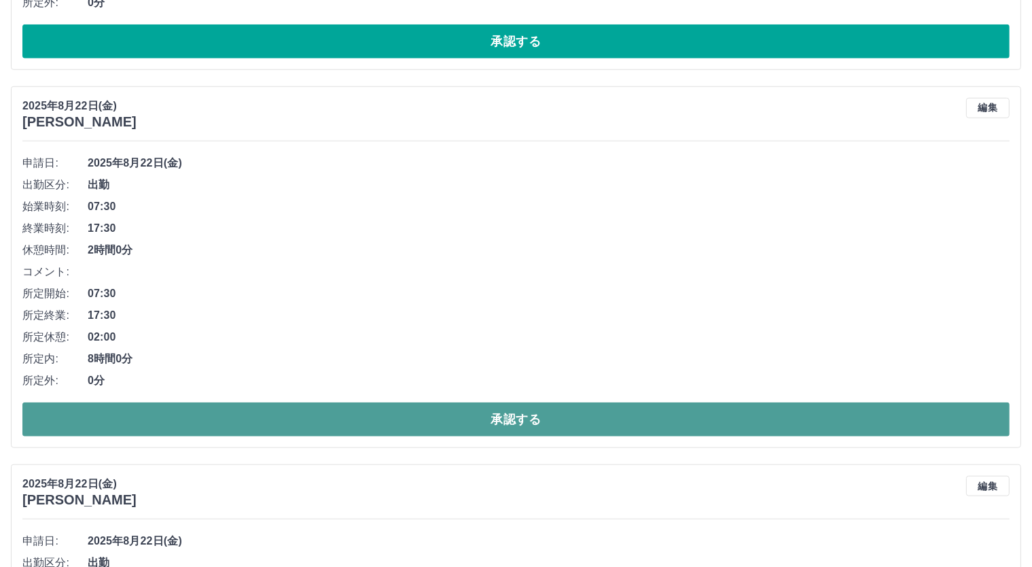
click at [586, 412] on button "承認する" at bounding box center [515, 419] width 987 height 34
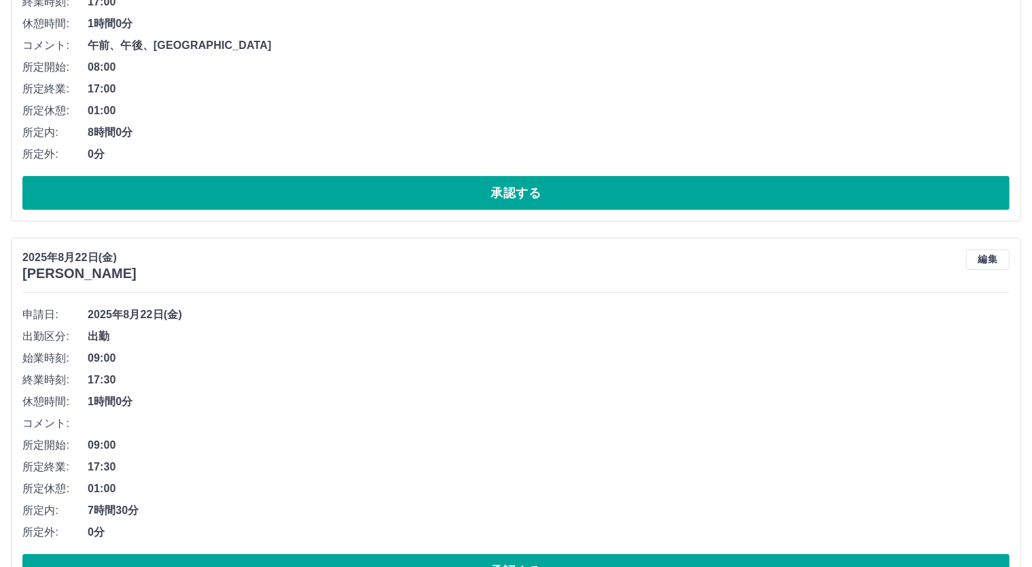
scroll to position [1105, 0]
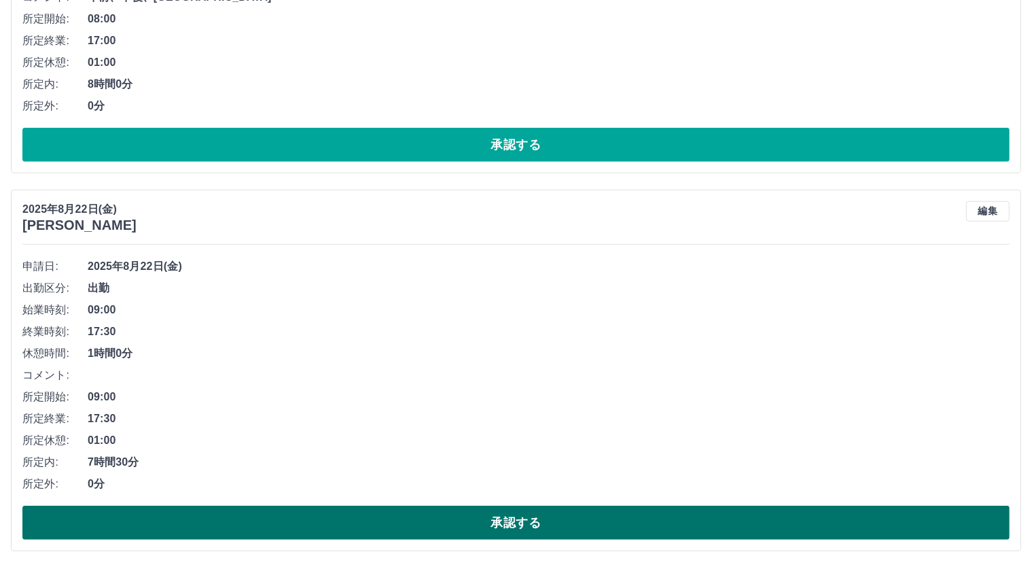
click at [546, 518] on button "承認する" at bounding box center [515, 522] width 987 height 34
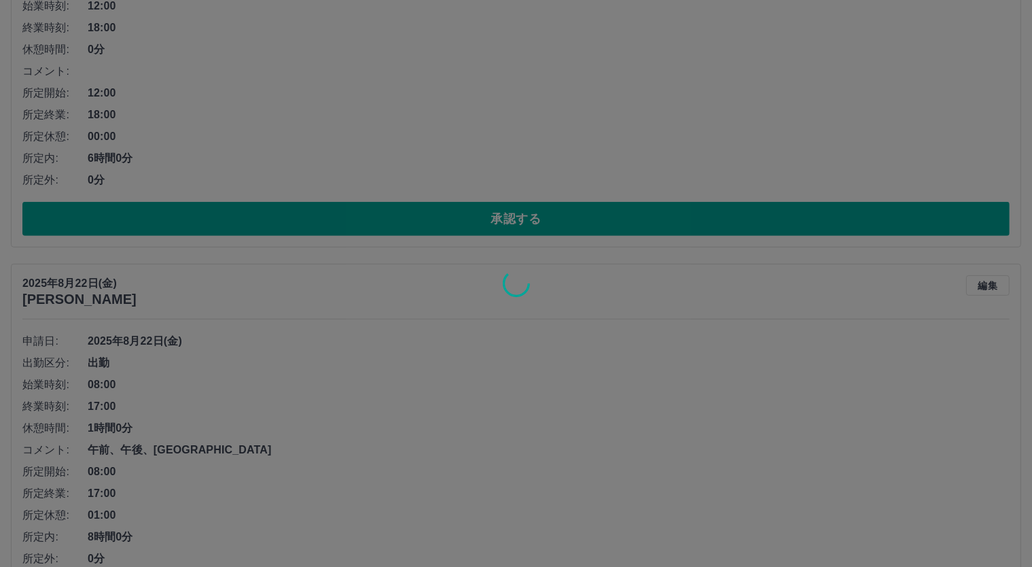
scroll to position [425, 0]
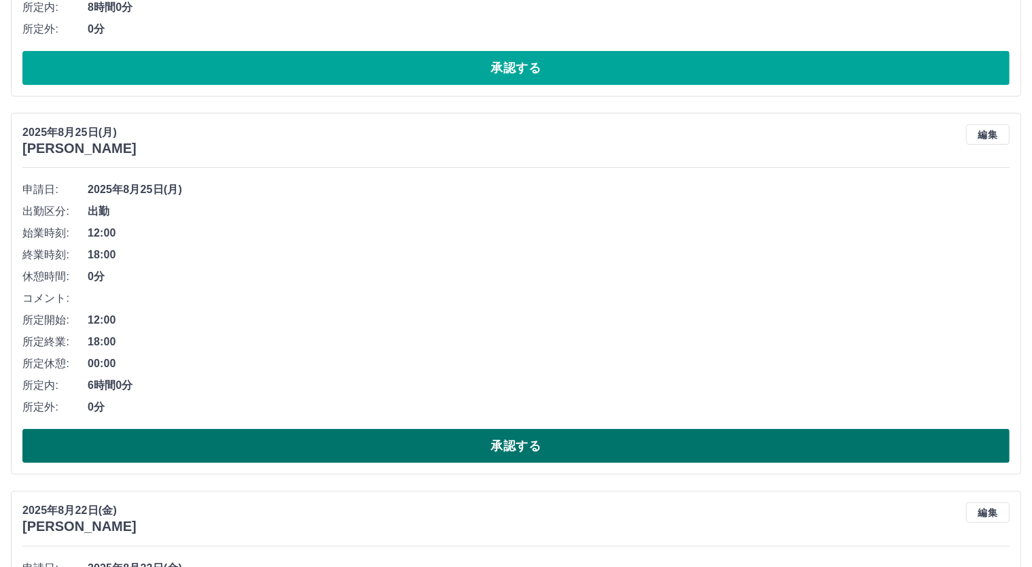
click at [539, 430] on button "承認する" at bounding box center [515, 446] width 987 height 34
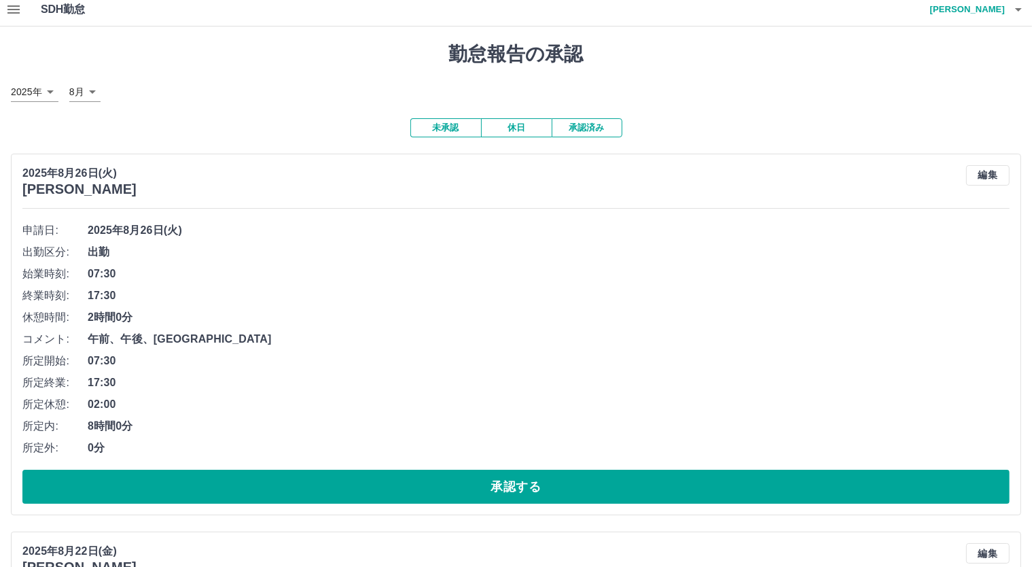
scroll to position [0, 0]
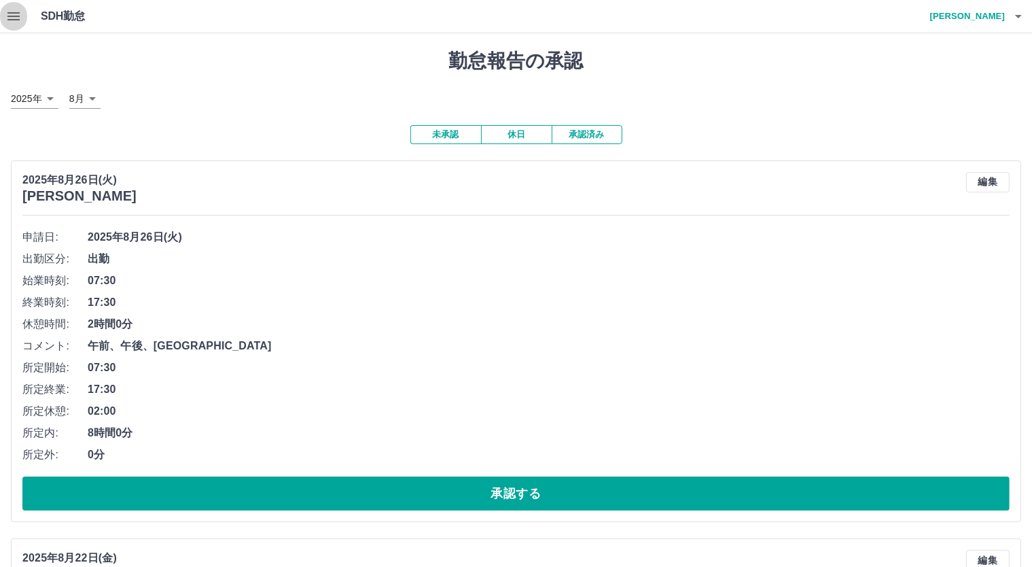
click at [10, 18] on icon "button" at bounding box center [13, 16] width 16 height 16
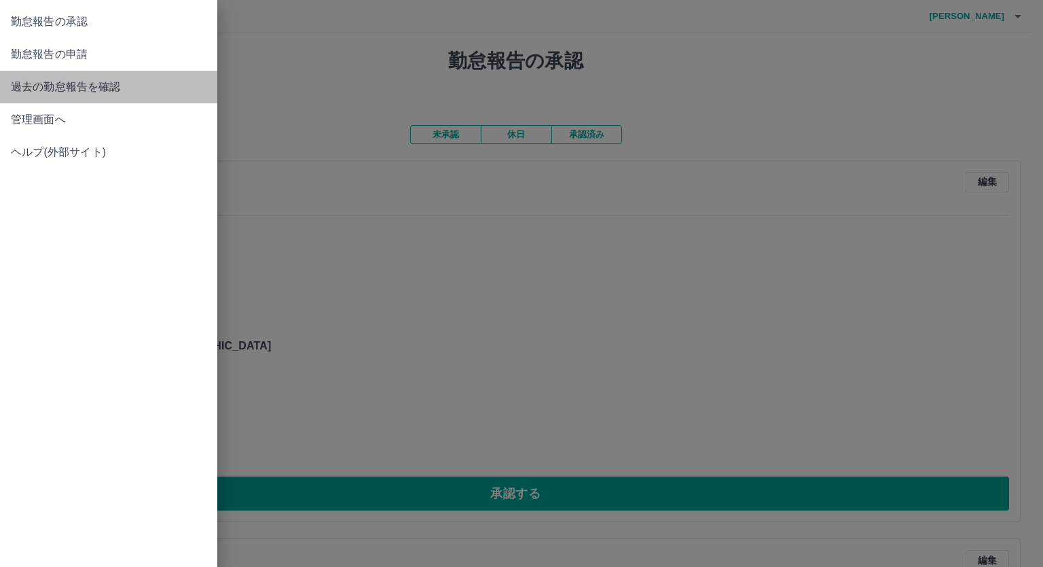
click at [96, 87] on span "過去の勤怠報告を確認" at bounding box center [109, 87] width 196 height 16
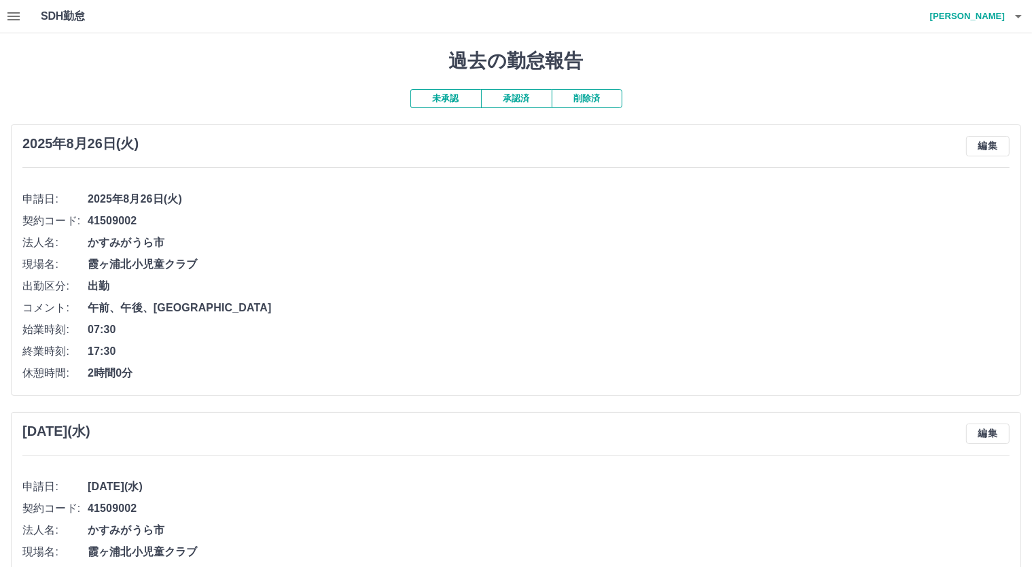
click at [533, 101] on button "承認済" at bounding box center [516, 98] width 71 height 19
click at [8, 10] on icon "button" at bounding box center [13, 16] width 16 height 16
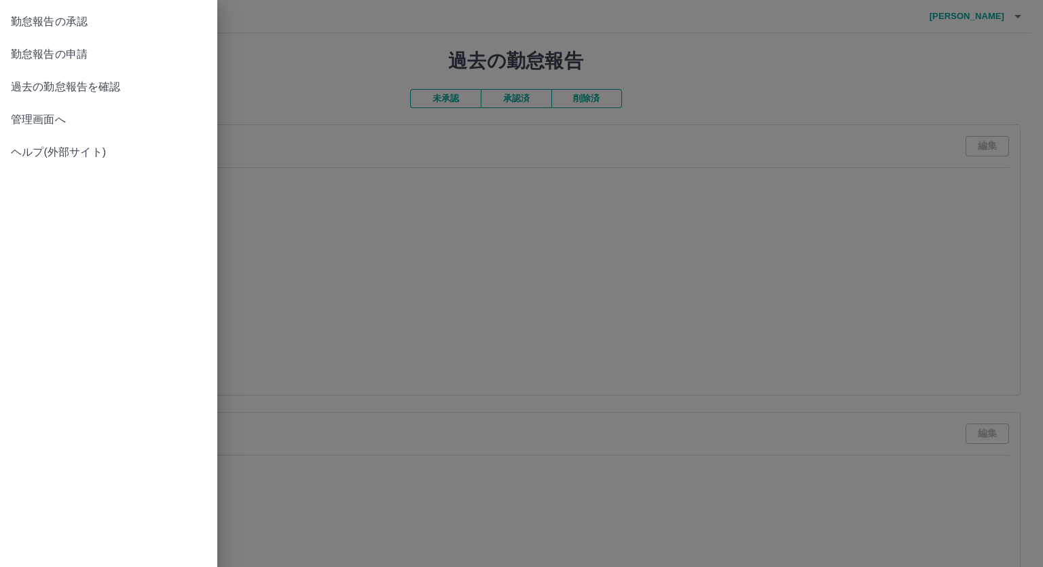
click at [84, 47] on span "勤怠報告の申請" at bounding box center [109, 54] width 196 height 16
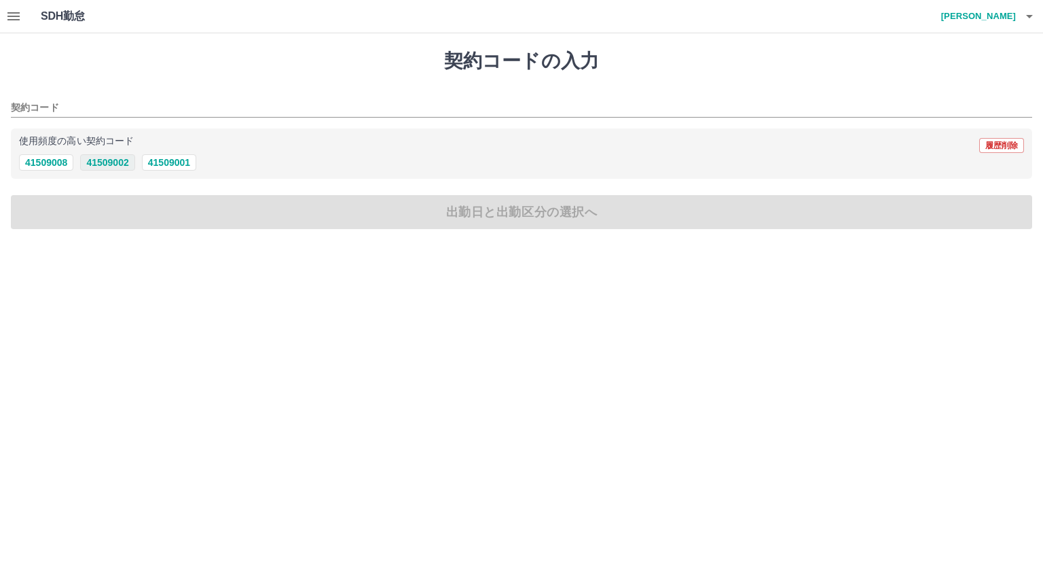
click at [113, 162] on button "41509002" at bounding box center [107, 162] width 54 height 16
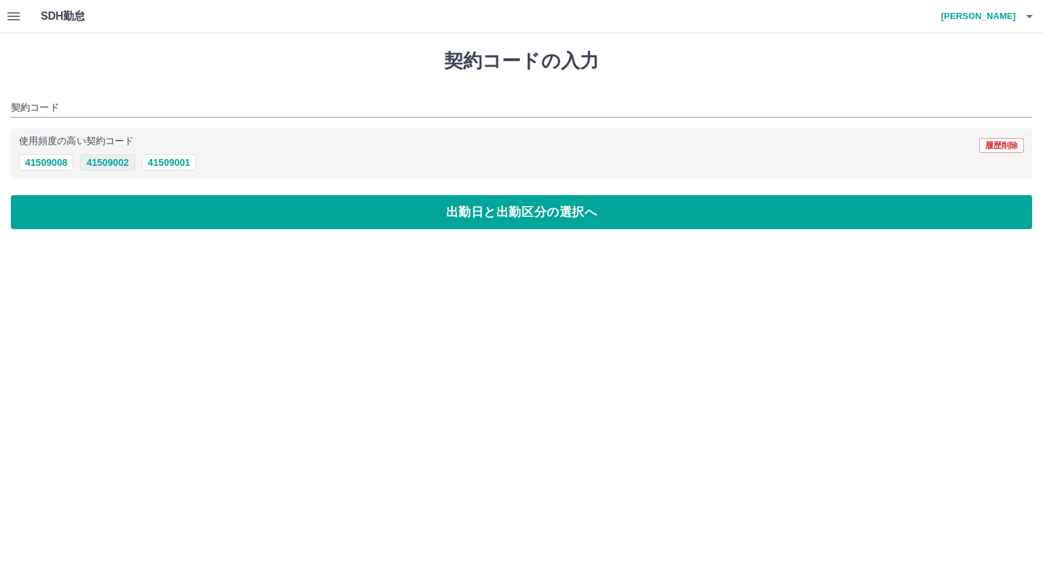
type input "********"
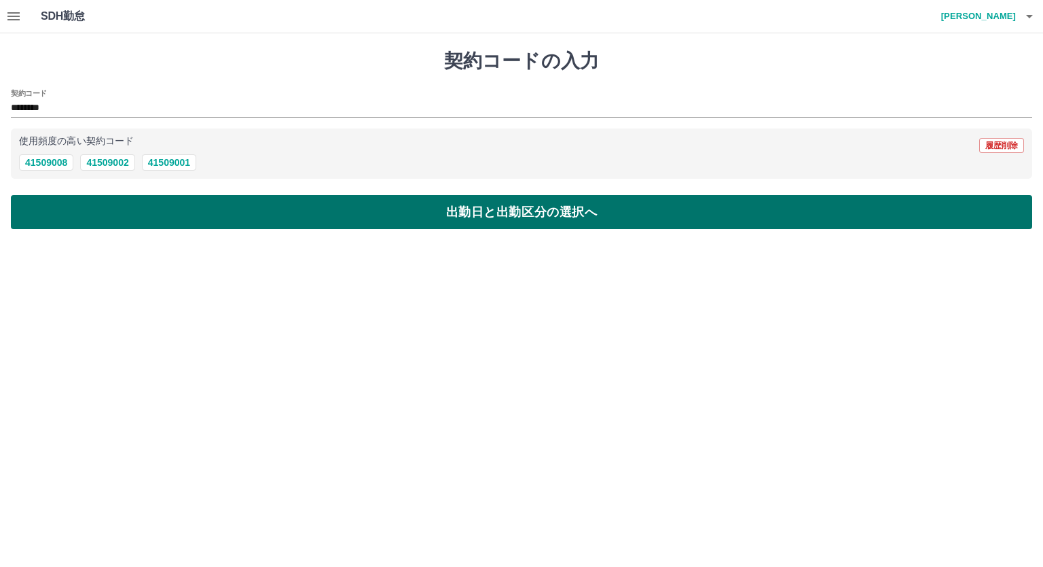
click at [111, 210] on button "出勤日と出勤区分の選択へ" at bounding box center [522, 212] width 1022 height 34
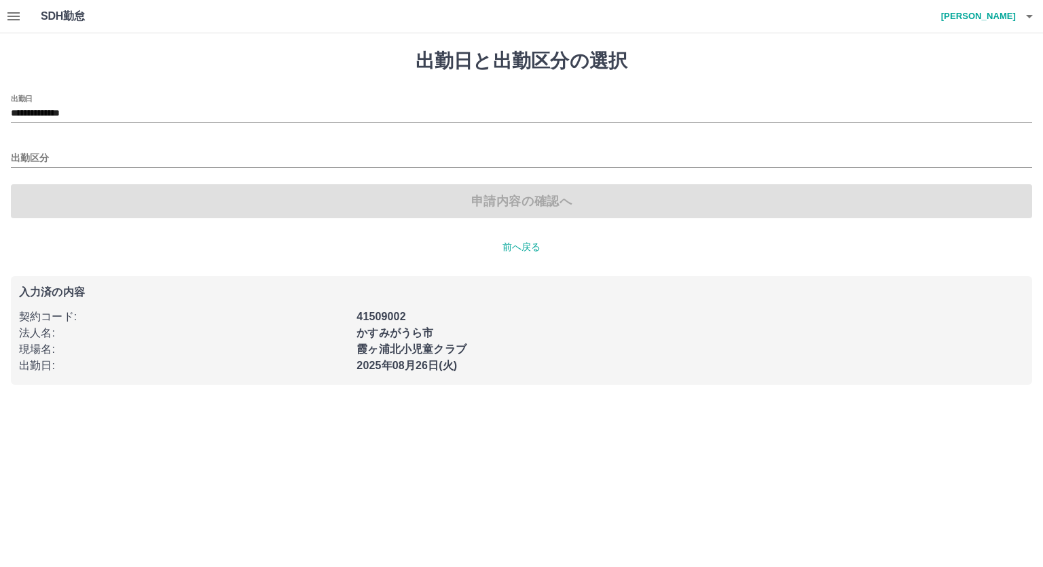
click at [122, 101] on div "**********" at bounding box center [522, 108] width 1022 height 29
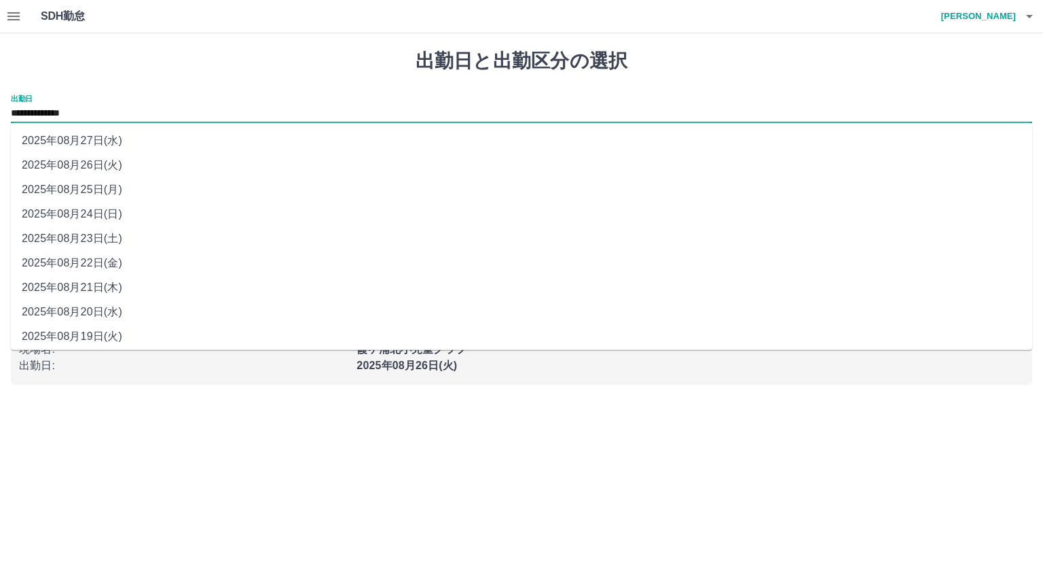
click at [128, 107] on input "**********" at bounding box center [522, 113] width 1022 height 17
click at [135, 233] on li "2025年08月23日(土)" at bounding box center [522, 238] width 1022 height 24
type input "**********"
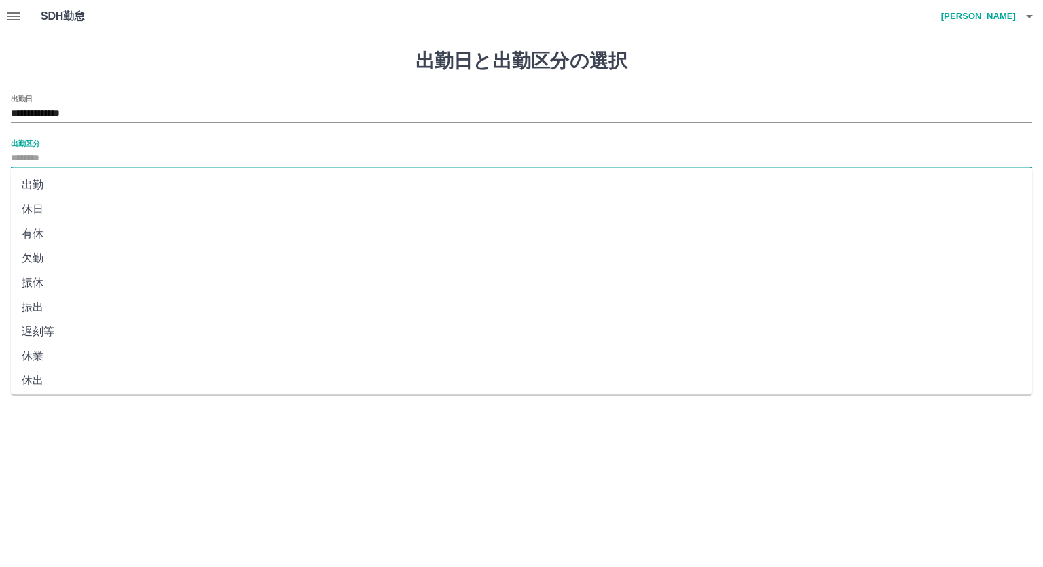
click at [88, 156] on input "出勤区分" at bounding box center [522, 158] width 1022 height 17
click at [63, 202] on li "休日" at bounding box center [522, 209] width 1022 height 24
type input "**"
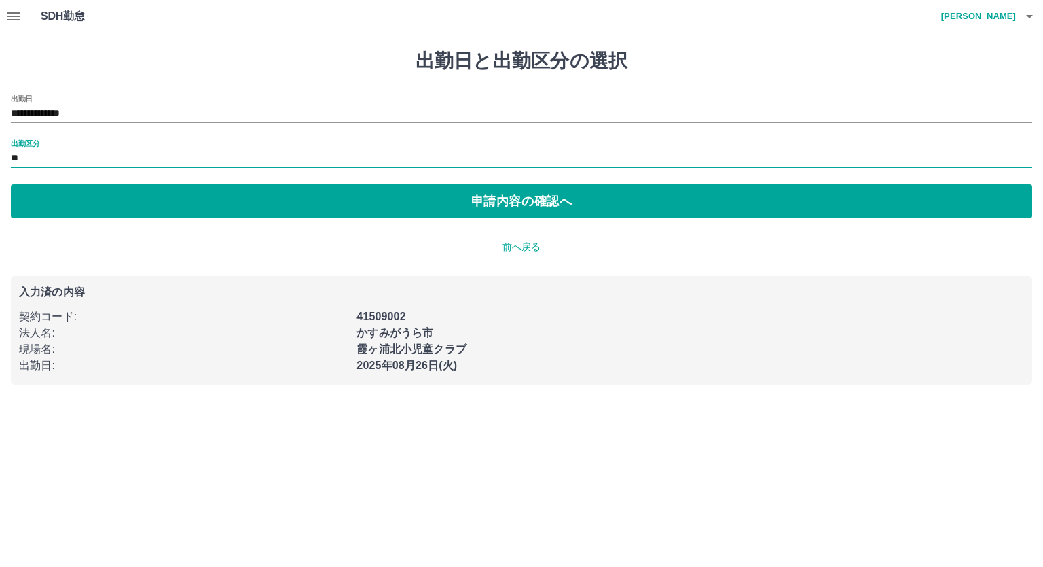
click at [63, 202] on button "申請内容の確認へ" at bounding box center [522, 201] width 1022 height 34
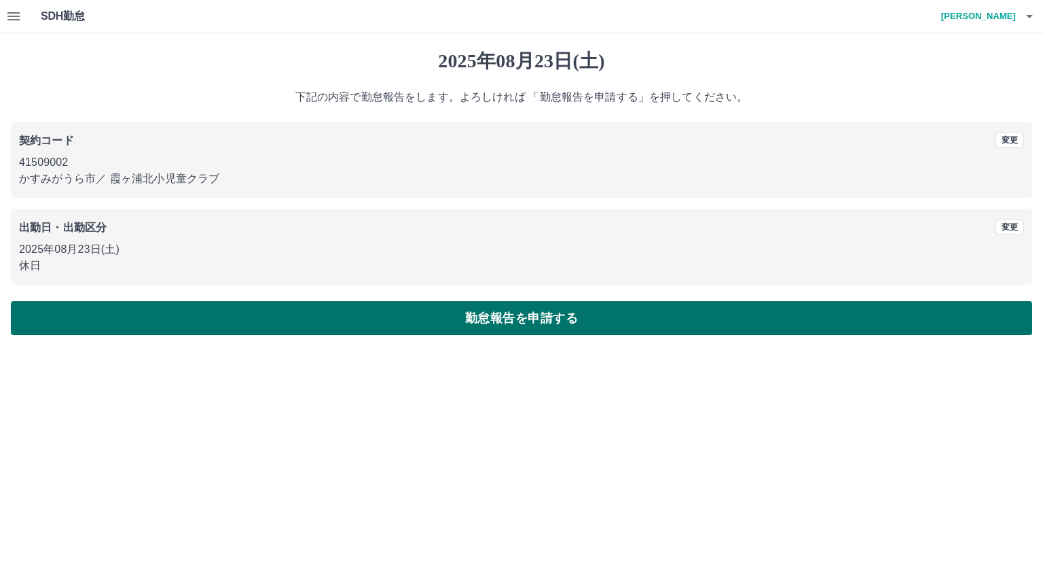
click at [202, 308] on button "勤怠報告を申請する" at bounding box center [522, 318] width 1022 height 34
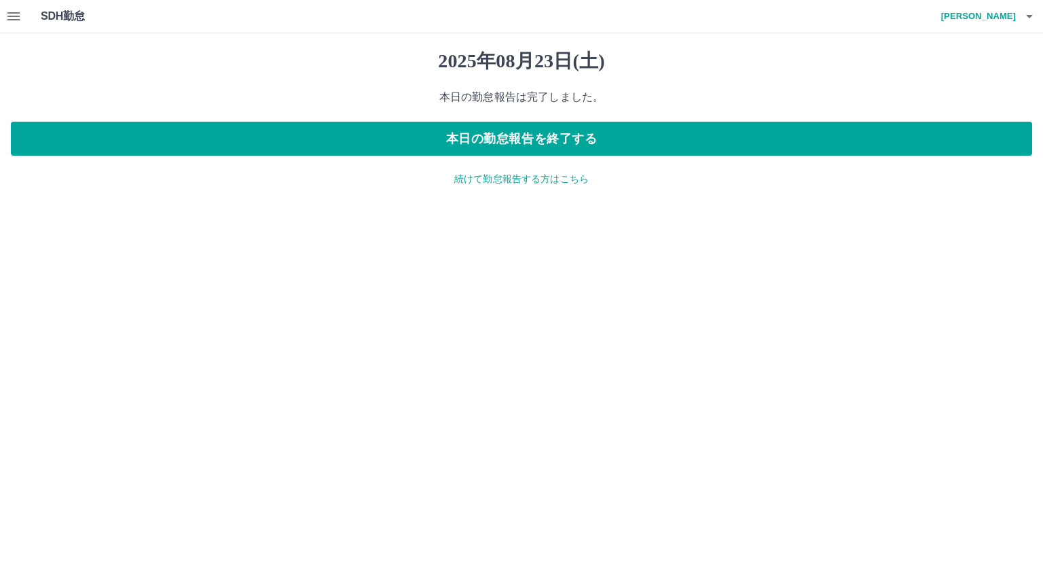
click at [492, 180] on p "続けて勤怠報告する方はこちら" at bounding box center [522, 179] width 1022 height 14
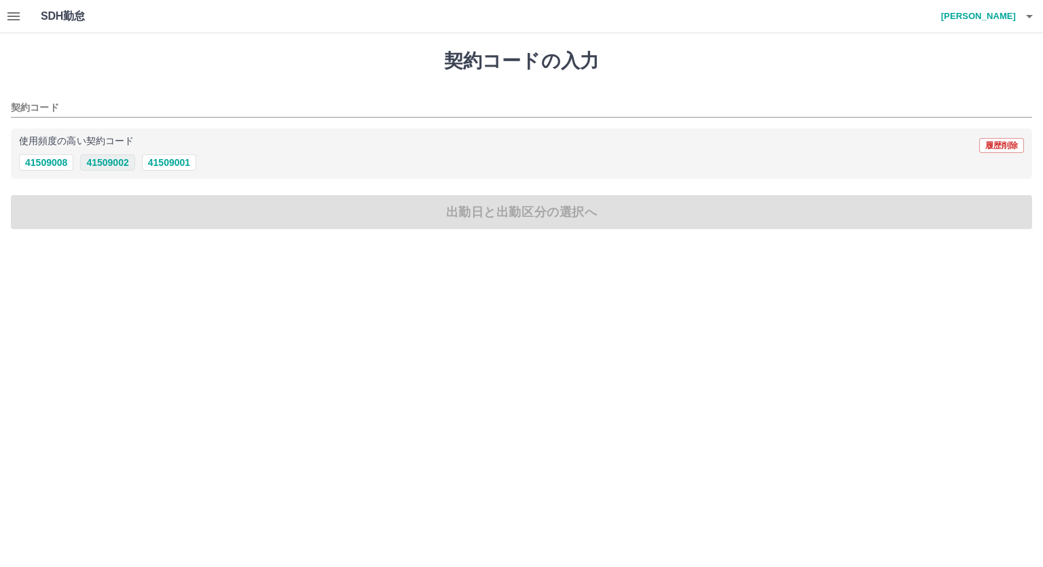
click at [113, 162] on button "41509002" at bounding box center [107, 162] width 54 height 16
type input "********"
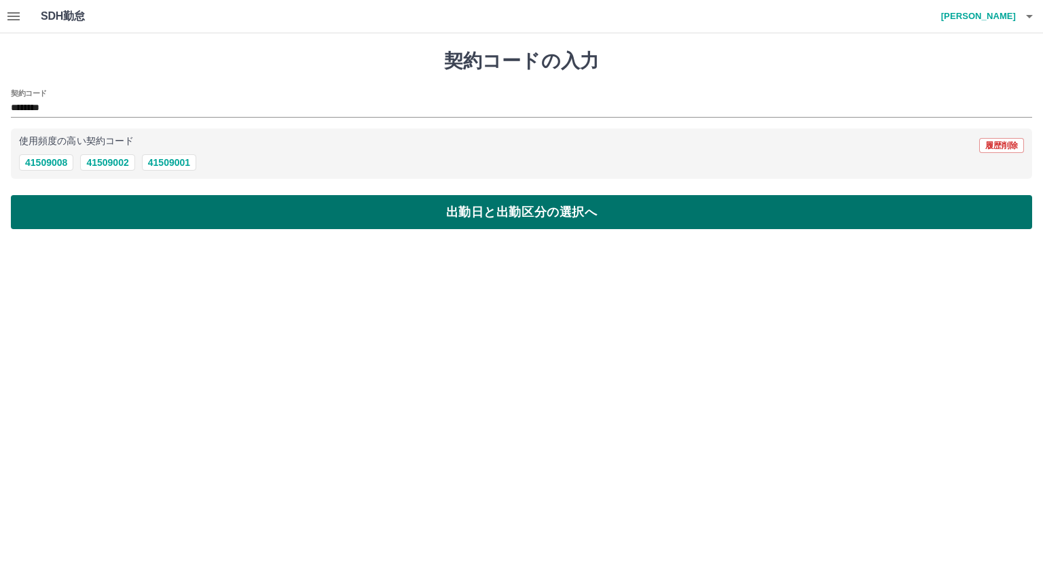
click at [118, 210] on button "出勤日と出勤区分の選択へ" at bounding box center [522, 212] width 1022 height 34
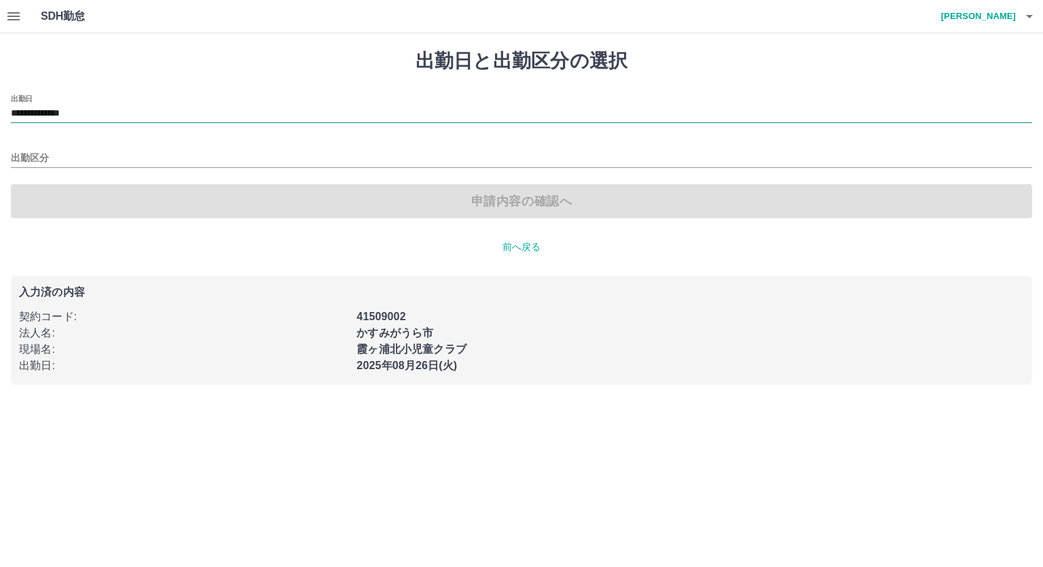
click at [130, 113] on input "**********" at bounding box center [522, 113] width 1022 height 17
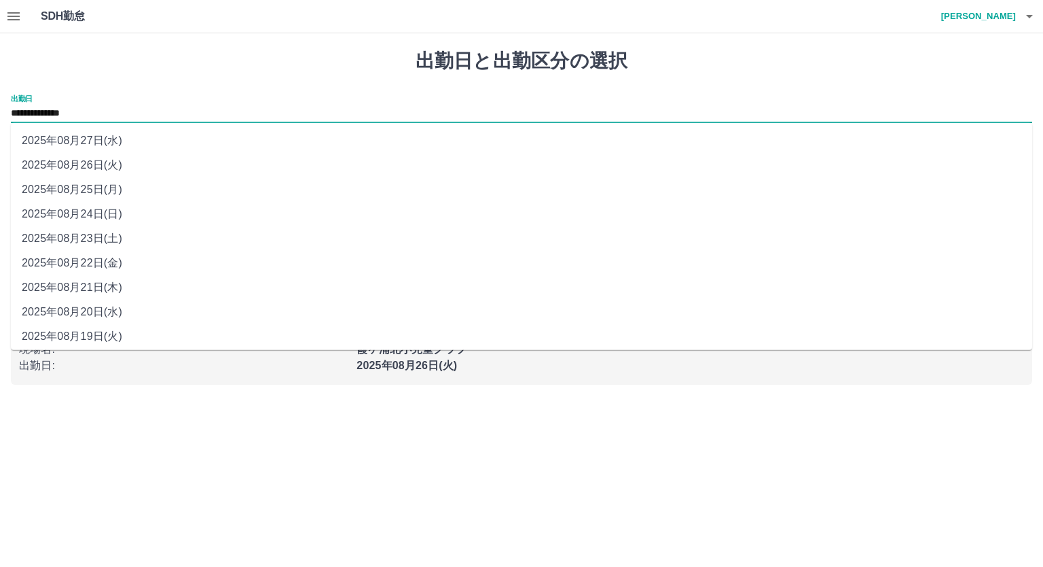
click at [105, 215] on li "2025年08月24日(日)" at bounding box center [522, 214] width 1022 height 24
type input "**********"
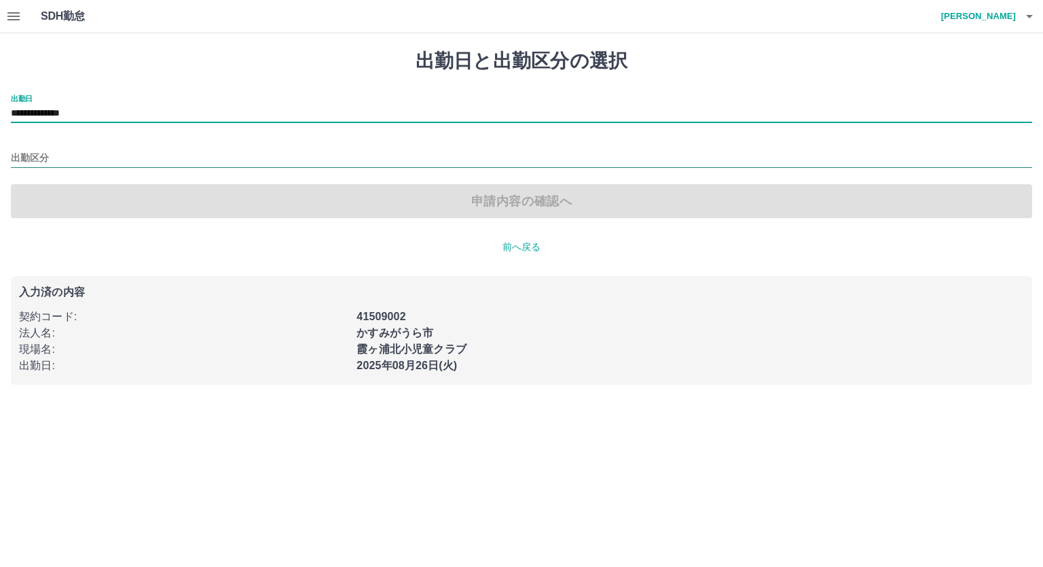
click at [98, 164] on input "出勤区分" at bounding box center [522, 158] width 1022 height 17
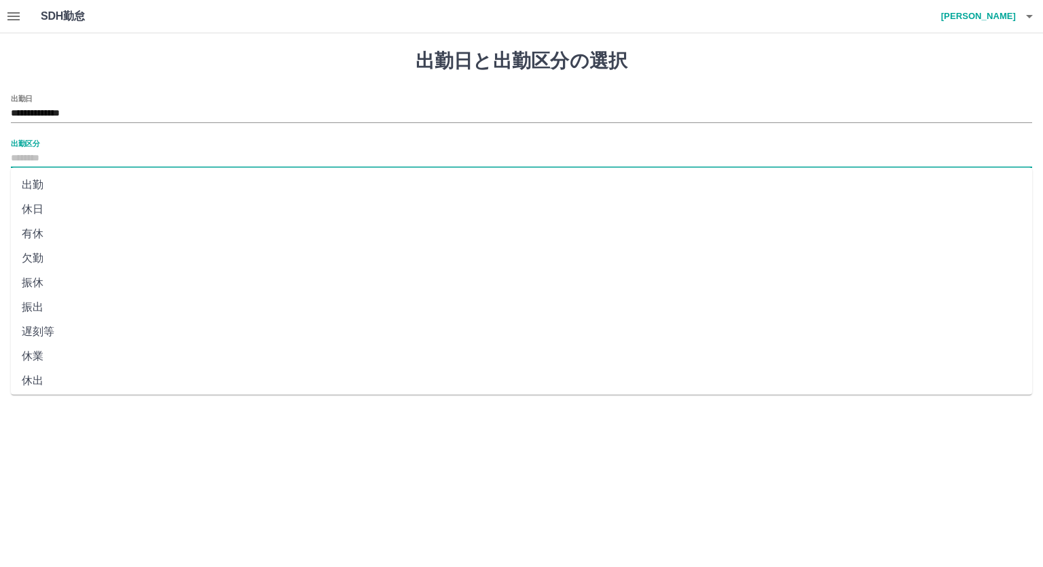
scroll to position [224, 0]
click at [83, 346] on li "法定休" at bounding box center [522, 352] width 1022 height 24
type input "***"
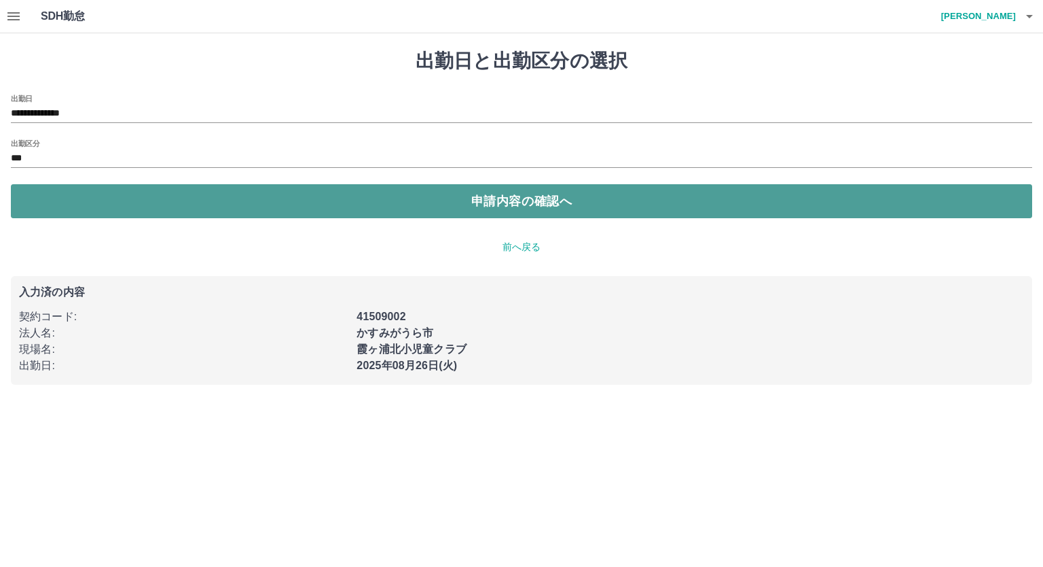
click at [101, 194] on button "申請内容の確認へ" at bounding box center [522, 201] width 1022 height 34
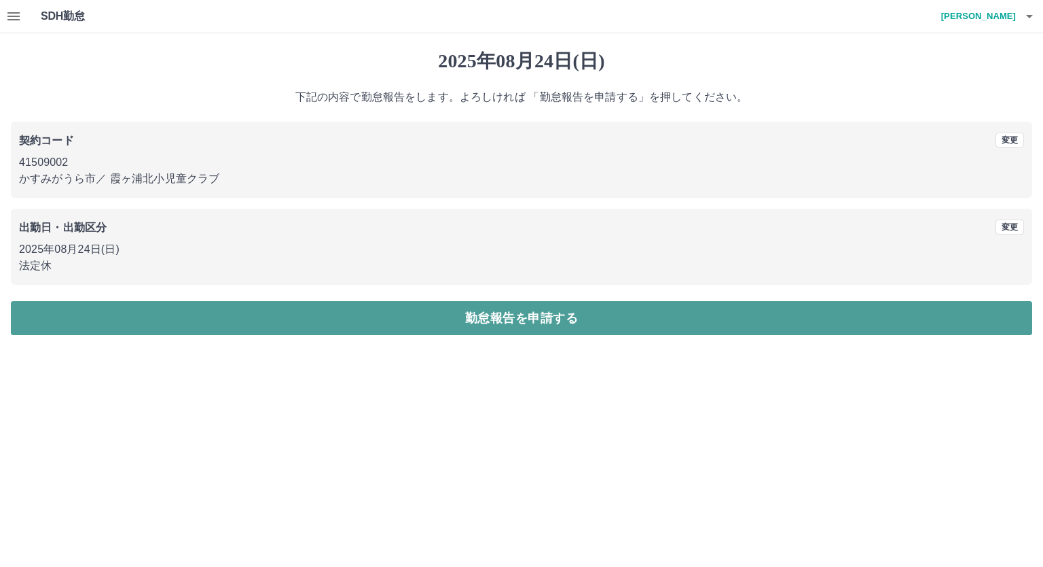
click at [446, 310] on button "勤怠報告を申請する" at bounding box center [522, 318] width 1022 height 34
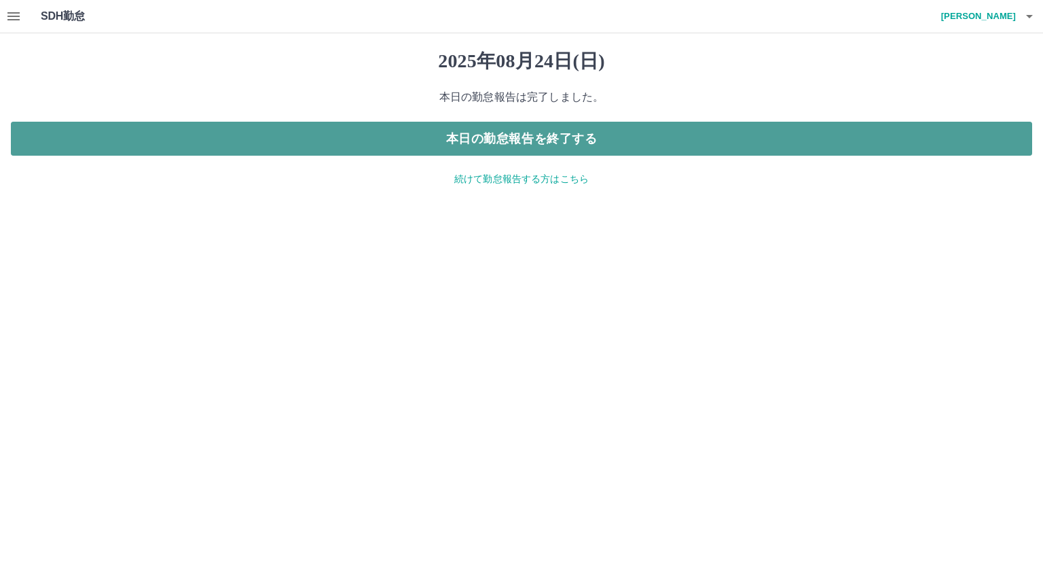
click at [565, 142] on button "本日の勤怠報告を終了する" at bounding box center [522, 139] width 1022 height 34
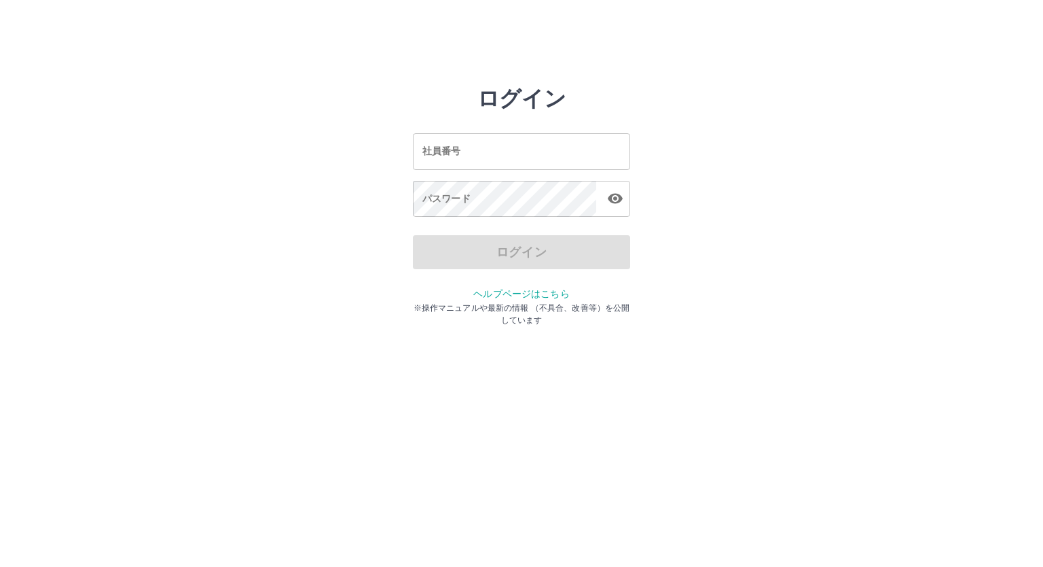
drag, startPoint x: 0, startPoint y: 0, endPoint x: 560, endPoint y: 149, distance: 579.2
click at [560, 149] on input "社員番号" at bounding box center [521, 151] width 217 height 36
click at [437, 151] on input "*******" at bounding box center [521, 151] width 217 height 36
type input "*******"
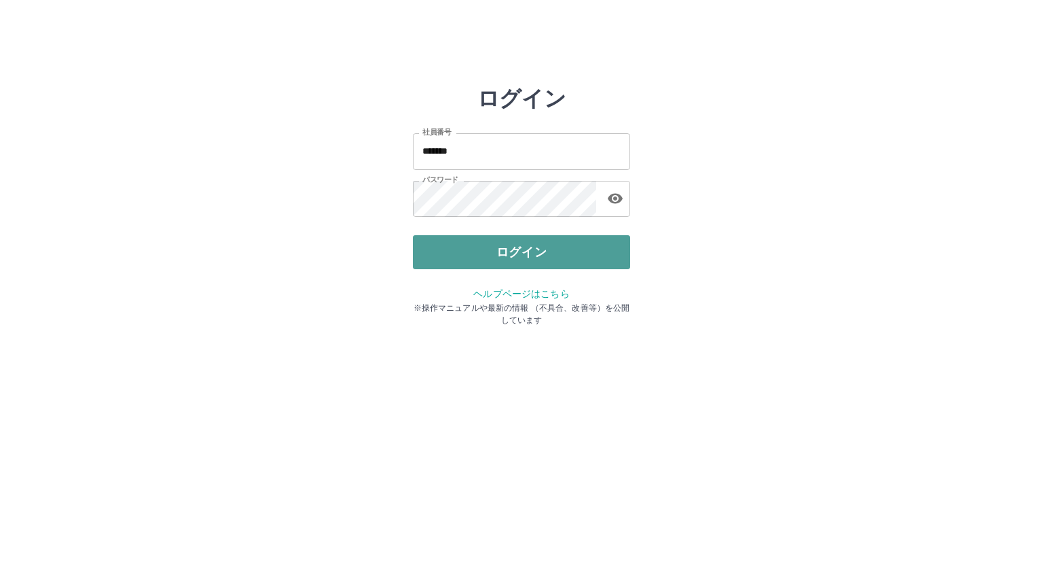
click at [498, 244] on button "ログイン" at bounding box center [521, 252] width 217 height 34
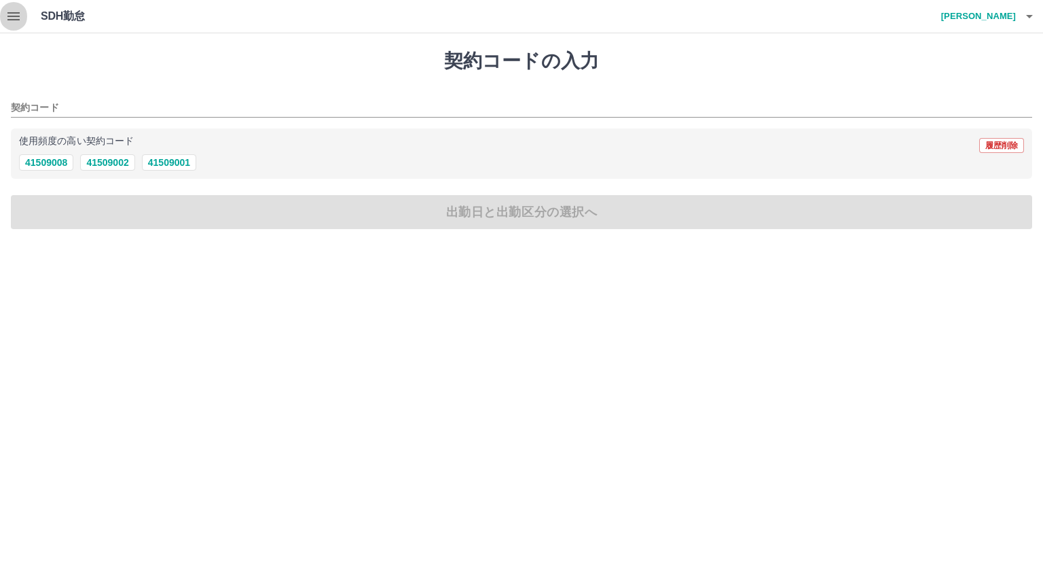
click at [14, 11] on icon "button" at bounding box center [13, 16] width 16 height 16
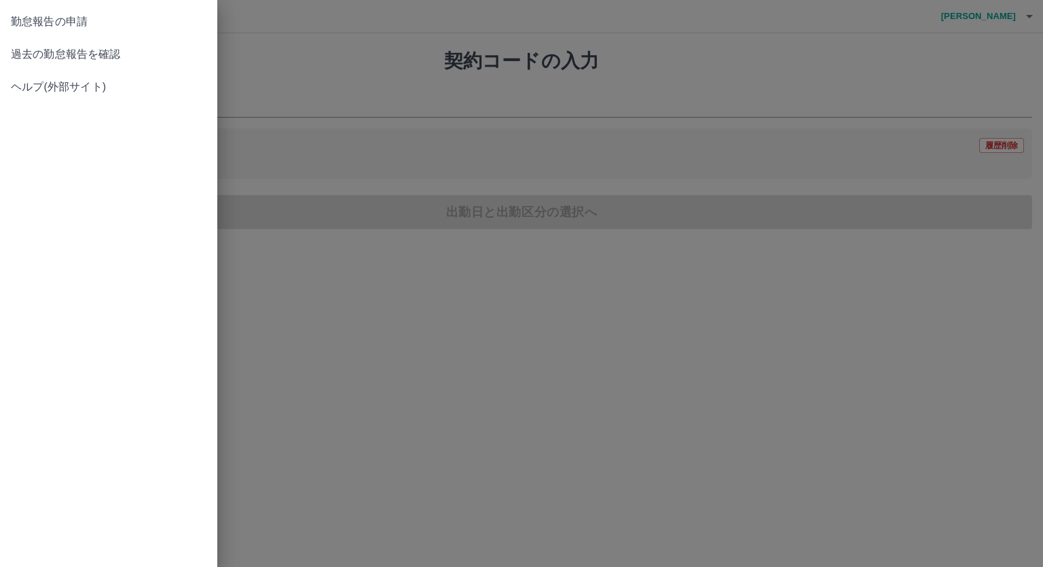
click at [24, 54] on span "過去の勤怠報告を確認" at bounding box center [109, 54] width 196 height 16
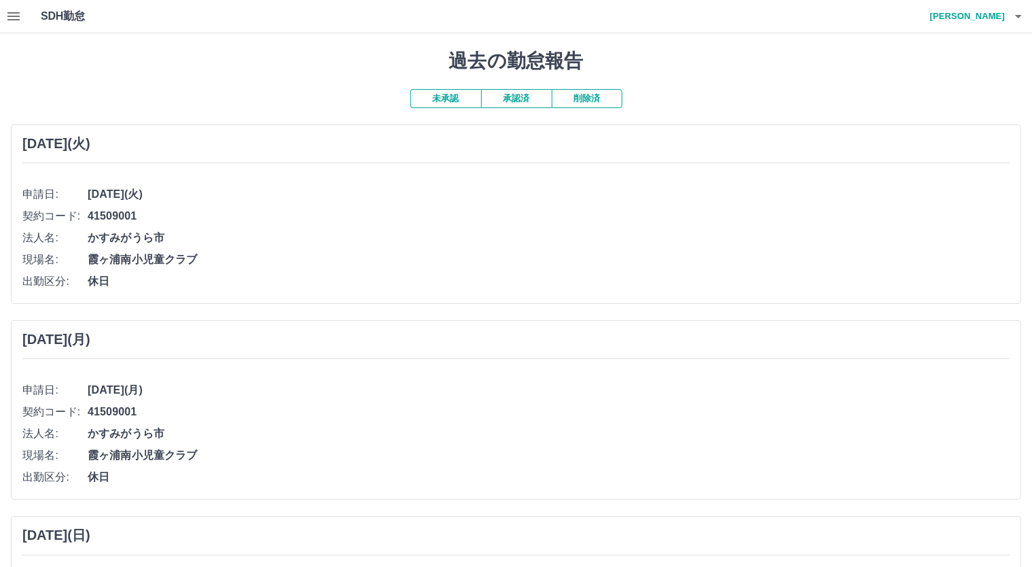
click at [535, 101] on div at bounding box center [516, 283] width 1032 height 567
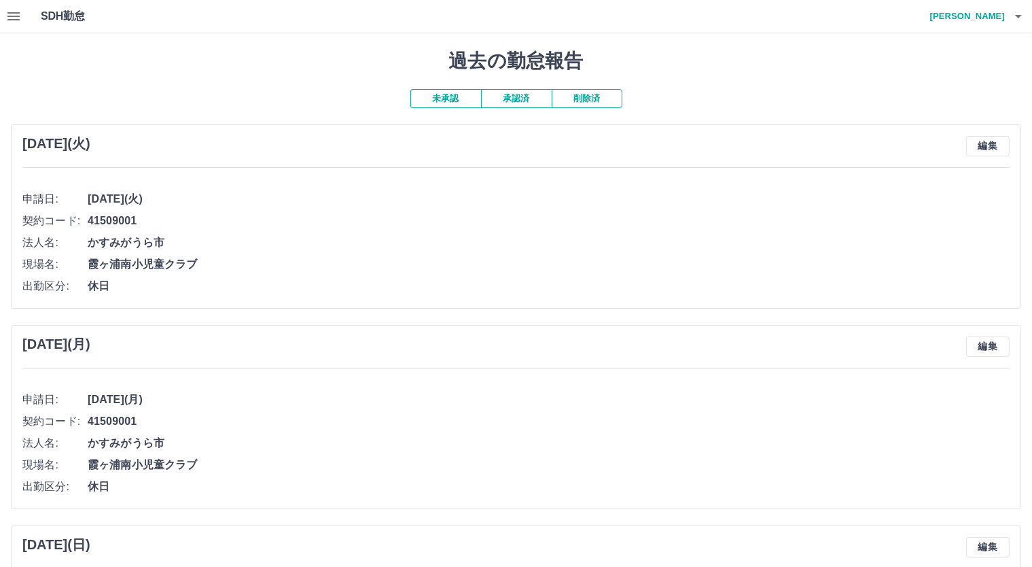
click at [535, 101] on button "承認済" at bounding box center [516, 98] width 71 height 19
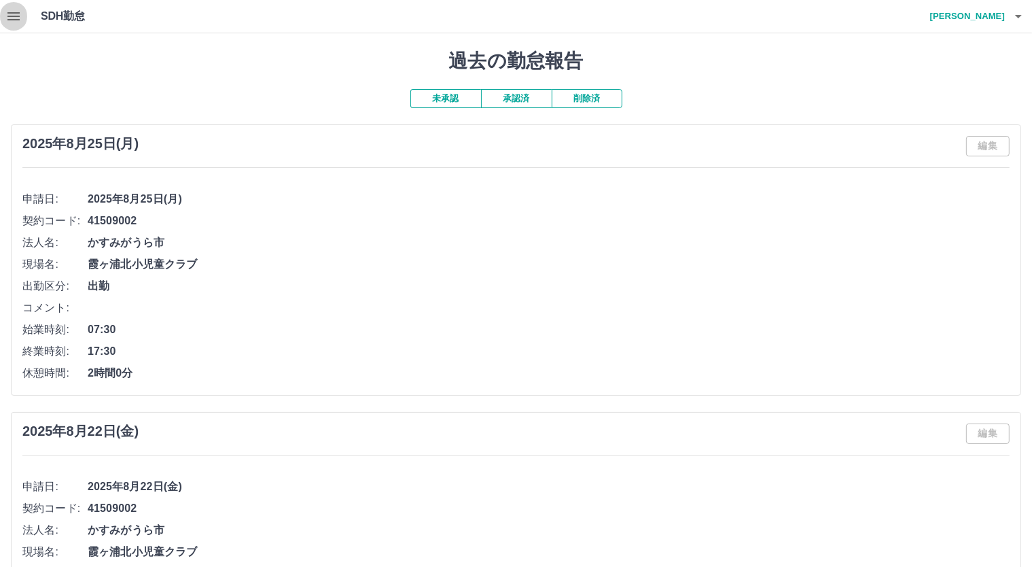
click at [6, 16] on icon "button" at bounding box center [13, 16] width 16 height 16
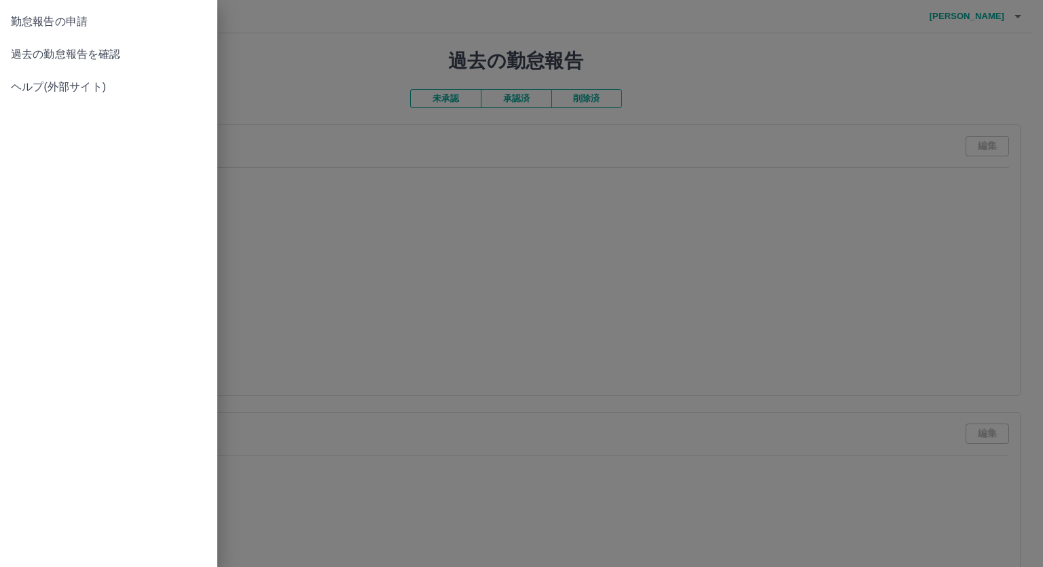
click at [24, 18] on span "勤怠報告の申請" at bounding box center [109, 22] width 196 height 16
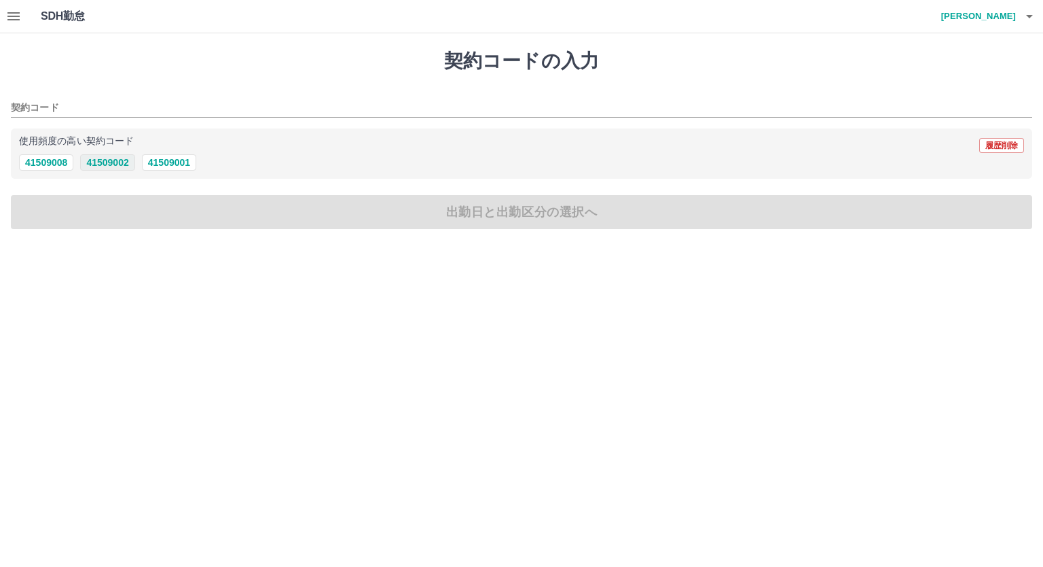
click at [101, 164] on button "41509002" at bounding box center [107, 162] width 54 height 16
type input "********"
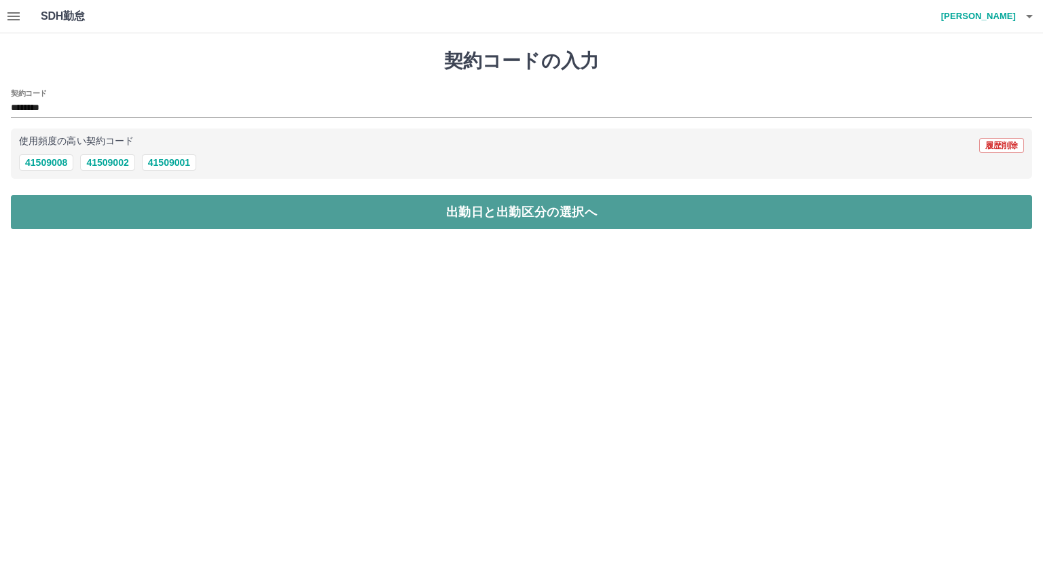
click at [112, 217] on button "出勤日と出勤区分の選択へ" at bounding box center [522, 212] width 1022 height 34
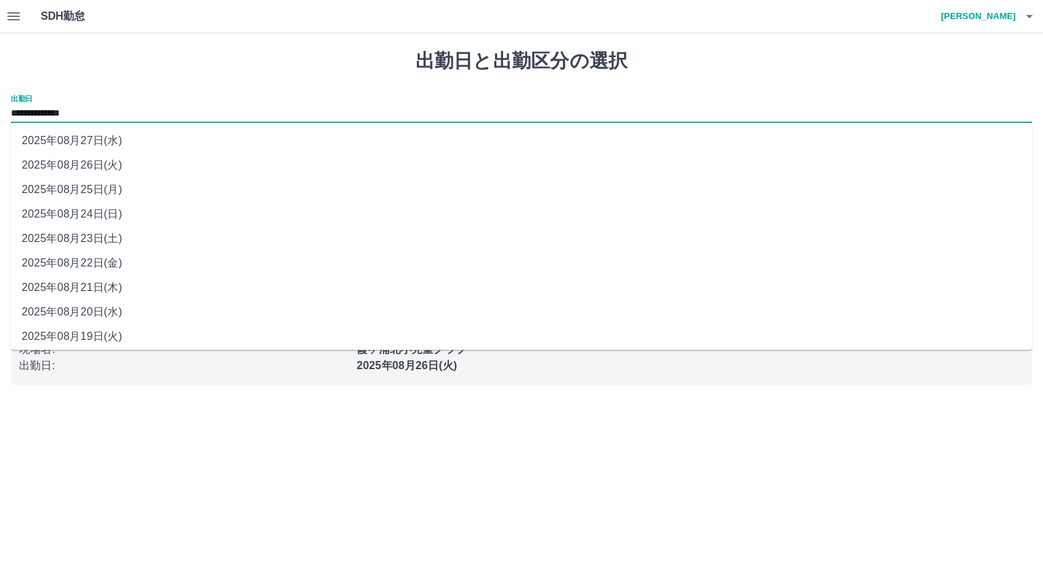
click at [126, 120] on input "**********" at bounding box center [522, 113] width 1022 height 17
click at [108, 232] on li "2025年08月23日(土)" at bounding box center [522, 238] width 1022 height 24
type input "**********"
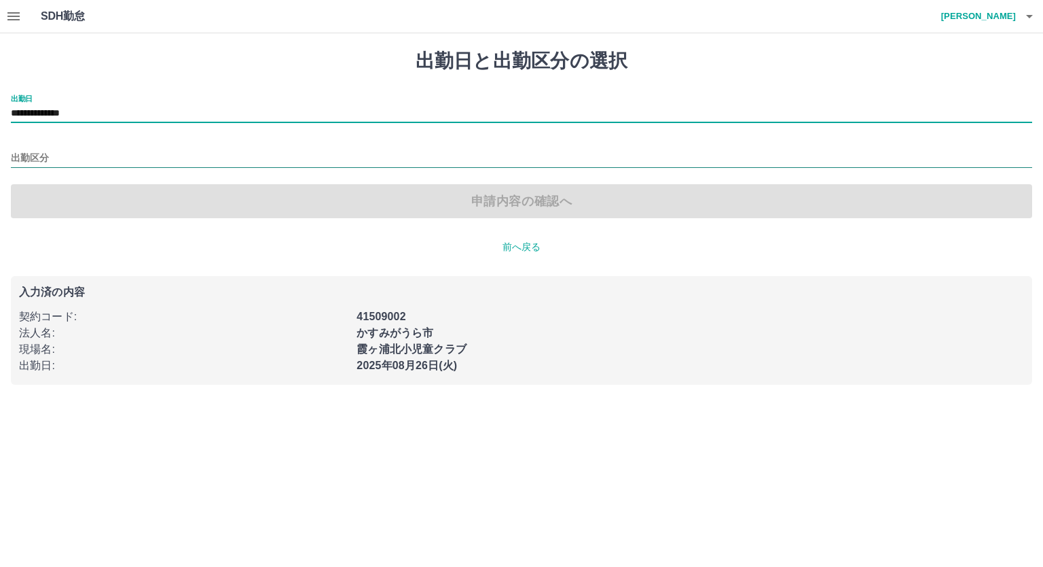
click at [84, 157] on input "出勤区分" at bounding box center [522, 158] width 1022 height 17
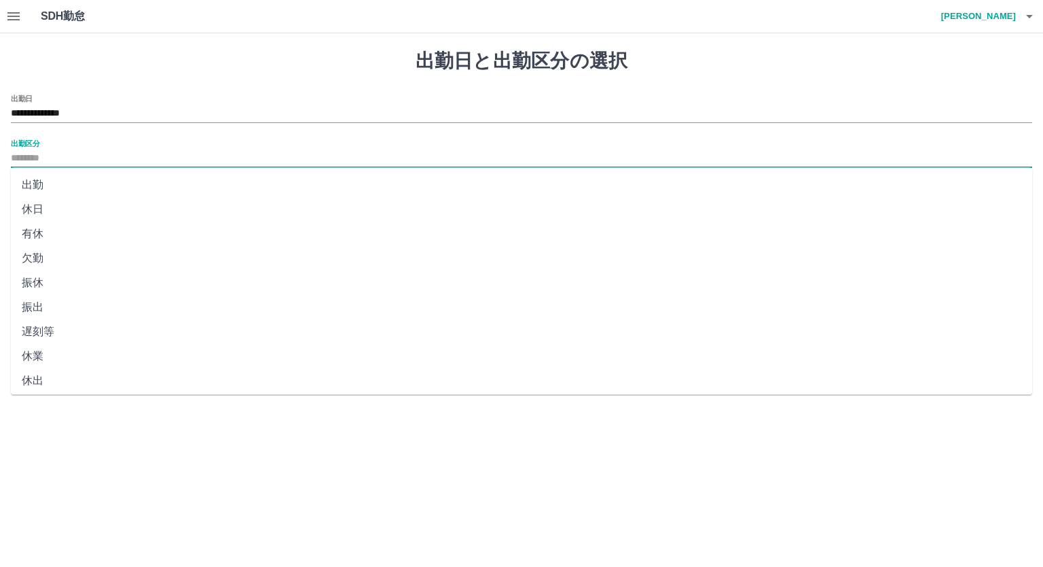
click at [61, 205] on li "休日" at bounding box center [522, 209] width 1022 height 24
type input "**"
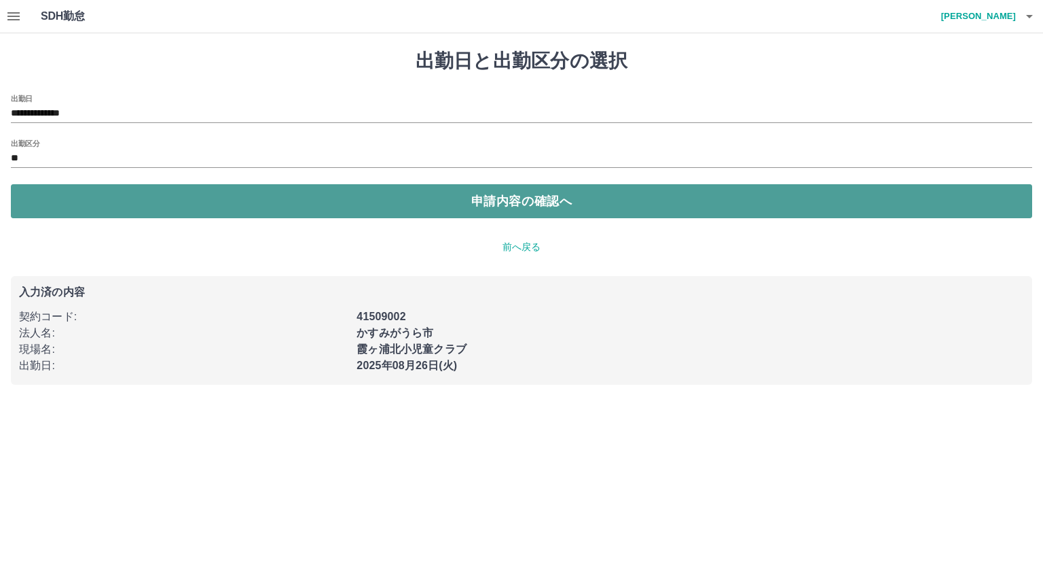
click at [59, 206] on button "申請内容の確認へ" at bounding box center [522, 201] width 1022 height 34
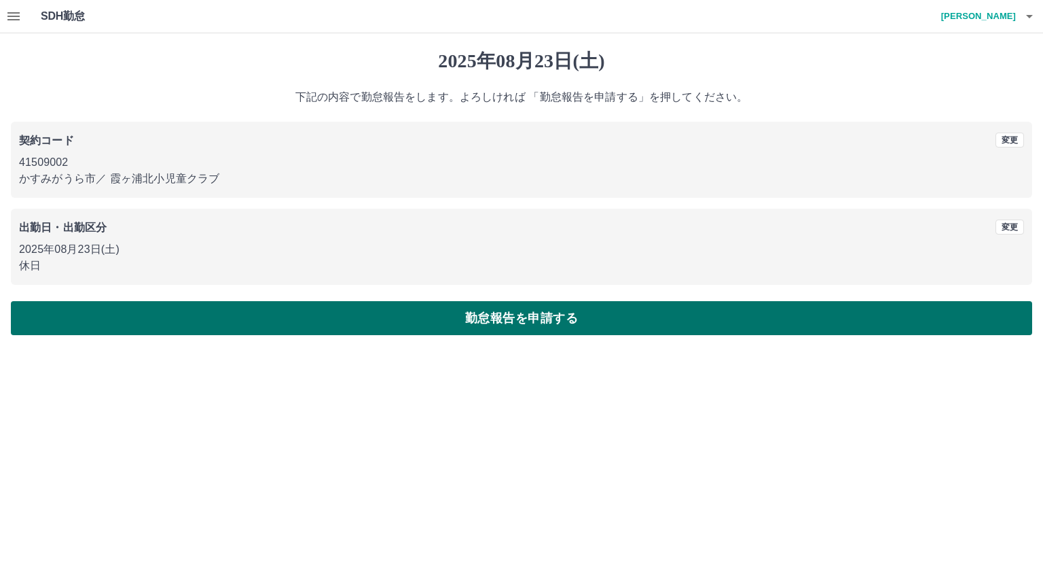
click at [69, 332] on button "勤怠報告を申請する" at bounding box center [522, 318] width 1022 height 34
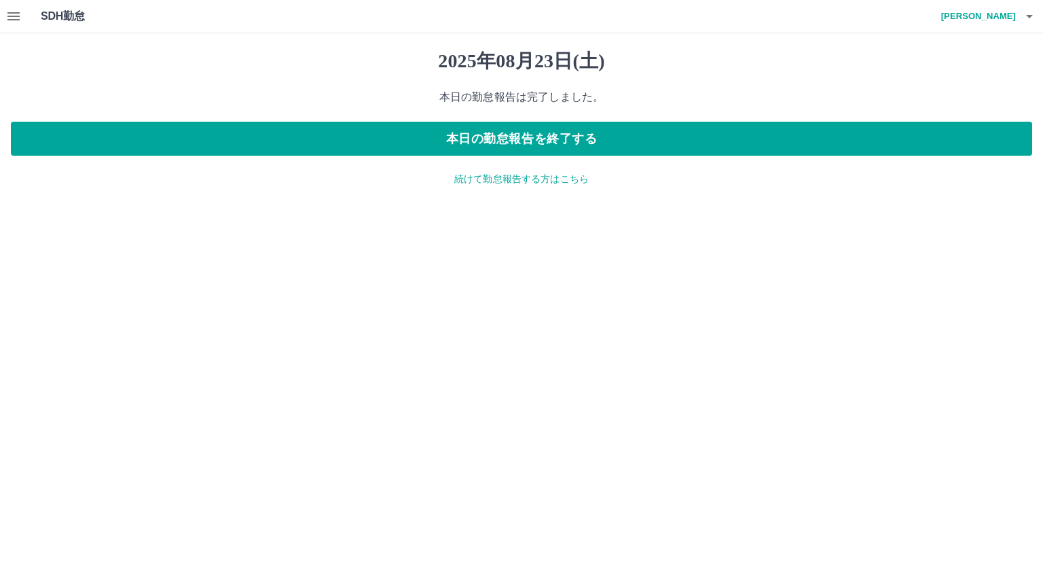
click at [470, 177] on p "続けて勤怠報告する方はこちら" at bounding box center [522, 179] width 1022 height 14
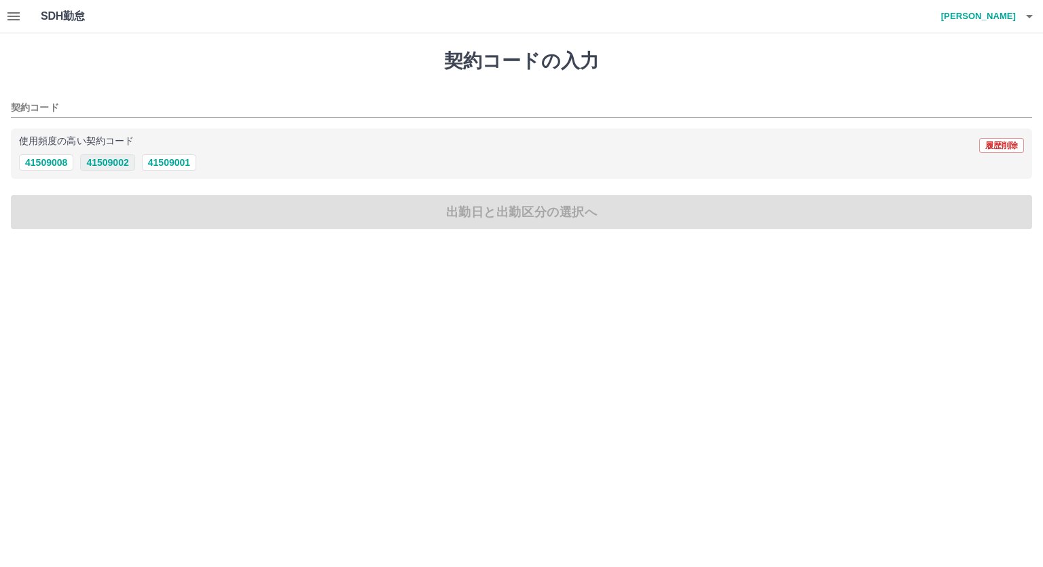
click at [120, 168] on button "41509002" at bounding box center [107, 162] width 54 height 16
type input "********"
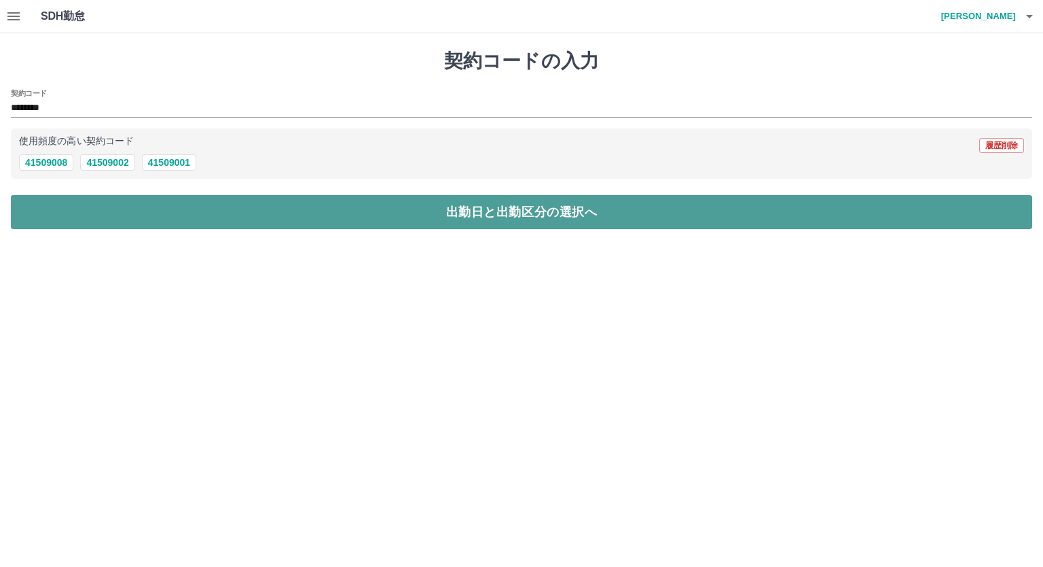
click at [128, 204] on button "出勤日と出勤区分の選択へ" at bounding box center [522, 212] width 1022 height 34
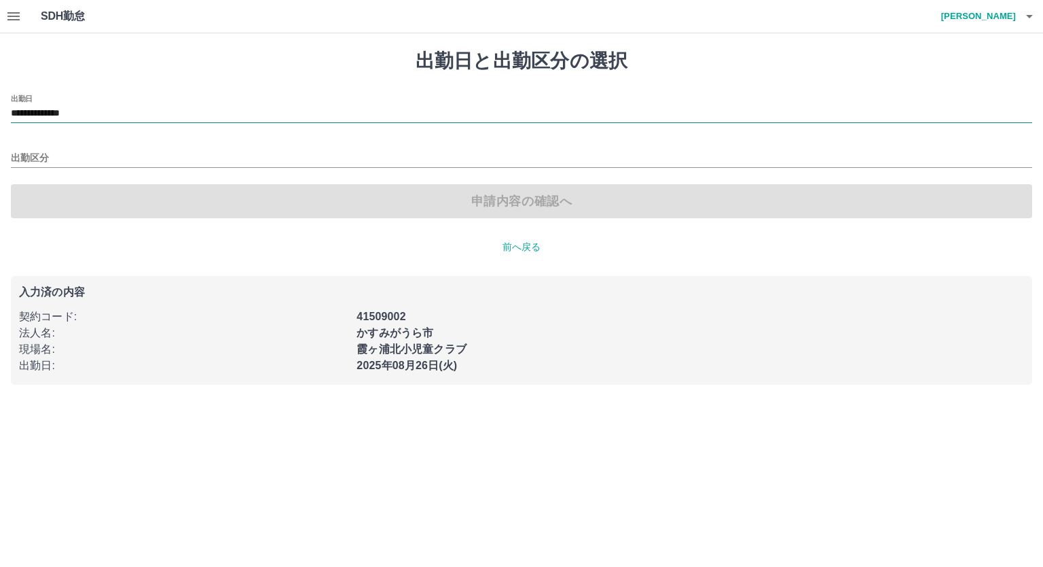
click at [118, 113] on input "**********" at bounding box center [522, 113] width 1022 height 17
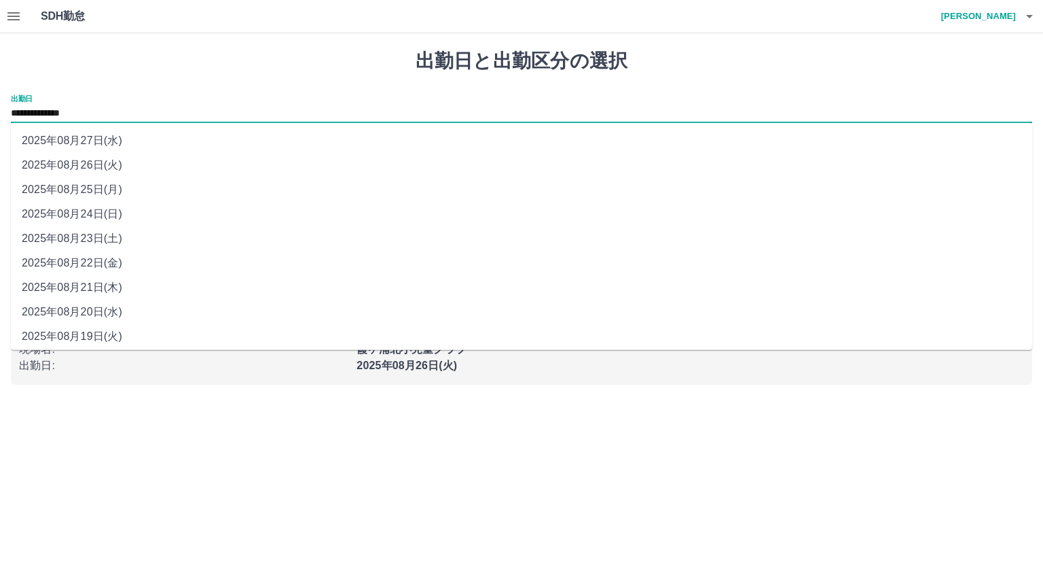
drag, startPoint x: 112, startPoint y: 217, endPoint x: 98, endPoint y: 194, distance: 27.7
click at [112, 217] on li "2025年08月24日(日)" at bounding box center [522, 214] width 1022 height 24
type input "**********"
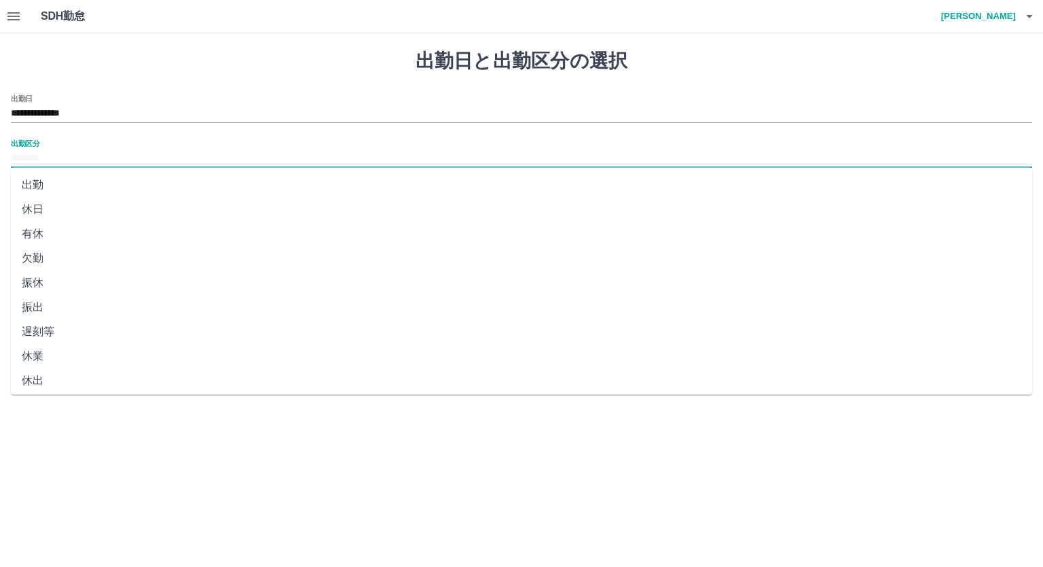
click at [75, 158] on input "出勤区分" at bounding box center [522, 158] width 1022 height 17
click at [63, 357] on li "法定休" at bounding box center [522, 352] width 1022 height 24
type input "***"
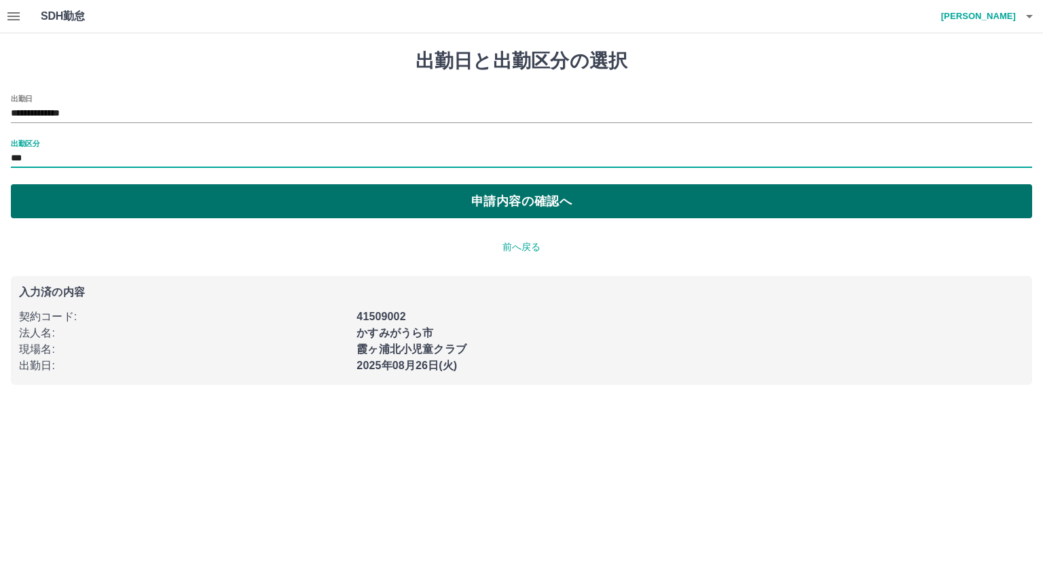
click at [69, 204] on button "申請内容の確認へ" at bounding box center [522, 201] width 1022 height 34
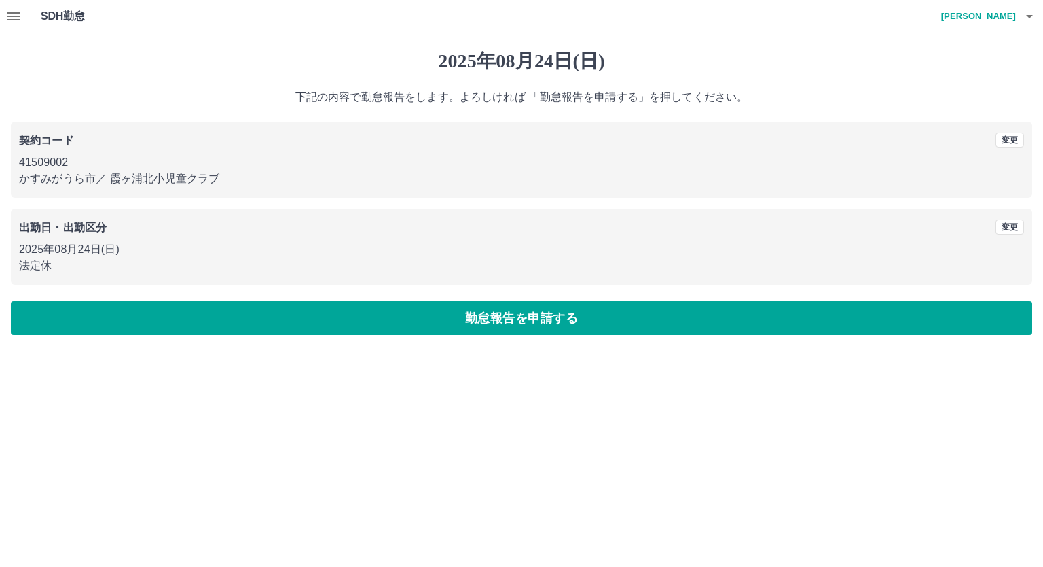
drag, startPoint x: 526, startPoint y: 321, endPoint x: 525, endPoint y: 313, distance: 7.6
click at [526, 321] on button "勤怠報告を申請する" at bounding box center [522, 318] width 1022 height 34
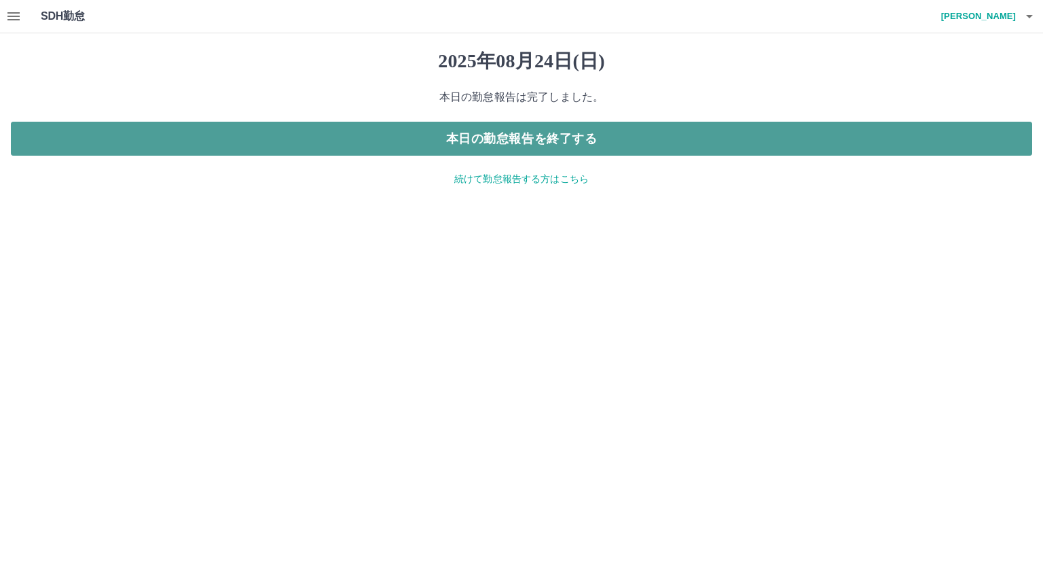
click at [523, 138] on button "本日の勤怠報告を終了する" at bounding box center [522, 139] width 1022 height 34
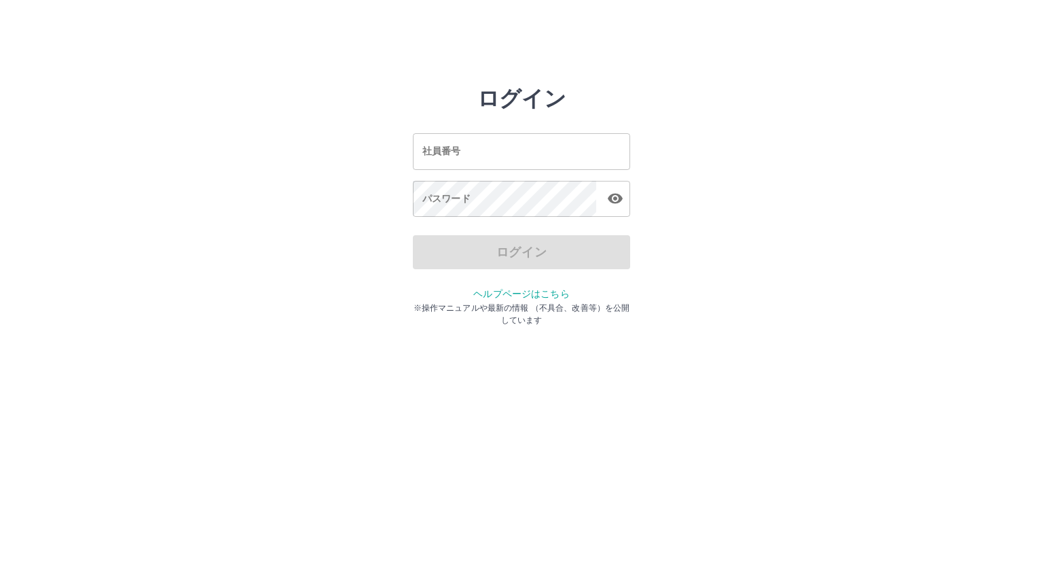
drag, startPoint x: 0, startPoint y: 0, endPoint x: 484, endPoint y: 147, distance: 506.3
click at [484, 147] on input "社員番号" at bounding box center [521, 151] width 217 height 36
click at [451, 149] on input "*******" at bounding box center [521, 151] width 217 height 36
type input "*******"
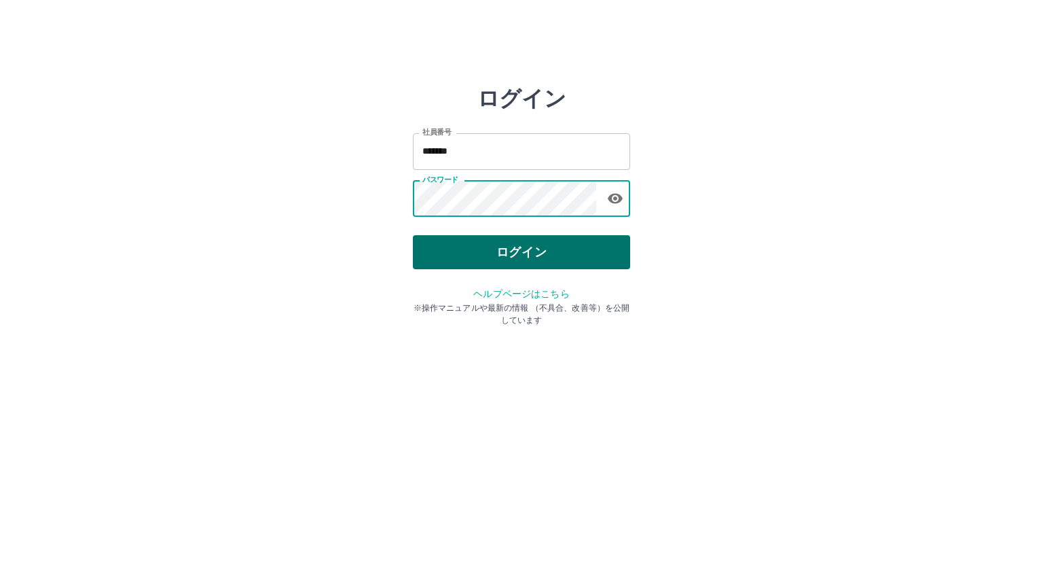
click at [503, 248] on button "ログイン" at bounding box center [521, 252] width 217 height 34
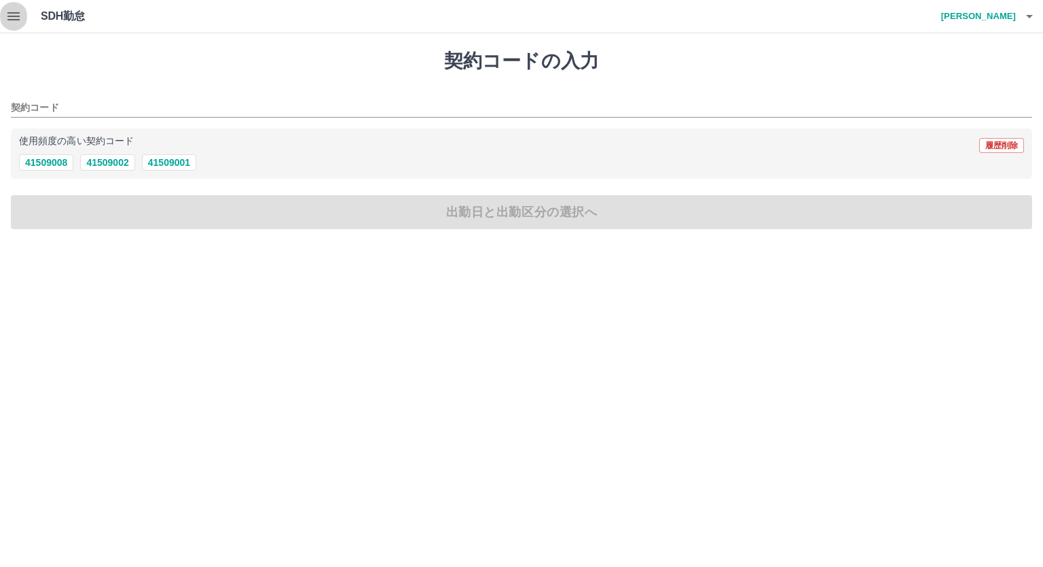
click at [14, 16] on icon "button" at bounding box center [13, 16] width 12 height 8
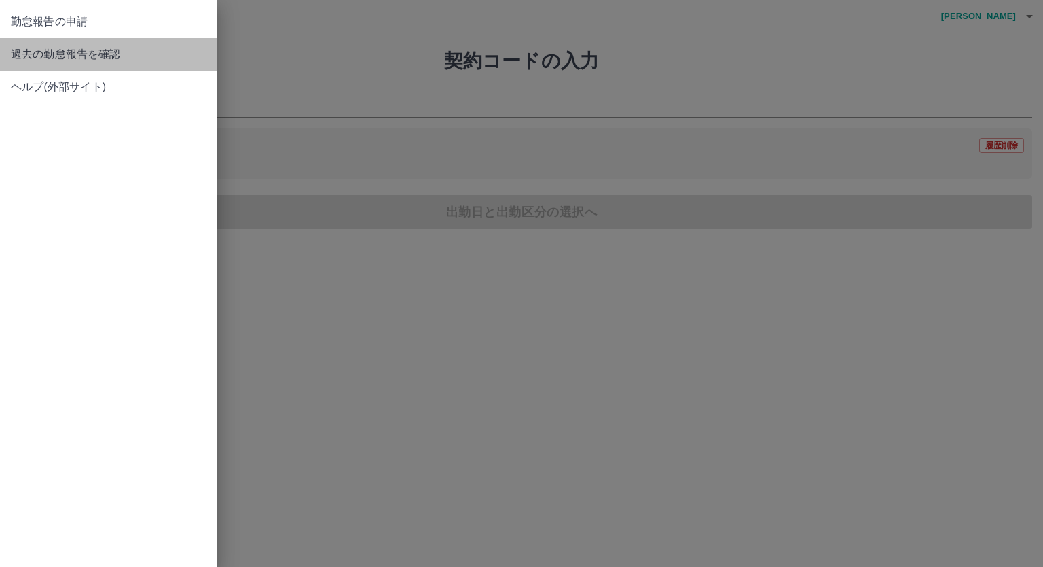
click at [157, 56] on span "過去の勤怠報告を確認" at bounding box center [109, 54] width 196 height 16
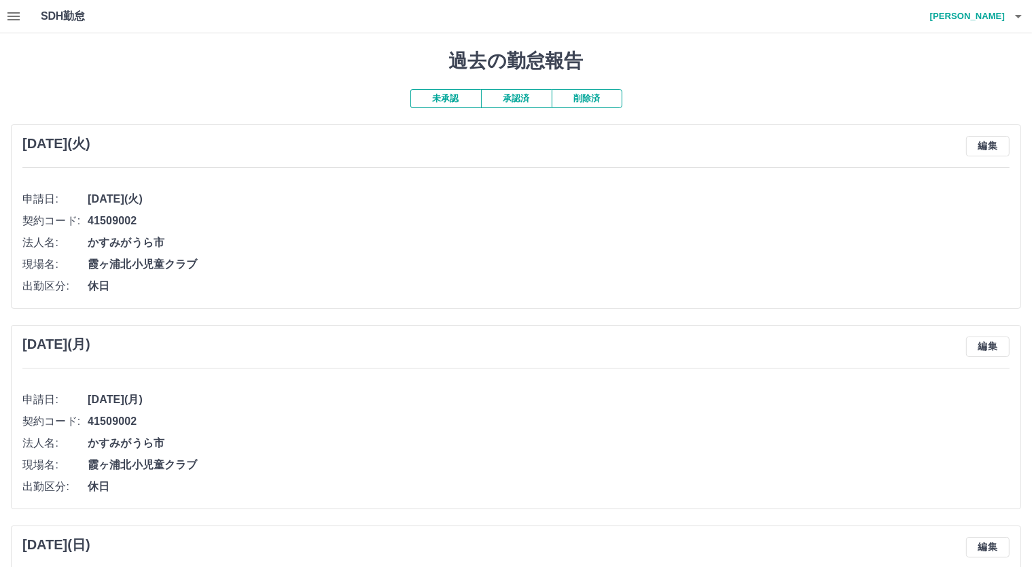
click at [535, 94] on button "承認済" at bounding box center [516, 98] width 71 height 19
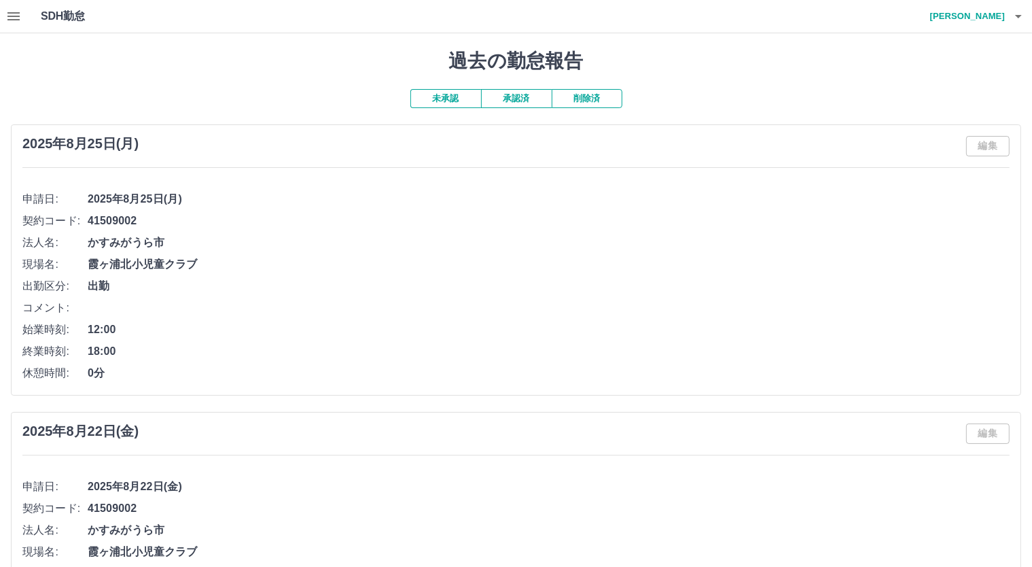
click at [450, 100] on button "未承認" at bounding box center [445, 98] width 71 height 19
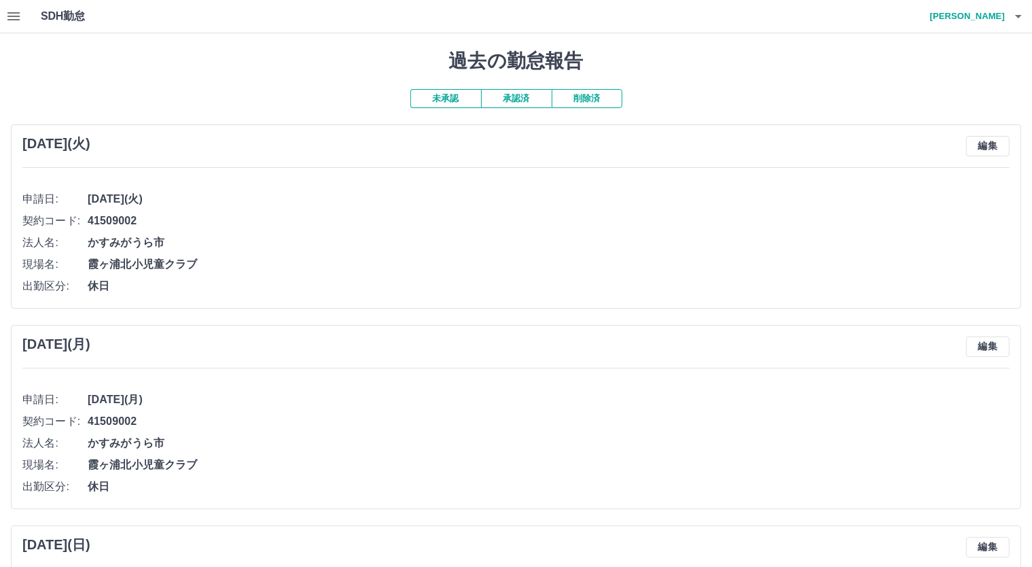
click at [14, 15] on icon "button" at bounding box center [13, 16] width 16 height 16
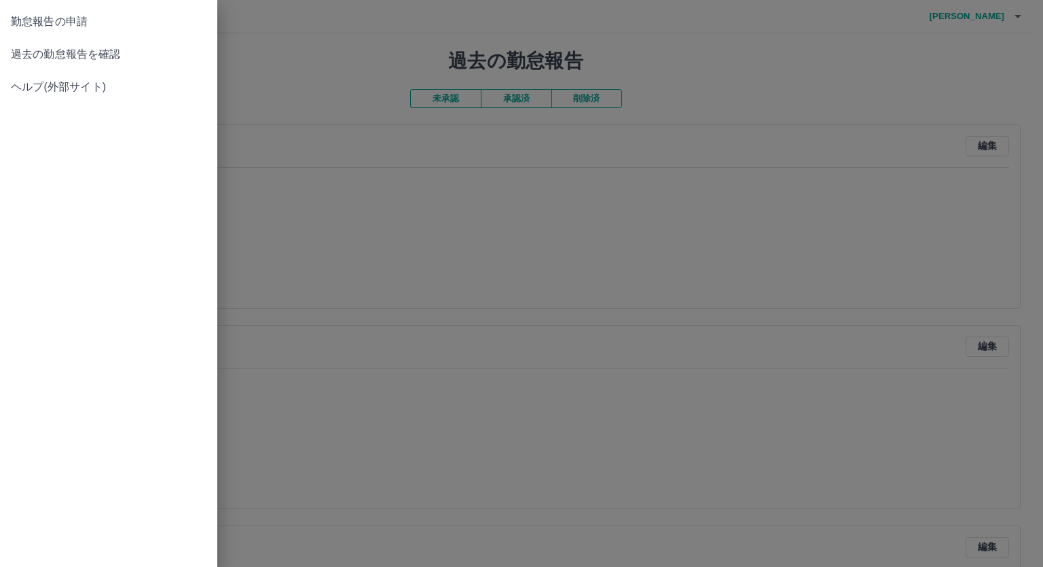
click at [39, 15] on span "勤怠報告の申請" at bounding box center [109, 22] width 196 height 16
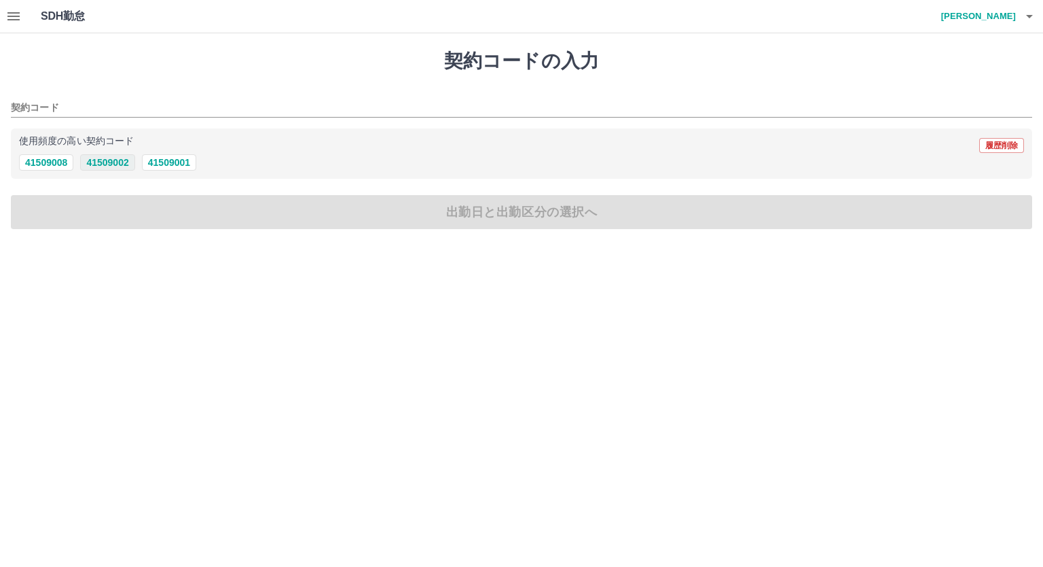
click at [115, 162] on button "41509002" at bounding box center [107, 162] width 54 height 16
type input "********"
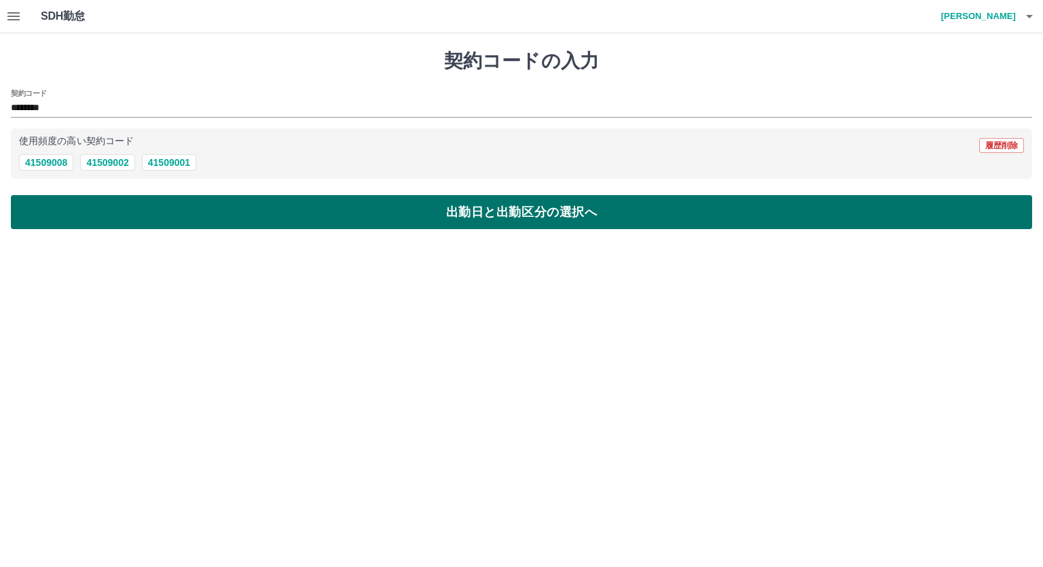
click at [111, 205] on button "出勤日と出勤区分の選択へ" at bounding box center [522, 212] width 1022 height 34
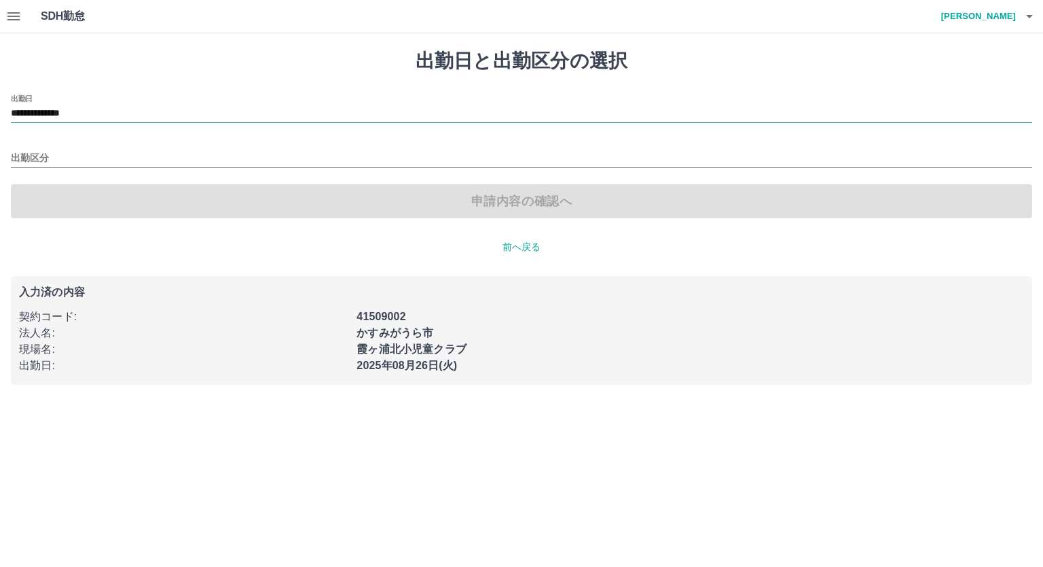
click at [107, 122] on div "**********" at bounding box center [522, 114] width 1022 height 18
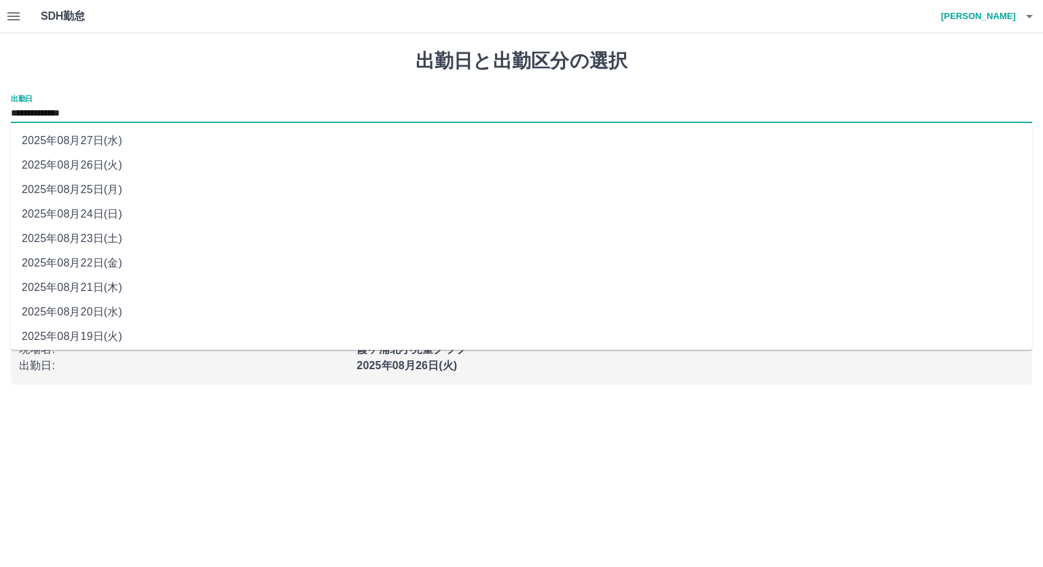
click at [121, 230] on li "2025年08月23日(土)" at bounding box center [522, 238] width 1022 height 24
type input "**********"
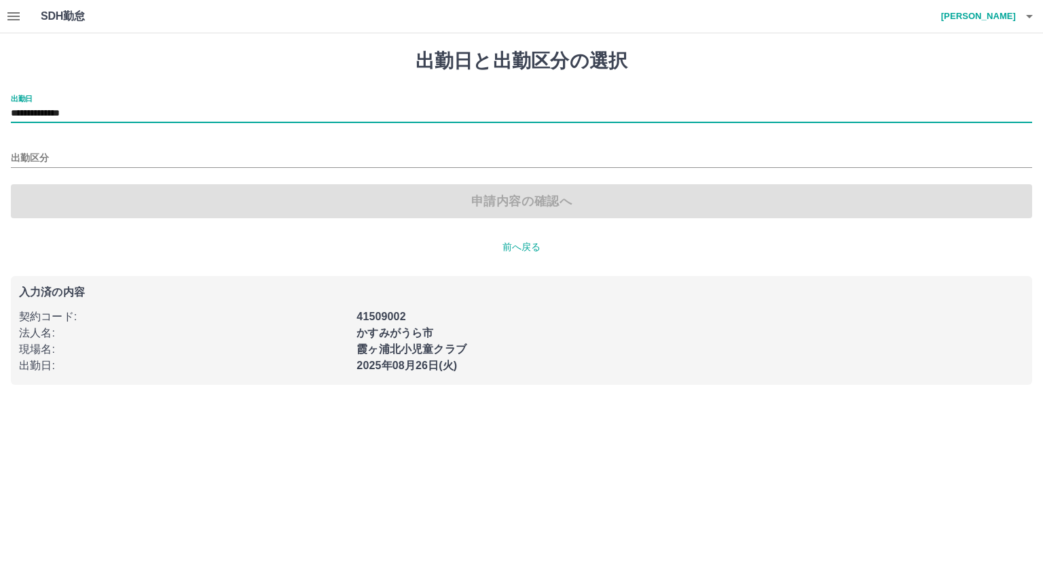
click at [88, 145] on div "出勤区分" at bounding box center [522, 153] width 1022 height 29
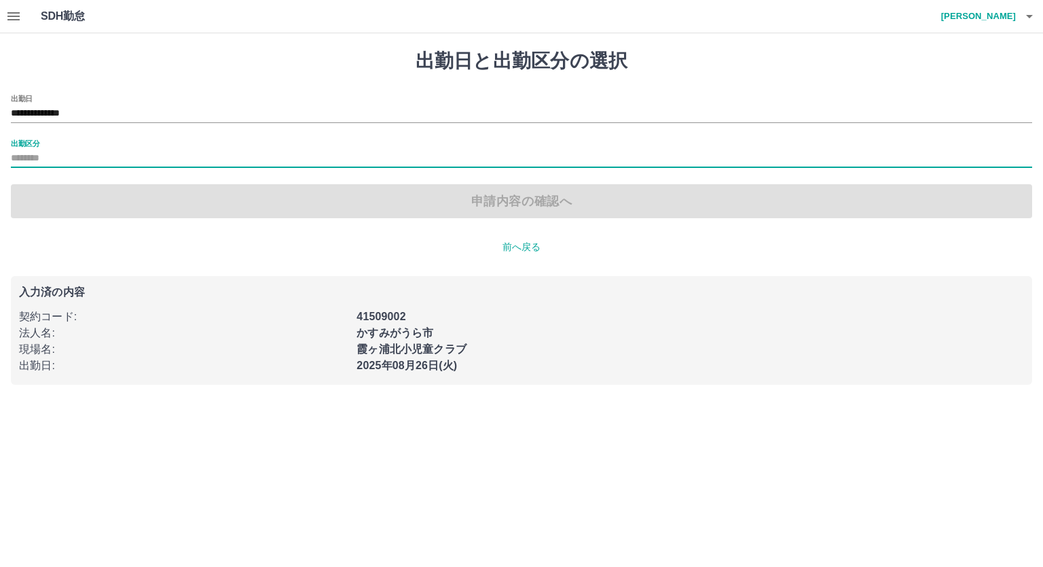
click at [76, 152] on input "出勤区分" at bounding box center [522, 158] width 1022 height 17
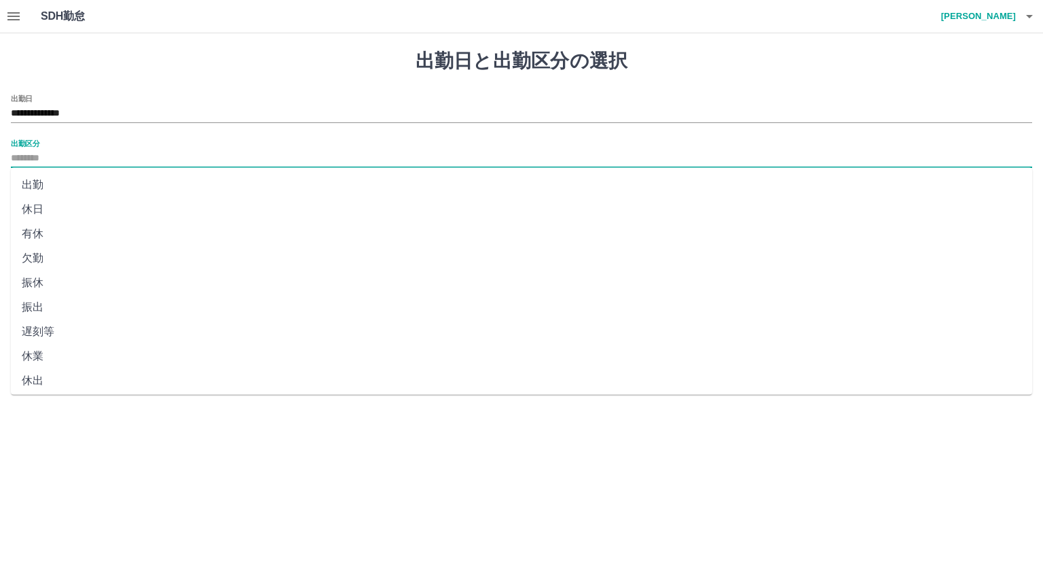
click at [66, 200] on li "休日" at bounding box center [522, 209] width 1022 height 24
type input "**"
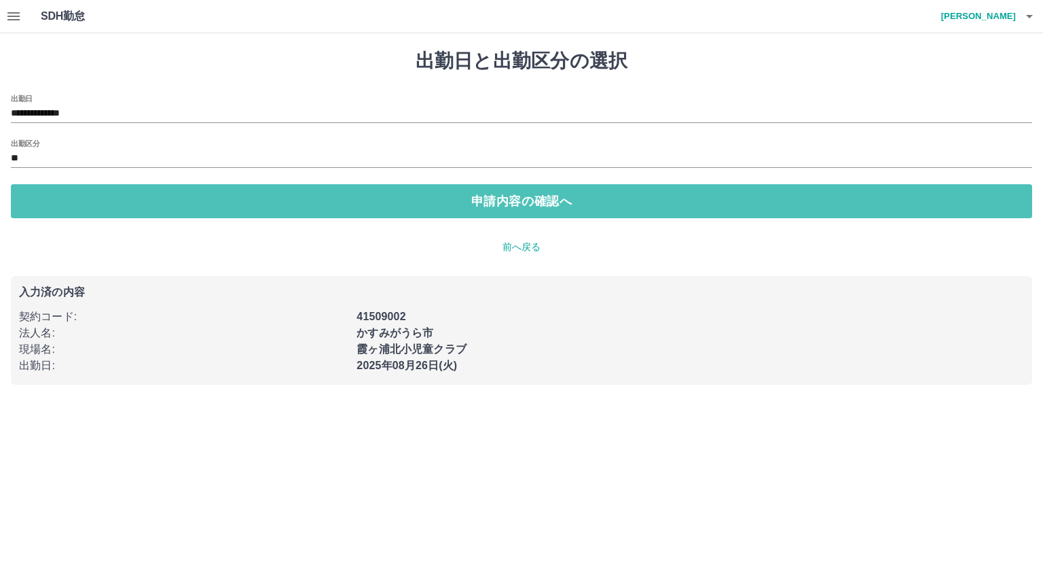
click at [66, 200] on button "申請内容の確認へ" at bounding box center [522, 201] width 1022 height 34
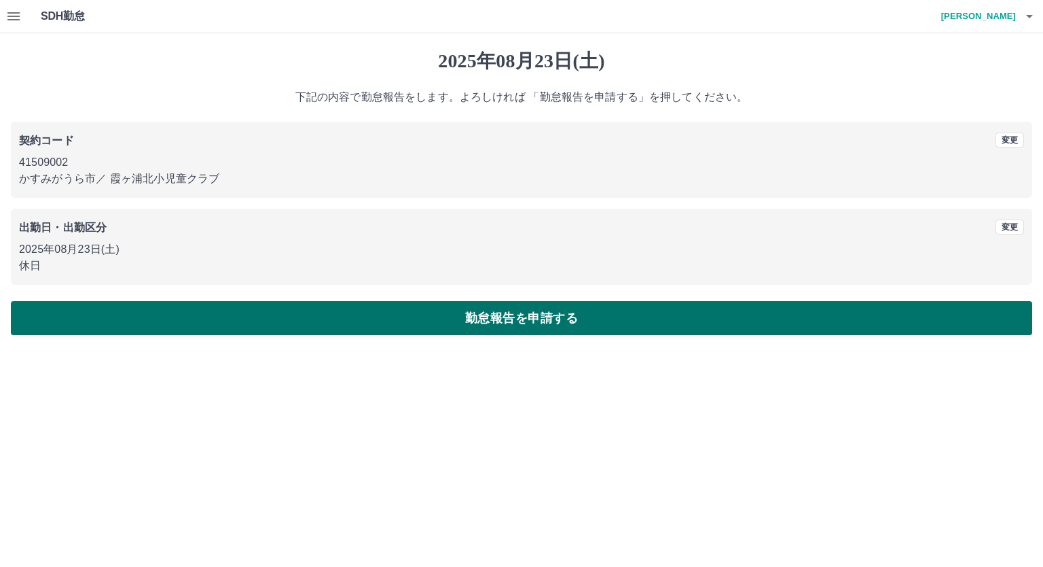
click at [69, 316] on button "勤怠報告を申請する" at bounding box center [522, 318] width 1022 height 34
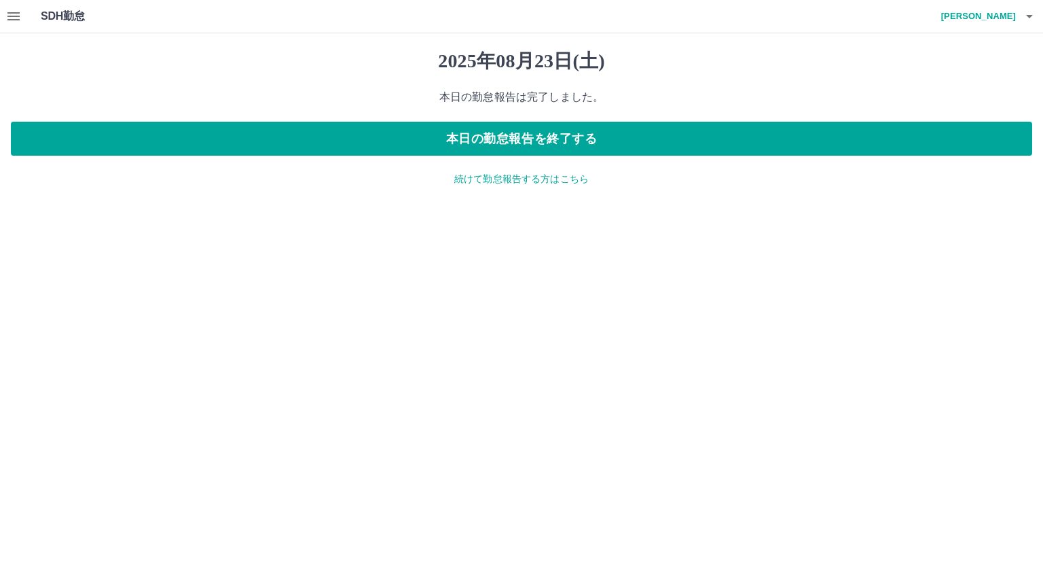
click at [463, 181] on p "続けて勤怠報告する方はこちら" at bounding box center [522, 179] width 1022 height 14
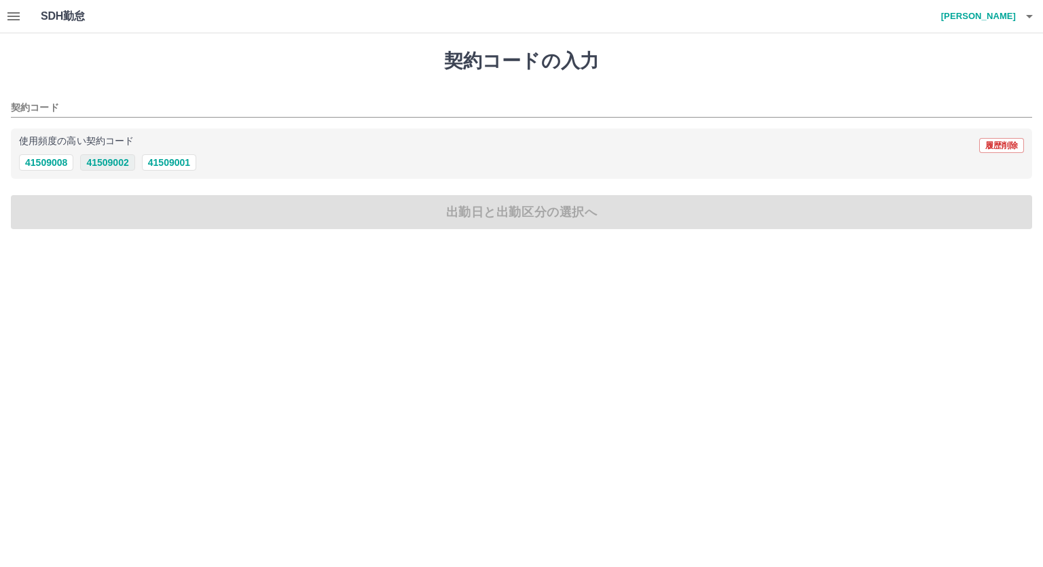
click at [121, 158] on button "41509002" at bounding box center [107, 162] width 54 height 16
type input "********"
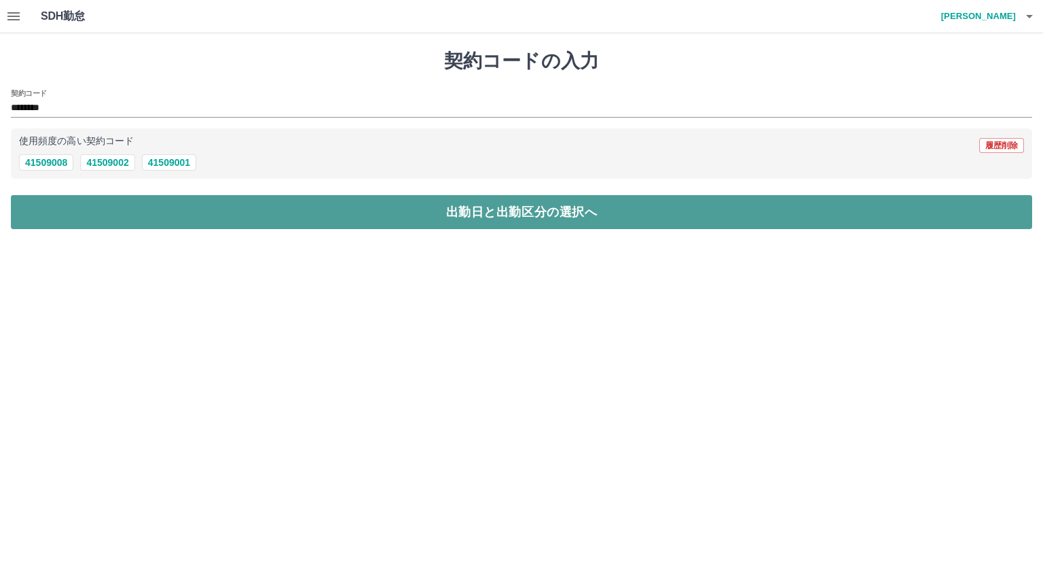
click at [114, 208] on button "出勤日と出勤区分の選択へ" at bounding box center [522, 212] width 1022 height 34
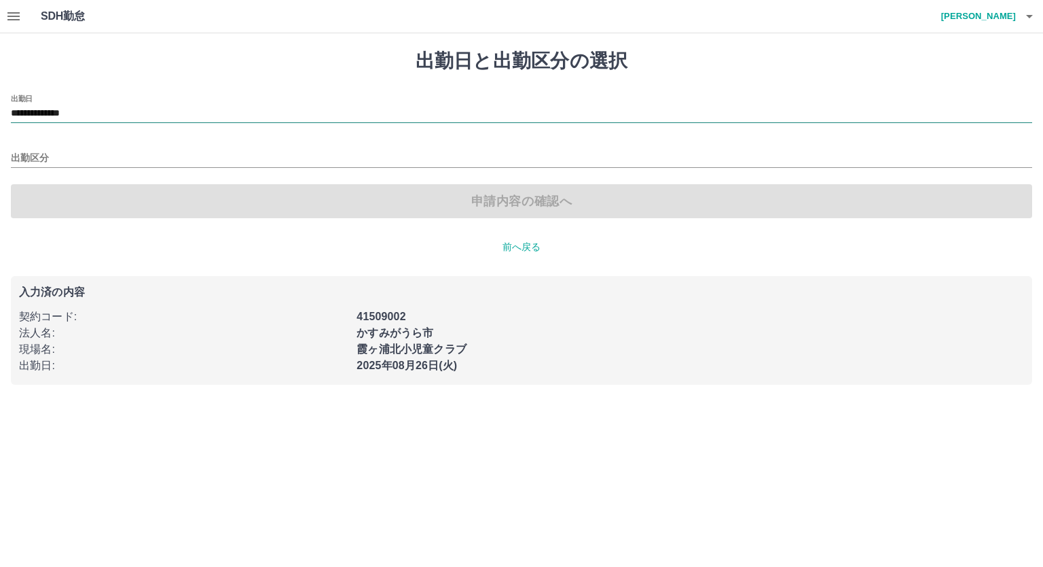
click at [111, 112] on input "**********" at bounding box center [522, 113] width 1022 height 17
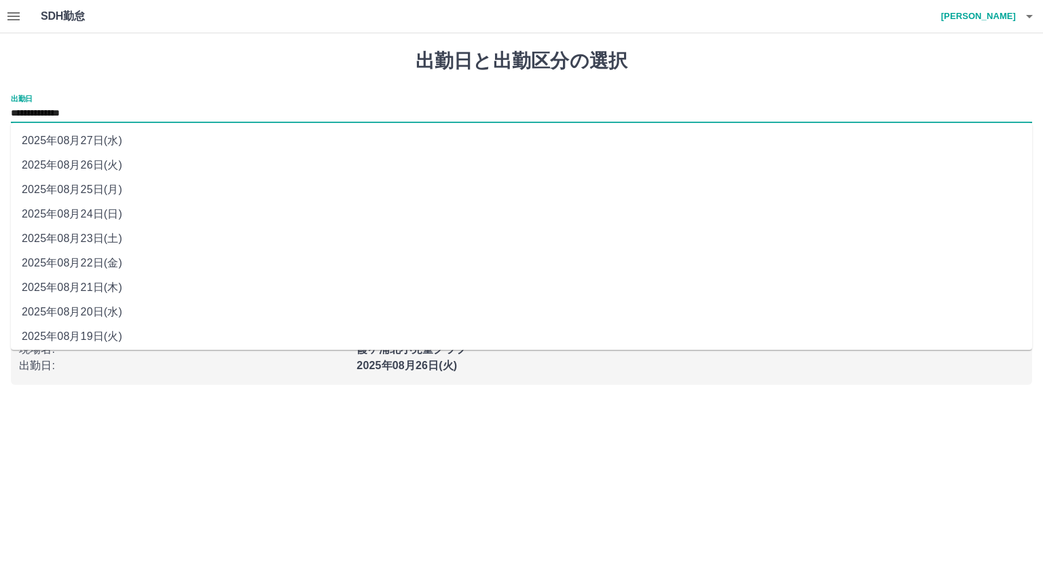
drag, startPoint x: 107, startPoint y: 215, endPoint x: 85, endPoint y: 160, distance: 59.8
click at [107, 215] on li "2025年08月24日(日)" at bounding box center [522, 214] width 1022 height 24
type input "**********"
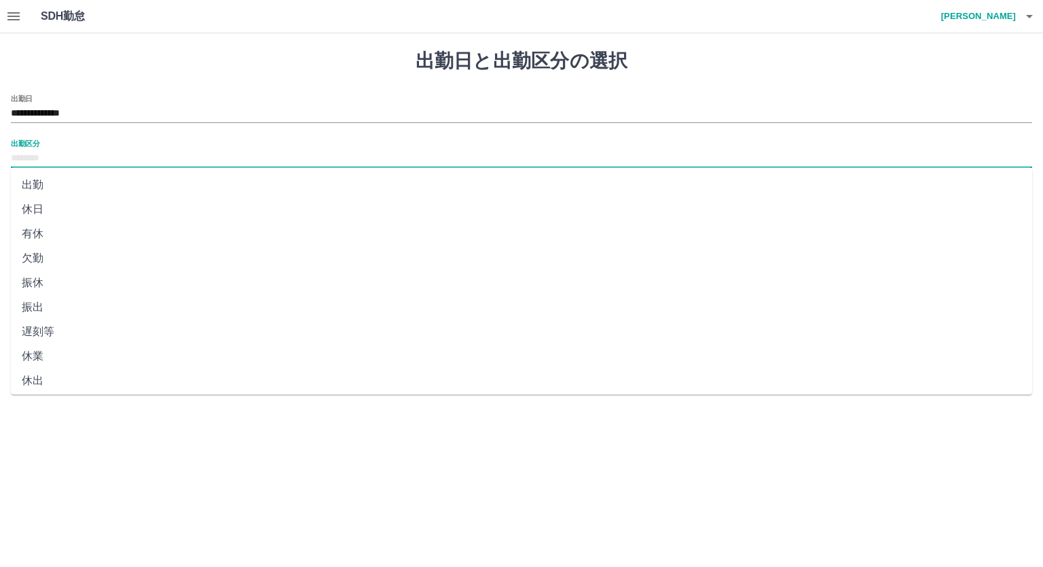
click at [82, 157] on input "出勤区分" at bounding box center [522, 158] width 1022 height 17
click at [60, 345] on li "法定休" at bounding box center [522, 352] width 1022 height 24
type input "***"
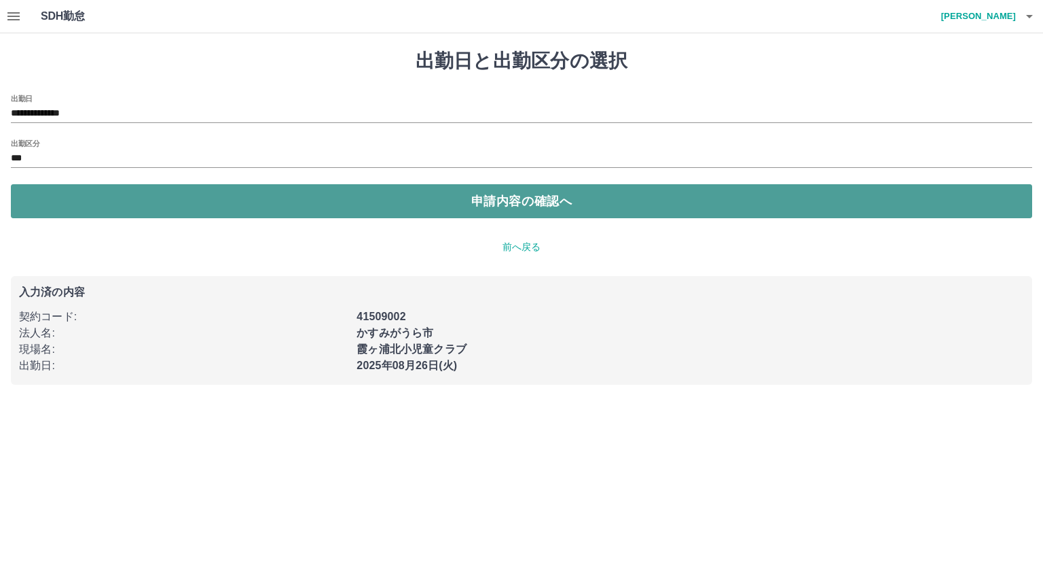
click at [101, 203] on button "申請内容の確認へ" at bounding box center [522, 201] width 1022 height 34
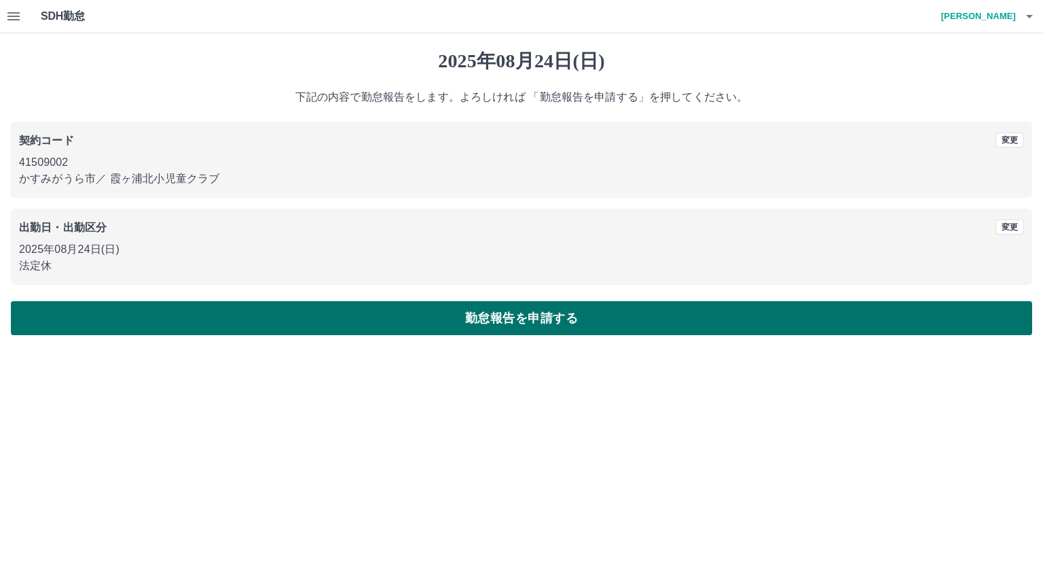
click at [272, 318] on button "勤怠報告を申請する" at bounding box center [522, 318] width 1022 height 34
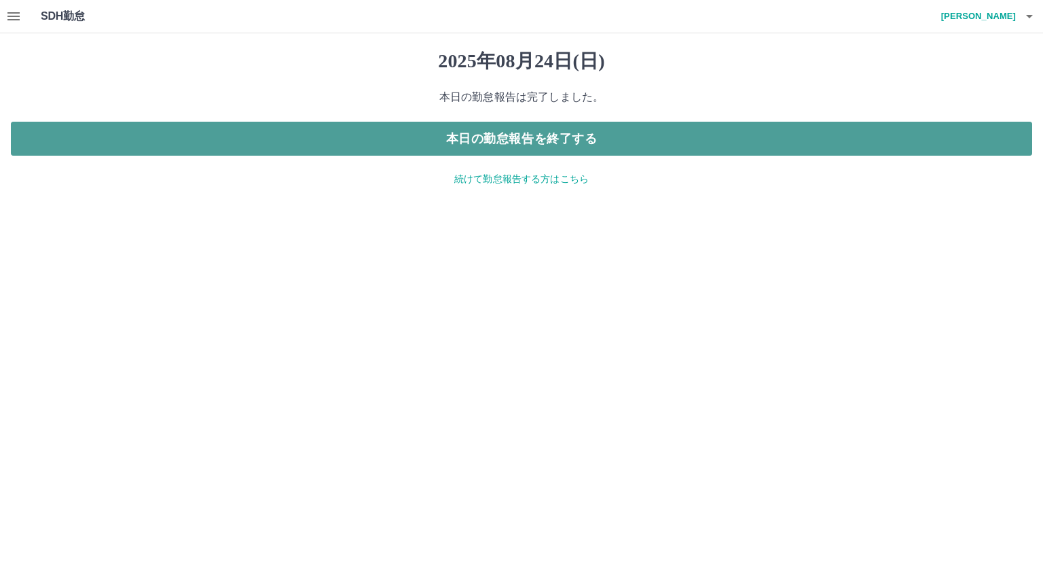
click at [488, 128] on button "本日の勤怠報告を終了する" at bounding box center [522, 139] width 1022 height 34
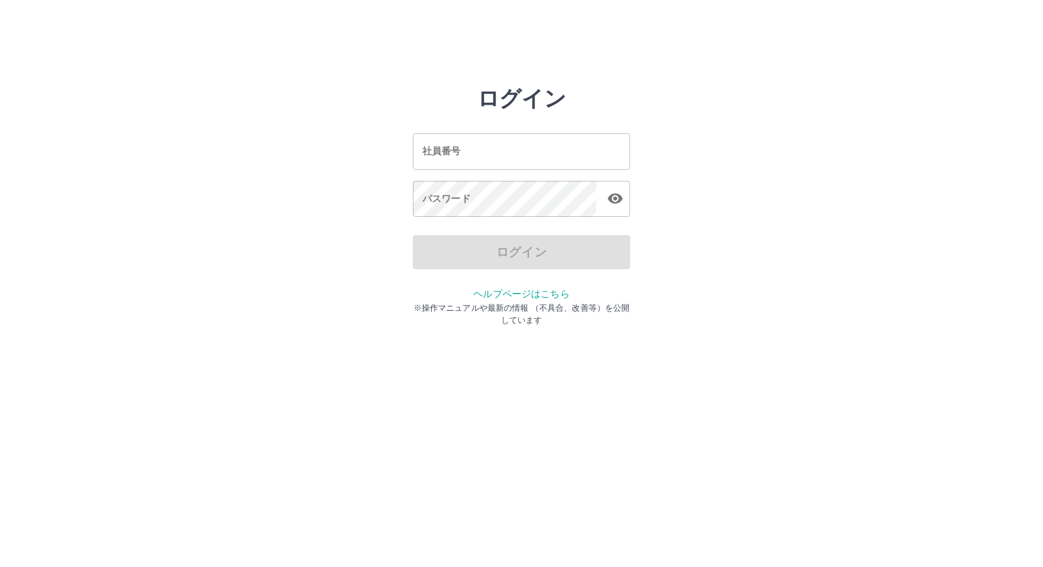
click at [471, 145] on input "社員番号" at bounding box center [521, 151] width 217 height 36
click at [446, 153] on input "*******" at bounding box center [521, 151] width 217 height 36
type input "*******"
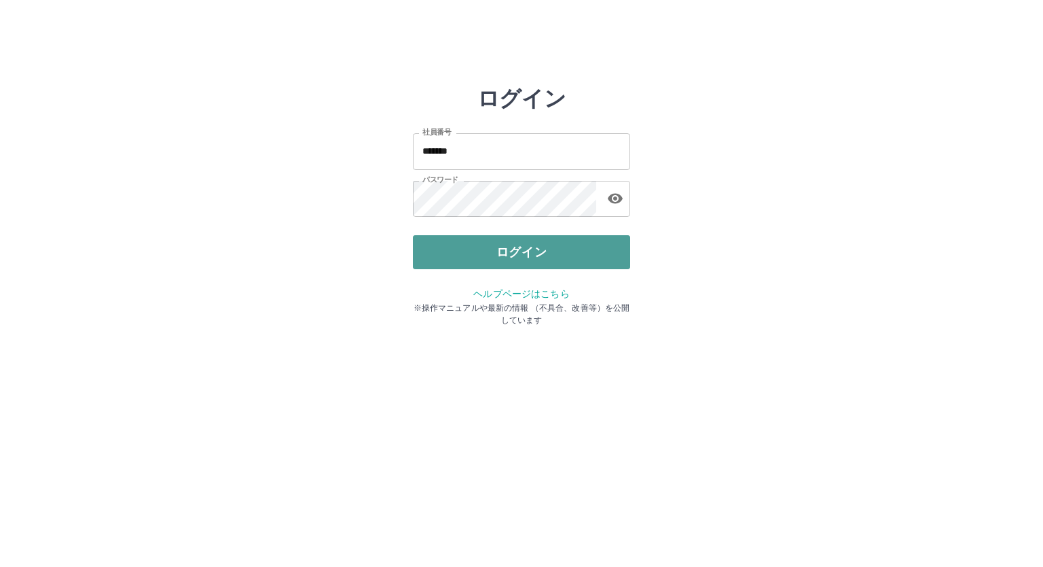
click at [516, 237] on button "ログイン" at bounding box center [521, 252] width 217 height 34
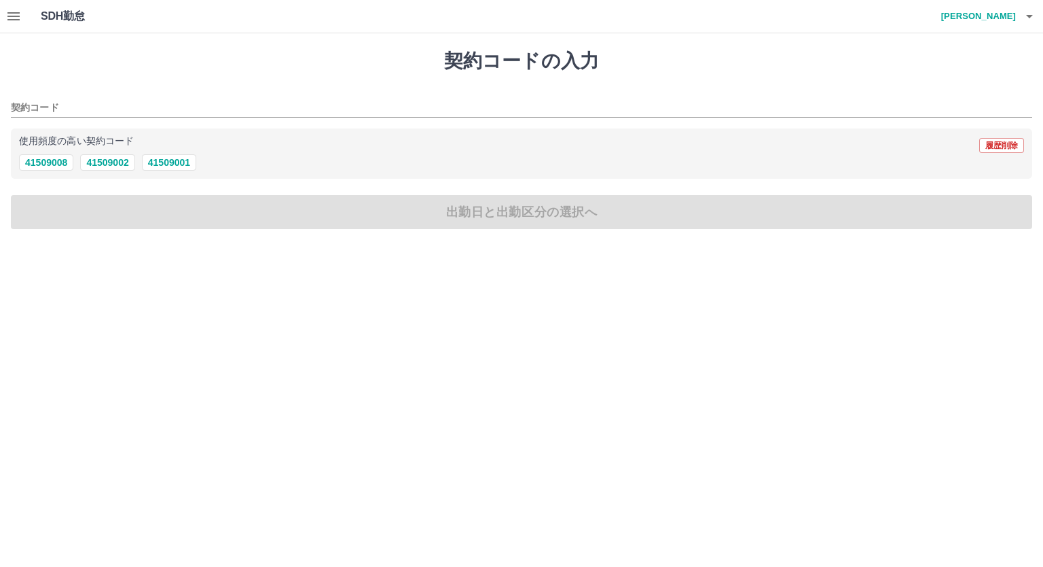
click at [16, 18] on icon "button" at bounding box center [13, 16] width 16 height 16
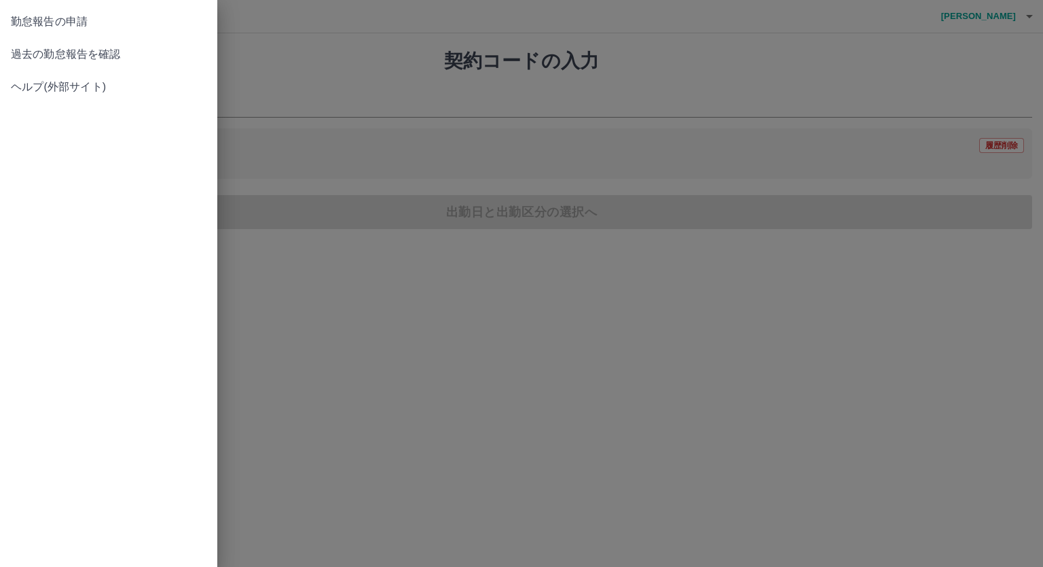
click at [171, 60] on span "過去の勤怠報告を確認" at bounding box center [109, 54] width 196 height 16
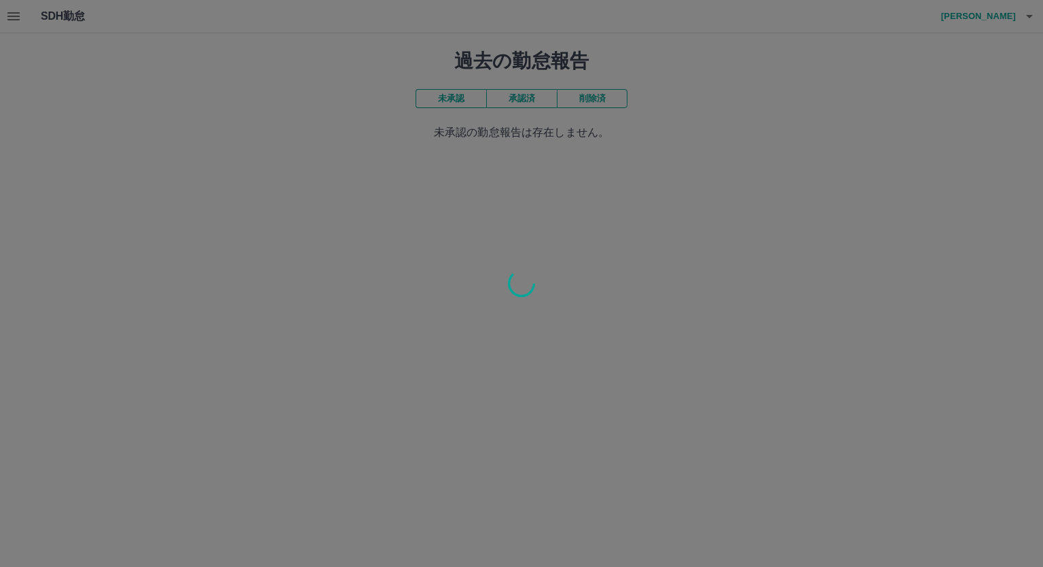
click at [524, 94] on div at bounding box center [521, 283] width 1043 height 567
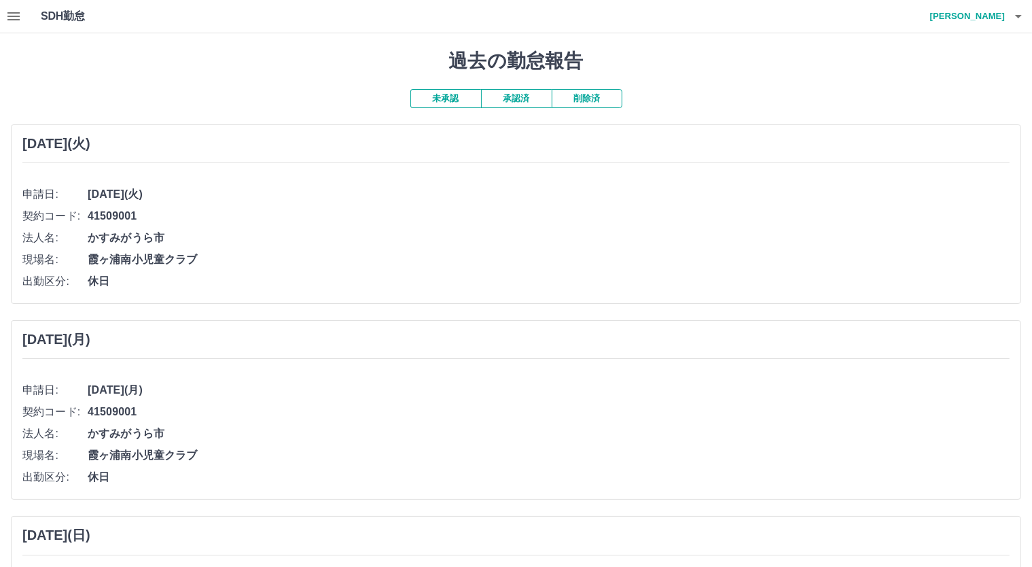
click at [524, 94] on button "承認済" at bounding box center [516, 98] width 71 height 19
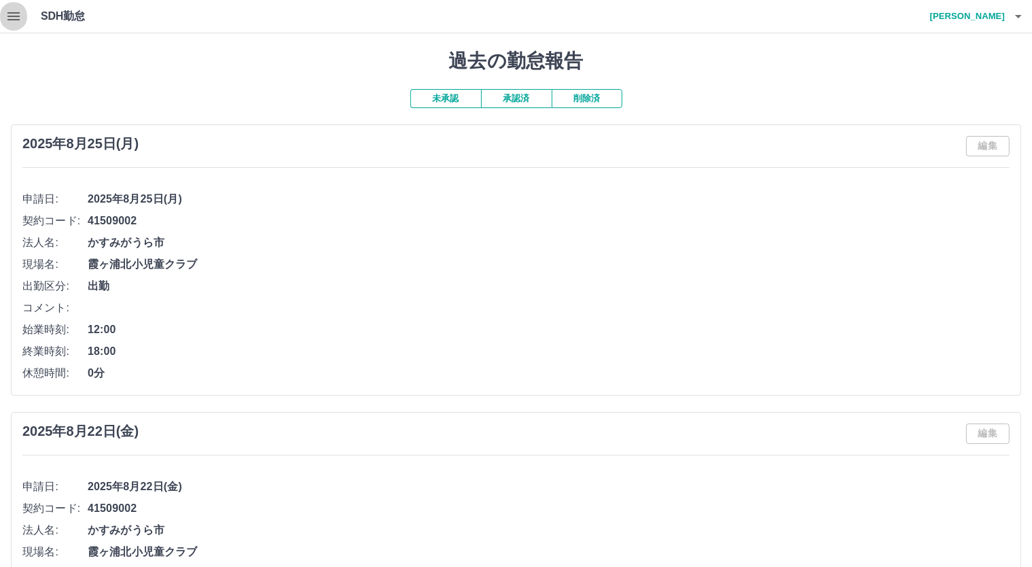
click at [22, 20] on button "button" at bounding box center [13, 16] width 27 height 33
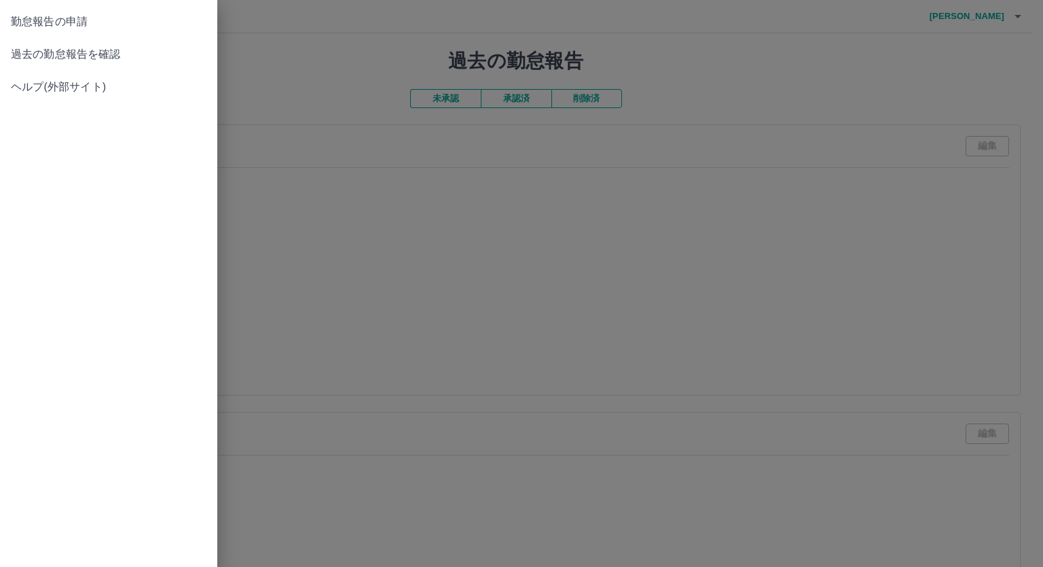
click at [31, 26] on span "勤怠報告の申請" at bounding box center [109, 22] width 196 height 16
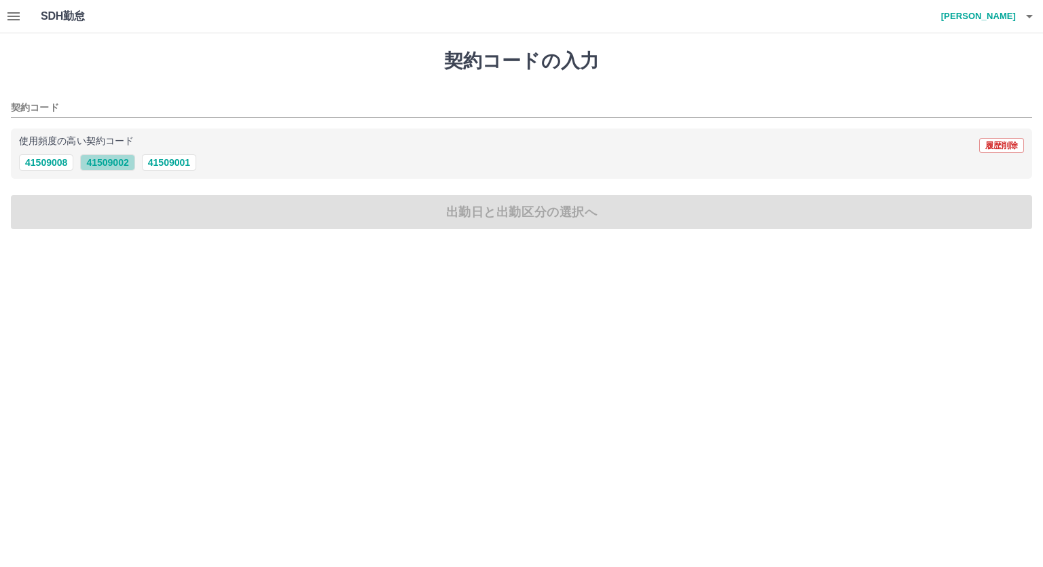
click at [111, 157] on button "41509002" at bounding box center [107, 162] width 54 height 16
type input "********"
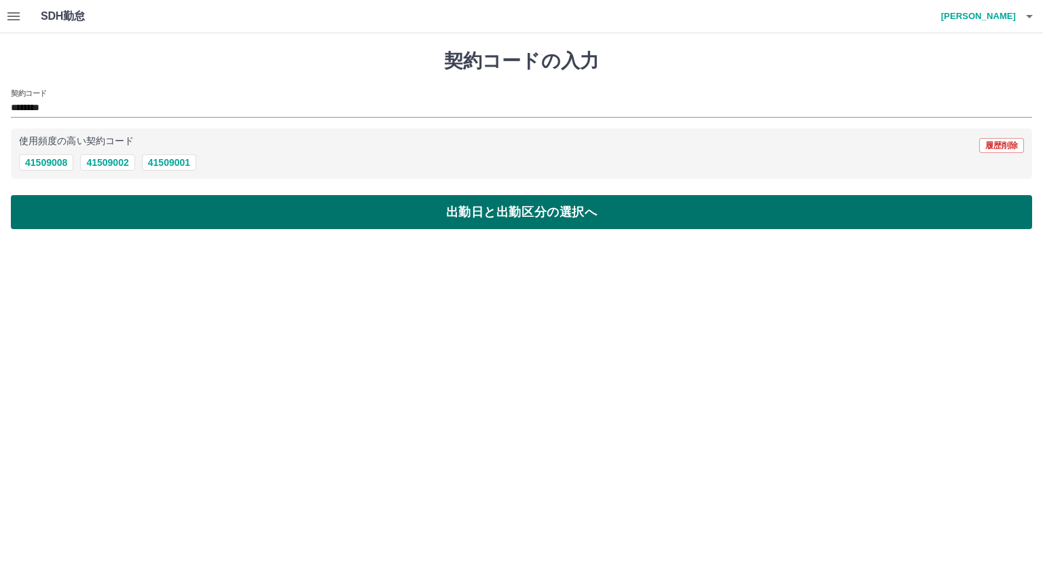
click at [117, 210] on button "出勤日と出勤区分の選択へ" at bounding box center [522, 212] width 1022 height 34
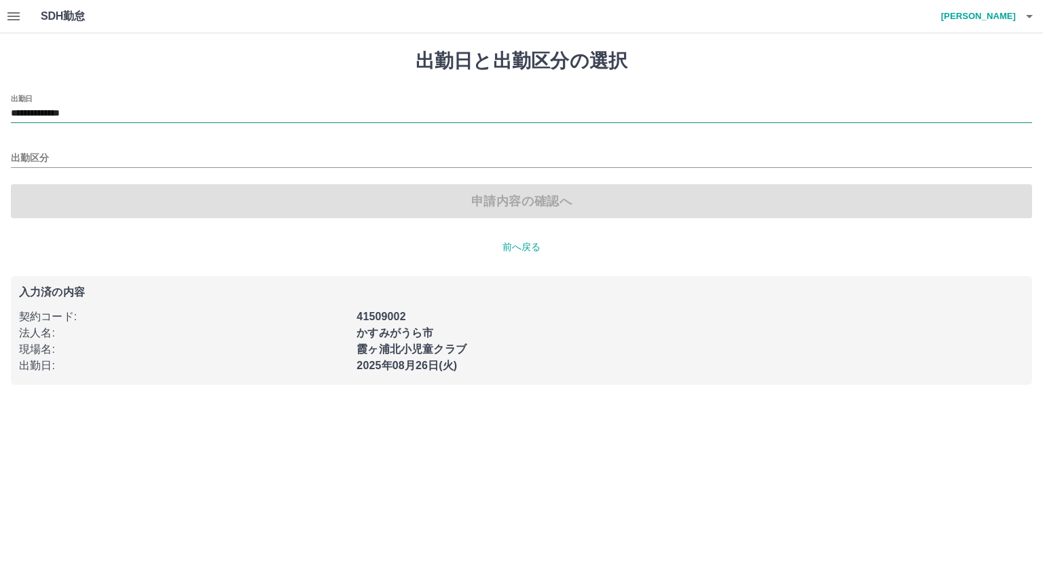
click at [136, 116] on input "**********" at bounding box center [522, 113] width 1022 height 17
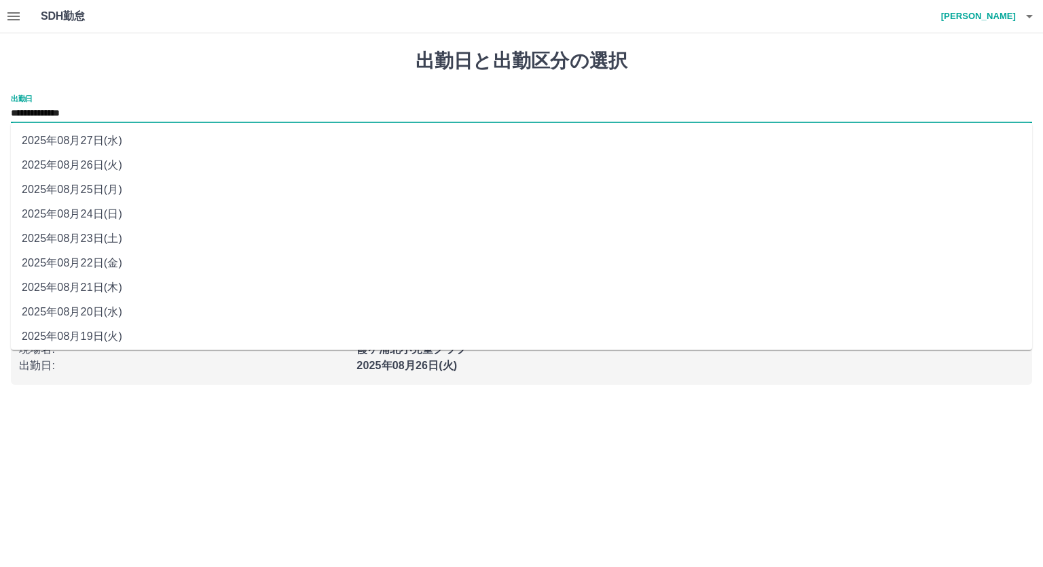
click at [143, 245] on li "2025年08月23日(土)" at bounding box center [522, 238] width 1022 height 24
type input "**********"
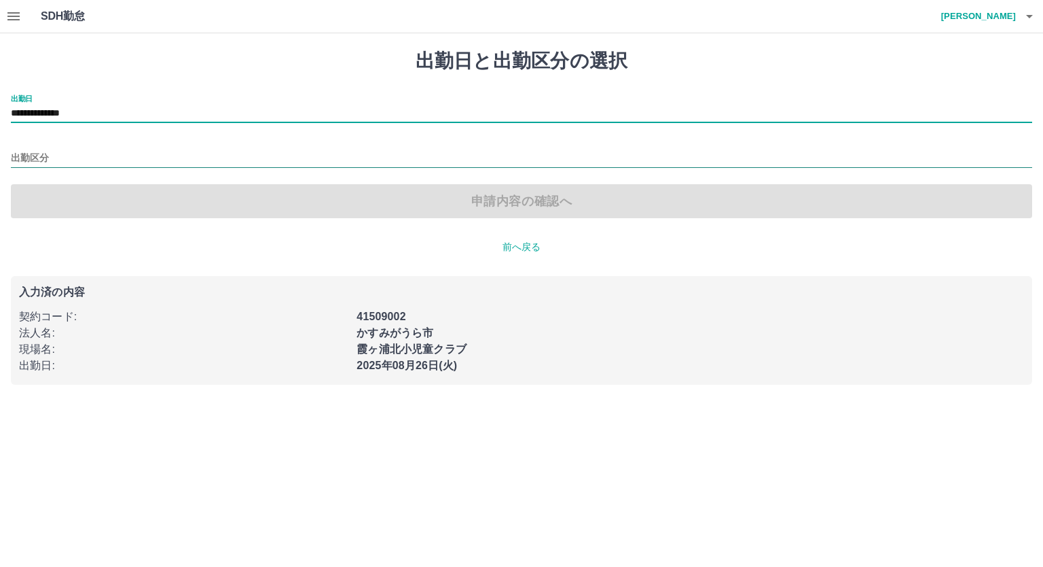
click at [84, 166] on input "出勤区分" at bounding box center [522, 158] width 1022 height 17
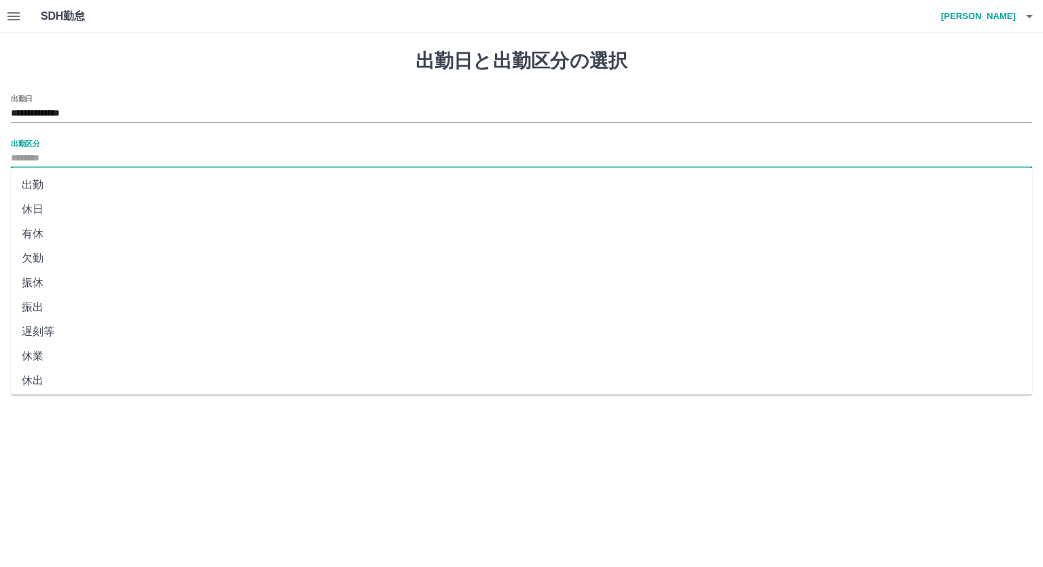
click at [81, 213] on li "休日" at bounding box center [522, 209] width 1022 height 24
type input "**"
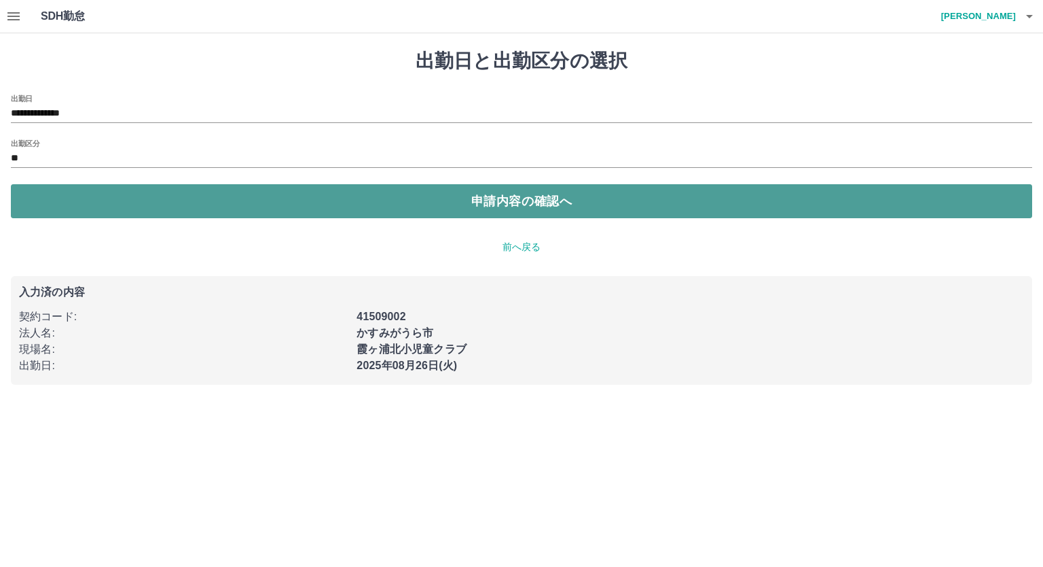
click at [74, 202] on button "申請内容の確認へ" at bounding box center [522, 201] width 1022 height 34
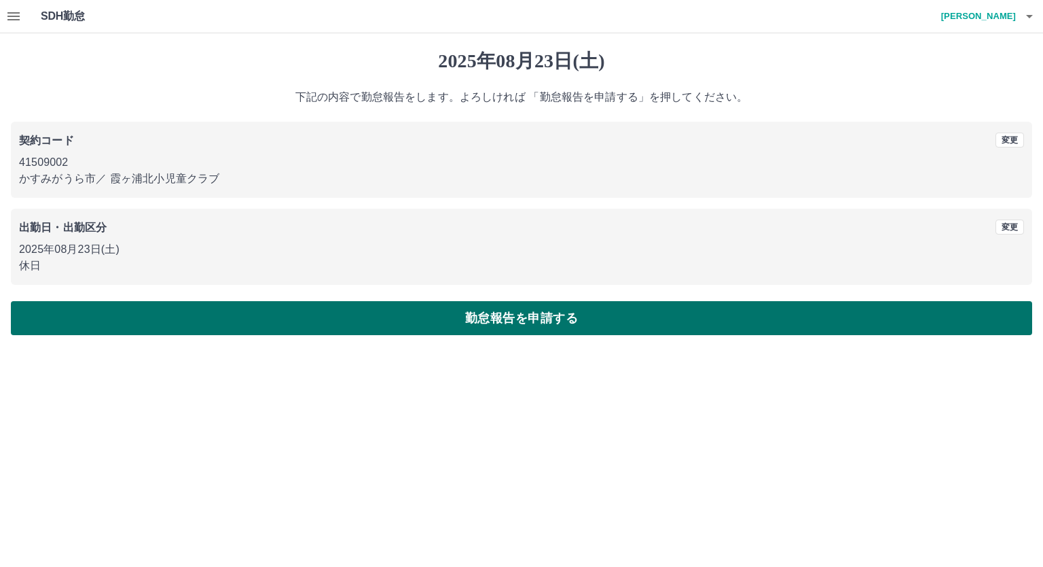
click at [134, 301] on button "勤怠報告を申請する" at bounding box center [522, 318] width 1022 height 34
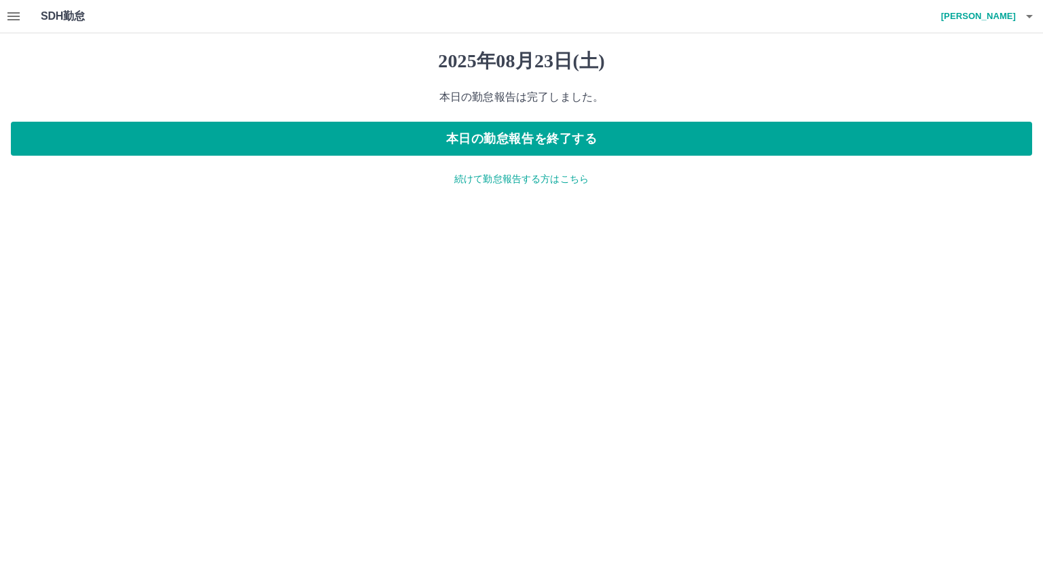
click at [541, 183] on p "続けて勤怠報告する方はこちら" at bounding box center [522, 179] width 1022 height 14
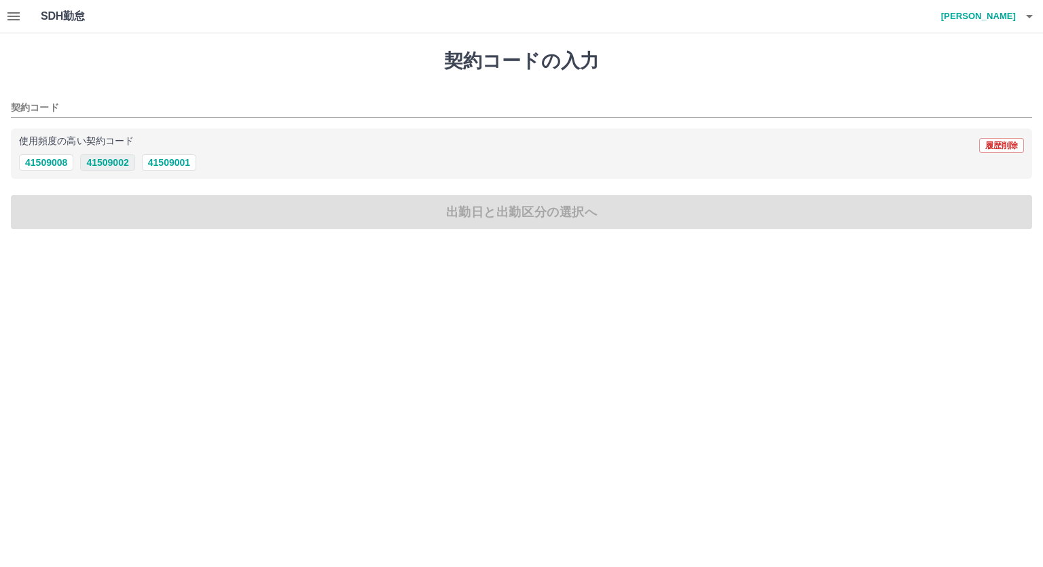
click at [129, 164] on button "41509002" at bounding box center [107, 162] width 54 height 16
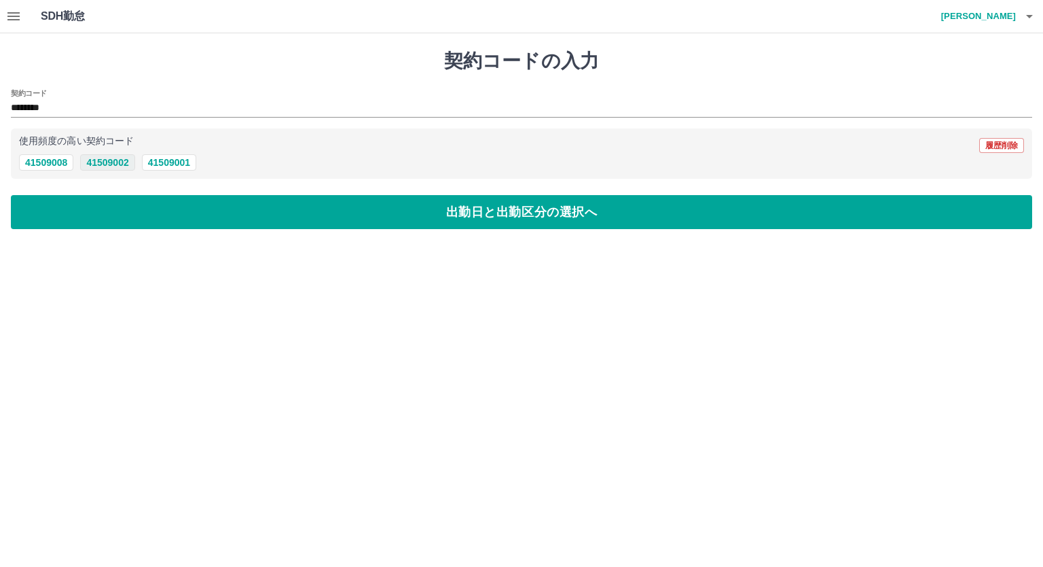
type input "********"
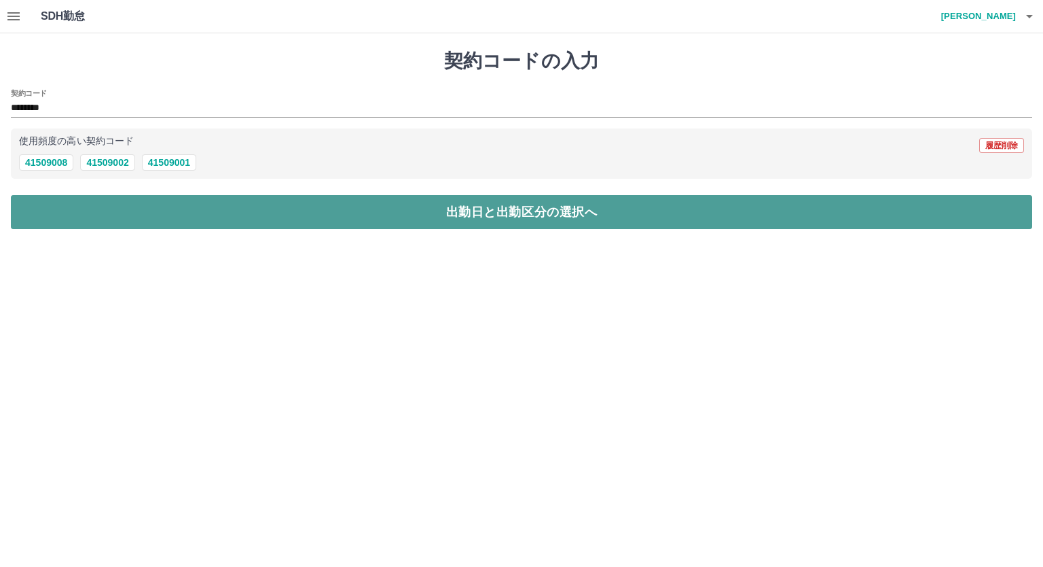
click at [124, 220] on button "出勤日と出勤区分の選択へ" at bounding box center [522, 212] width 1022 height 34
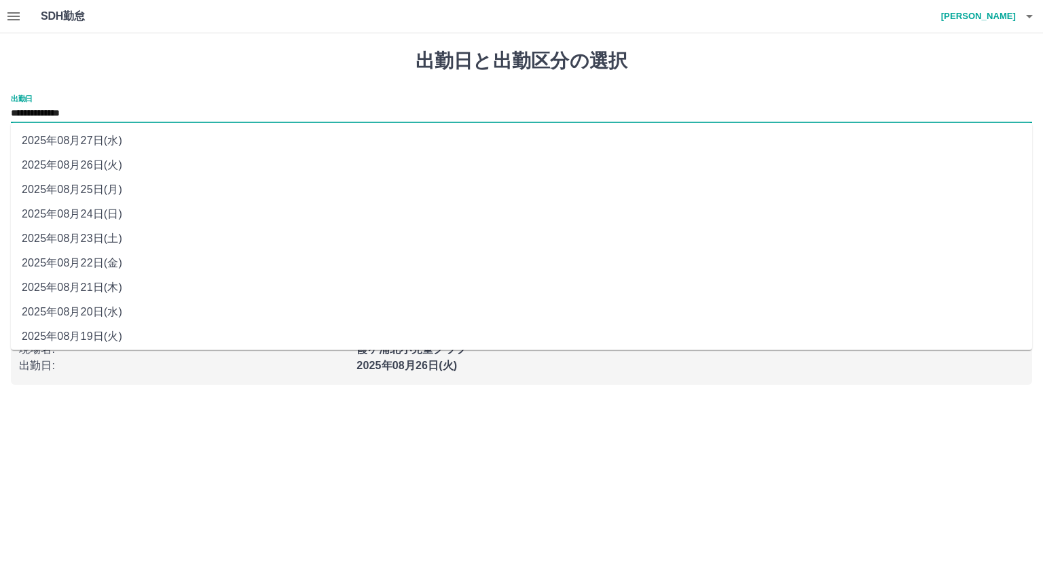
click at [129, 111] on input "**********" at bounding box center [522, 113] width 1022 height 17
click at [111, 215] on li "2025年08月24日(日)" at bounding box center [522, 214] width 1022 height 24
type input "**********"
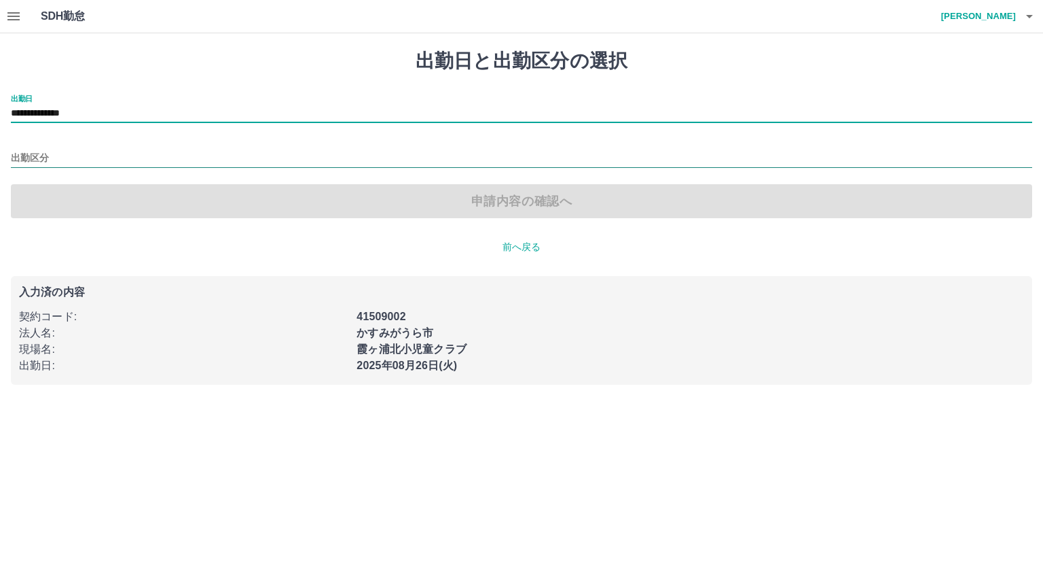
click at [101, 166] on div at bounding box center [522, 159] width 1022 height 18
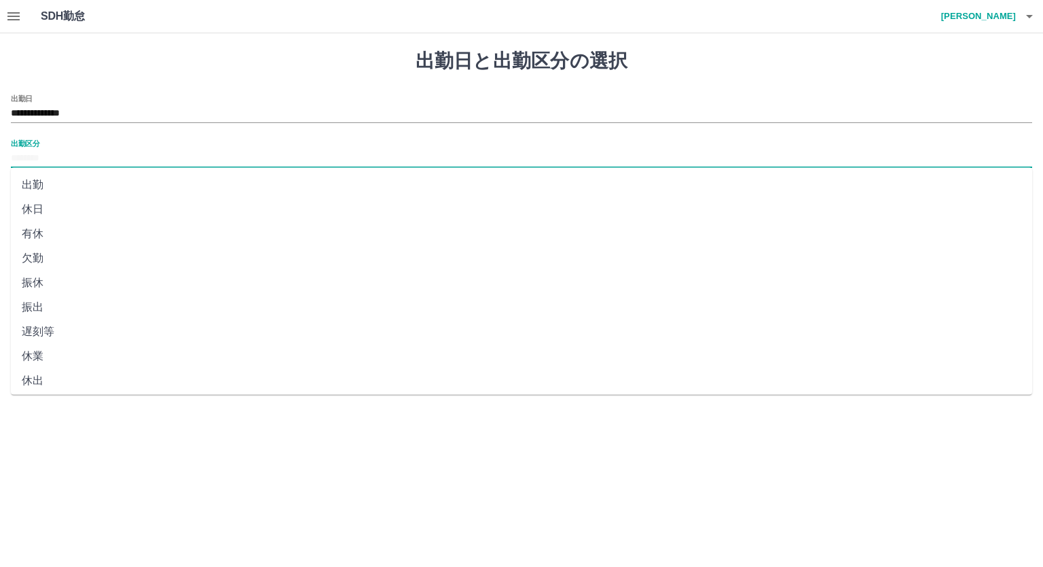
scroll to position [224, 0]
click at [89, 351] on li "法定休" at bounding box center [522, 352] width 1022 height 24
type input "***"
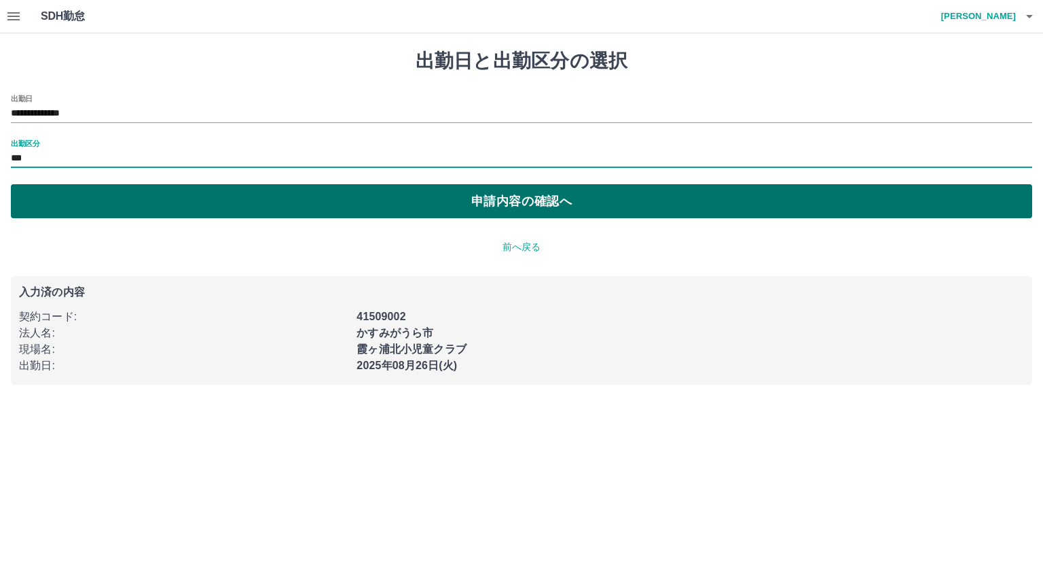
click at [159, 196] on button "申請内容の確認へ" at bounding box center [522, 201] width 1022 height 34
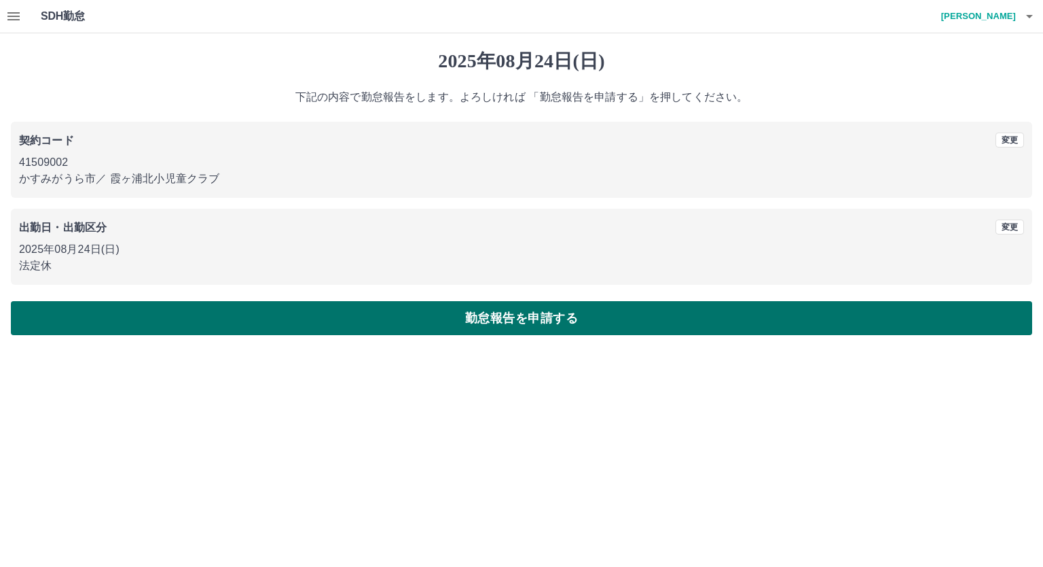
click at [576, 316] on button "勤怠報告を申請する" at bounding box center [522, 318] width 1022 height 34
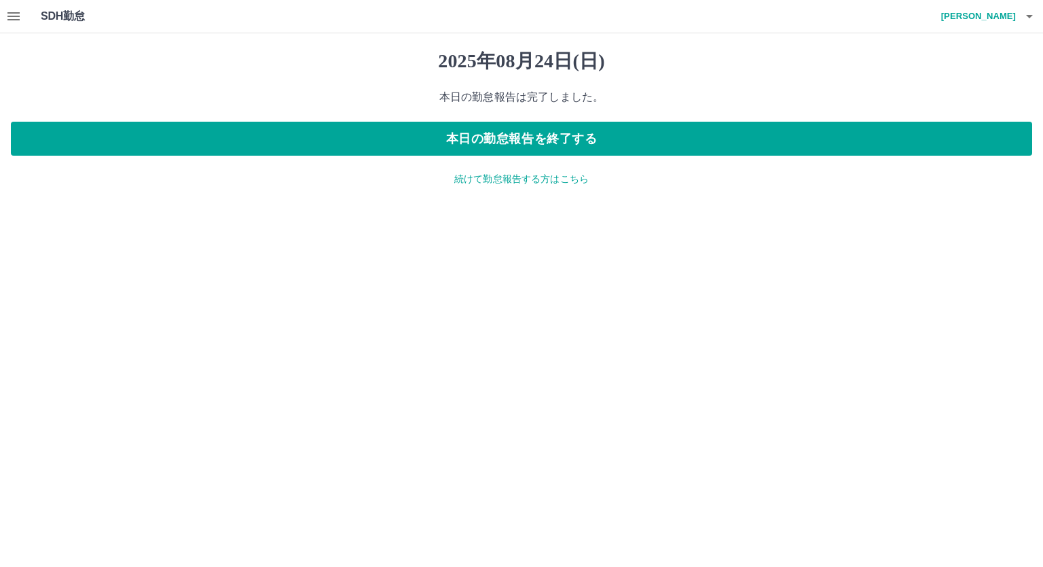
click at [1024, 18] on icon "button" at bounding box center [1030, 16] width 16 height 16
click at [961, 91] on li "ログアウト" at bounding box center [972, 99] width 120 height 24
